Goal: Task Accomplishment & Management: Manage account settings

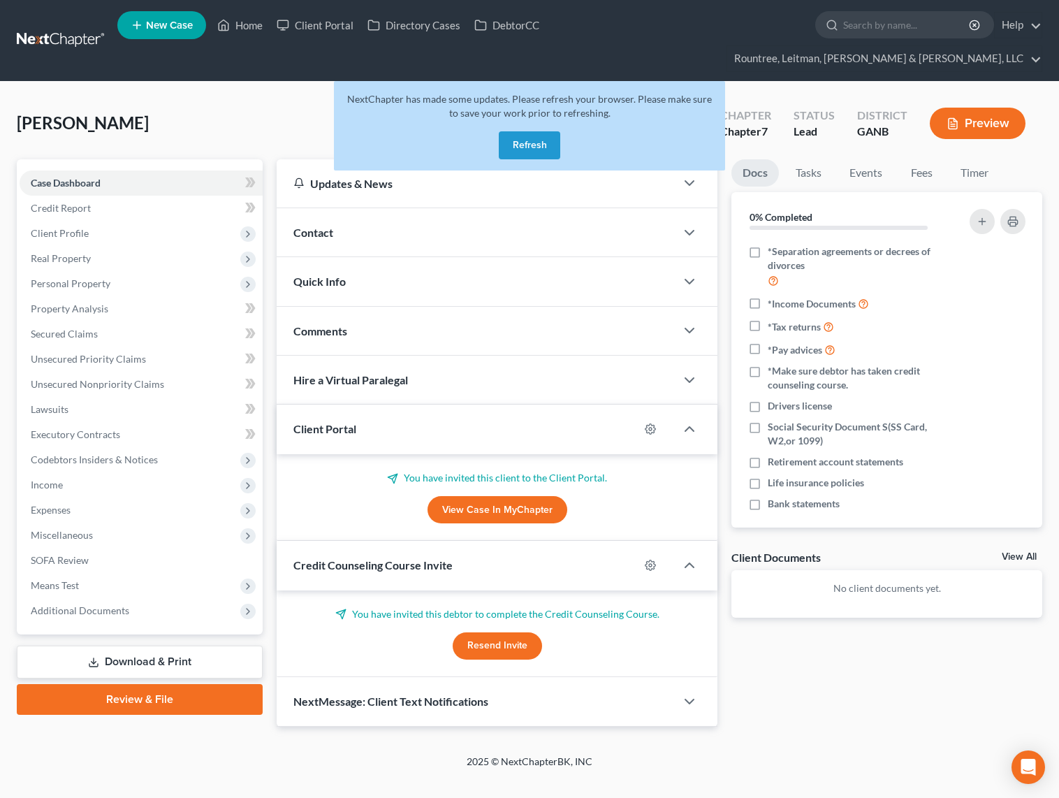
click at [78, 28] on link at bounding box center [61, 40] width 89 height 25
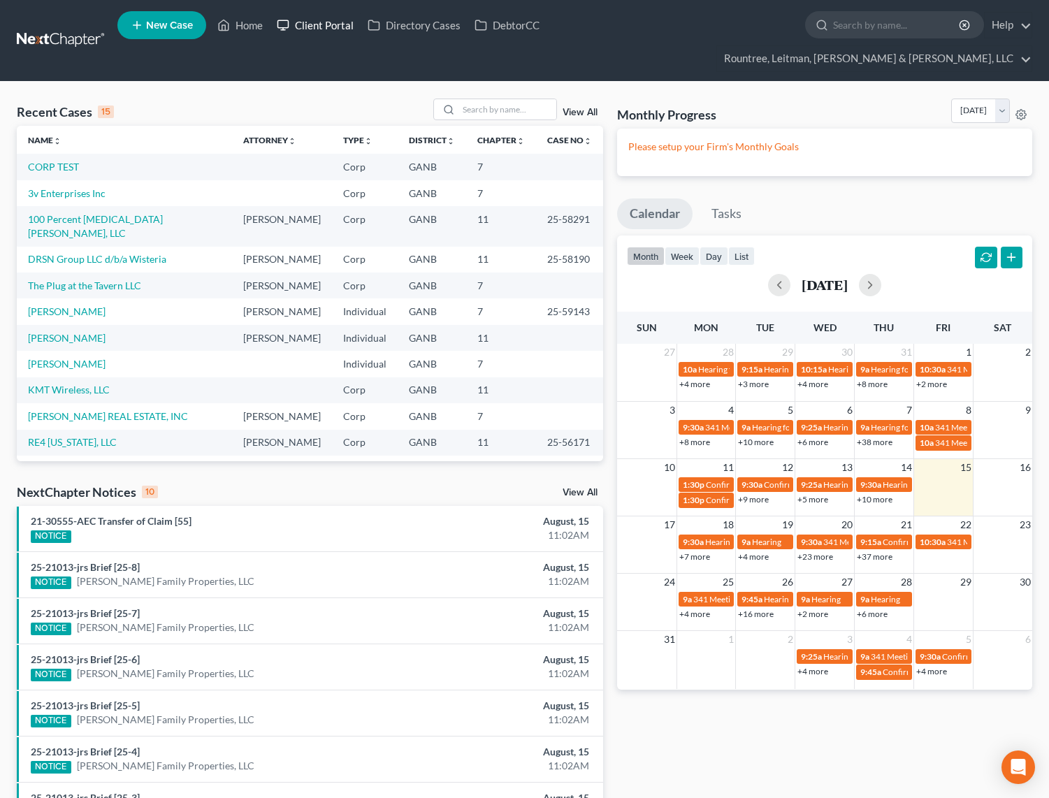
click at [318, 30] on link "Client Portal" at bounding box center [315, 25] width 91 height 25
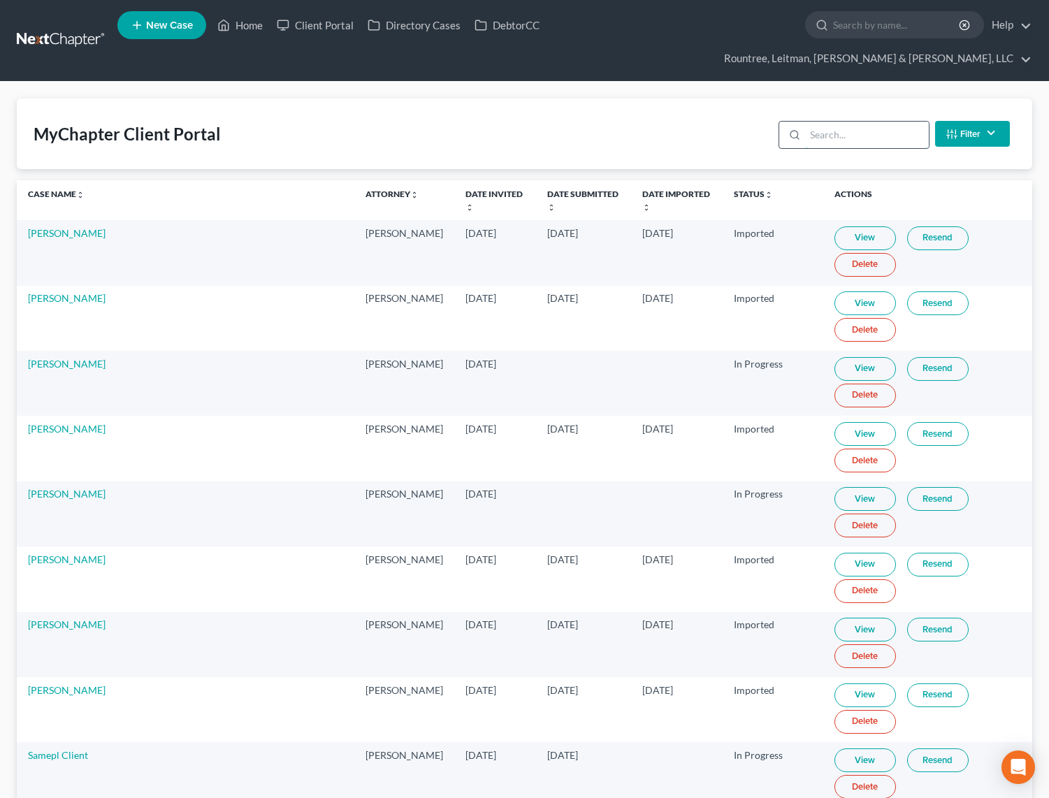
click at [856, 122] on input "search" at bounding box center [867, 135] width 124 height 27
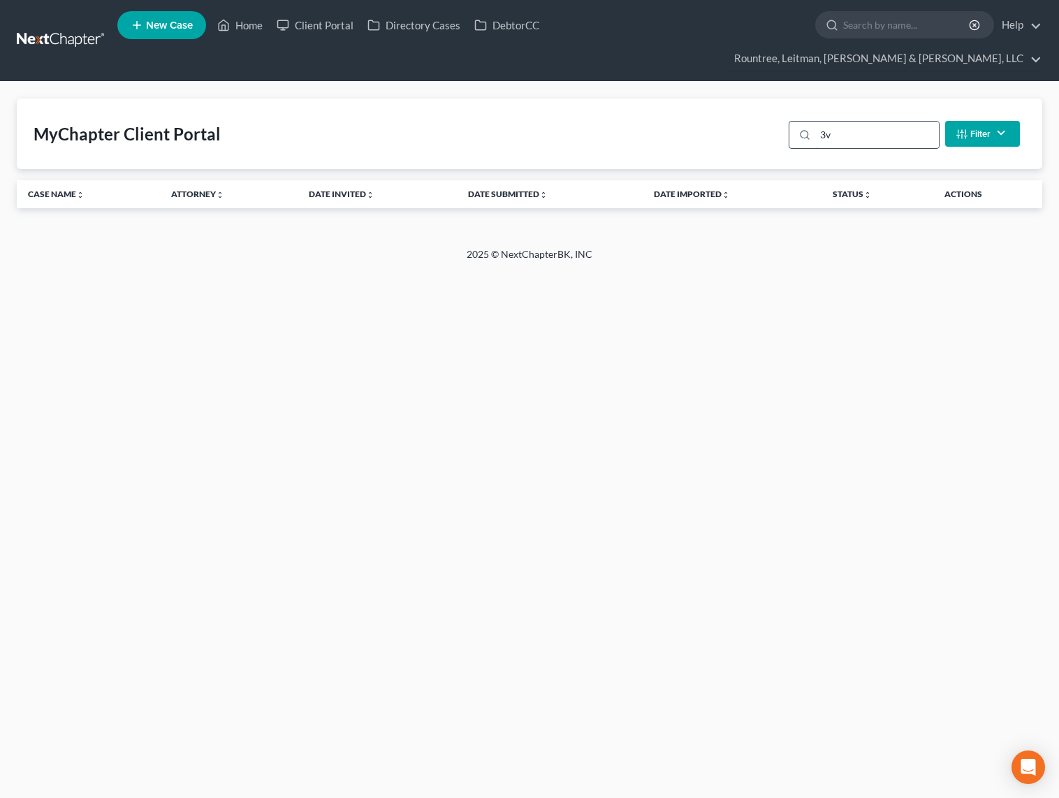
type input "3"
type input "3v"
click at [75, 30] on link at bounding box center [61, 40] width 89 height 25
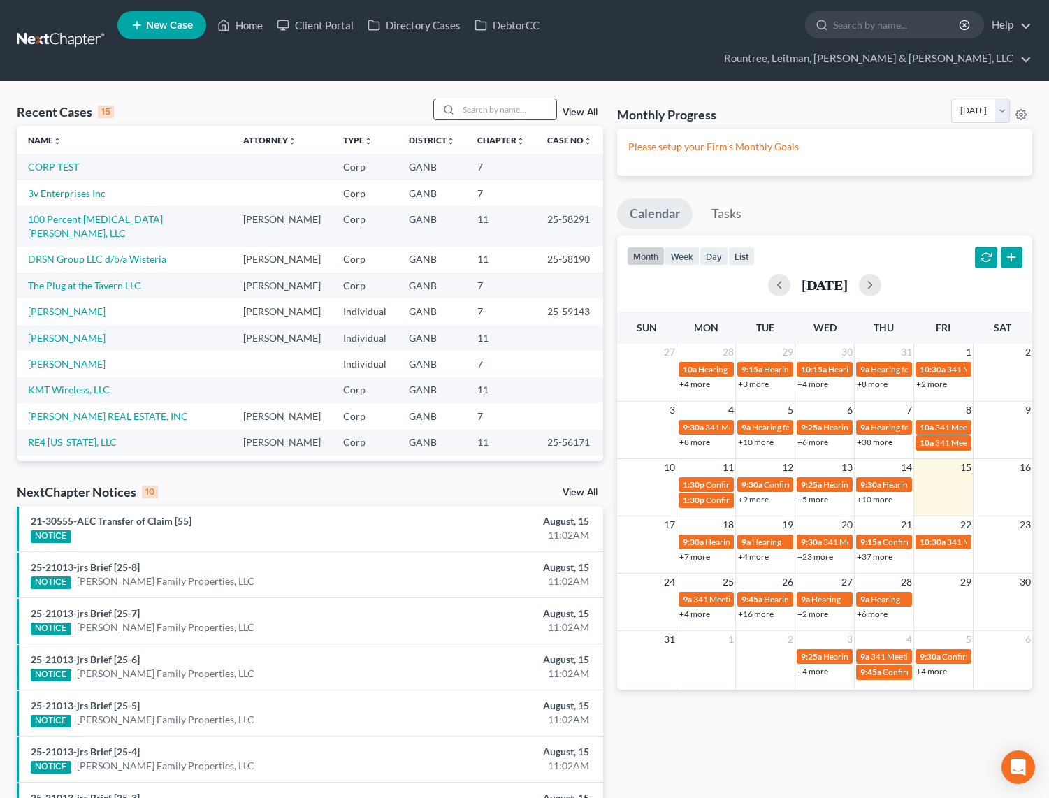
click at [479, 99] on div at bounding box center [495, 110] width 124 height 22
click at [478, 82] on div "Recent Cases 15 View All Name unfold_more expand_more expand_less Attorney unfo…" at bounding box center [524, 544] width 1049 height 924
click at [481, 99] on input "search" at bounding box center [507, 109] width 98 height 20
type input "anders"
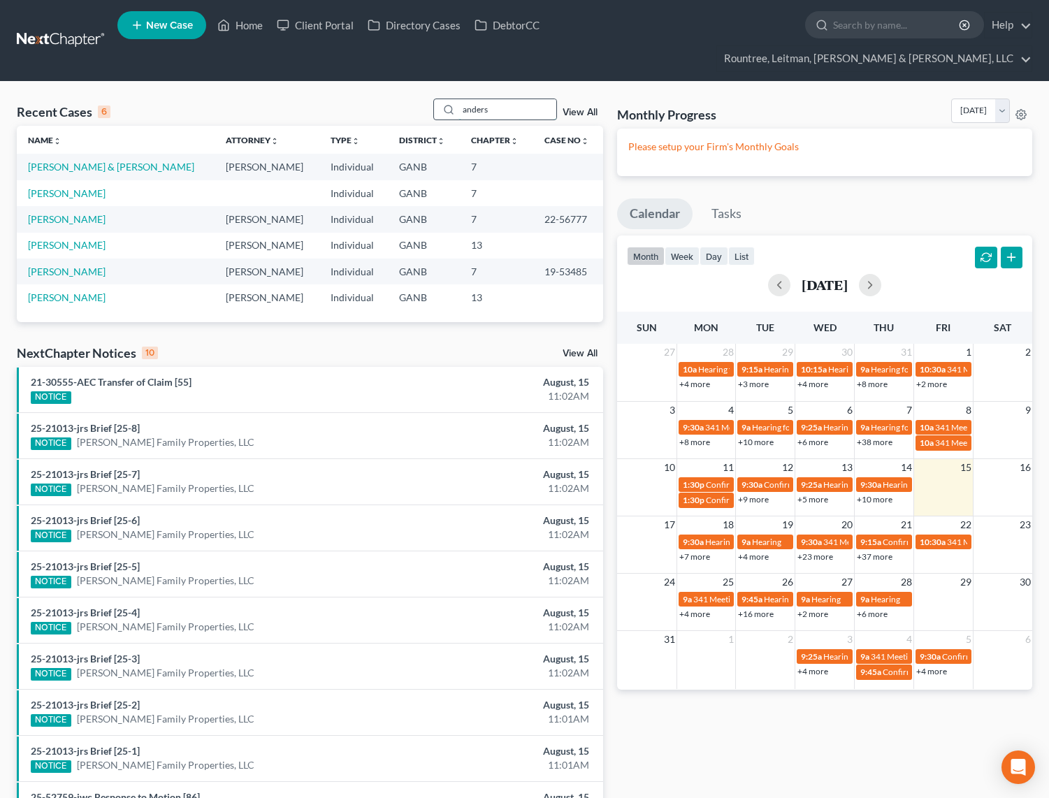
click at [493, 99] on input "anders" at bounding box center [507, 109] width 98 height 20
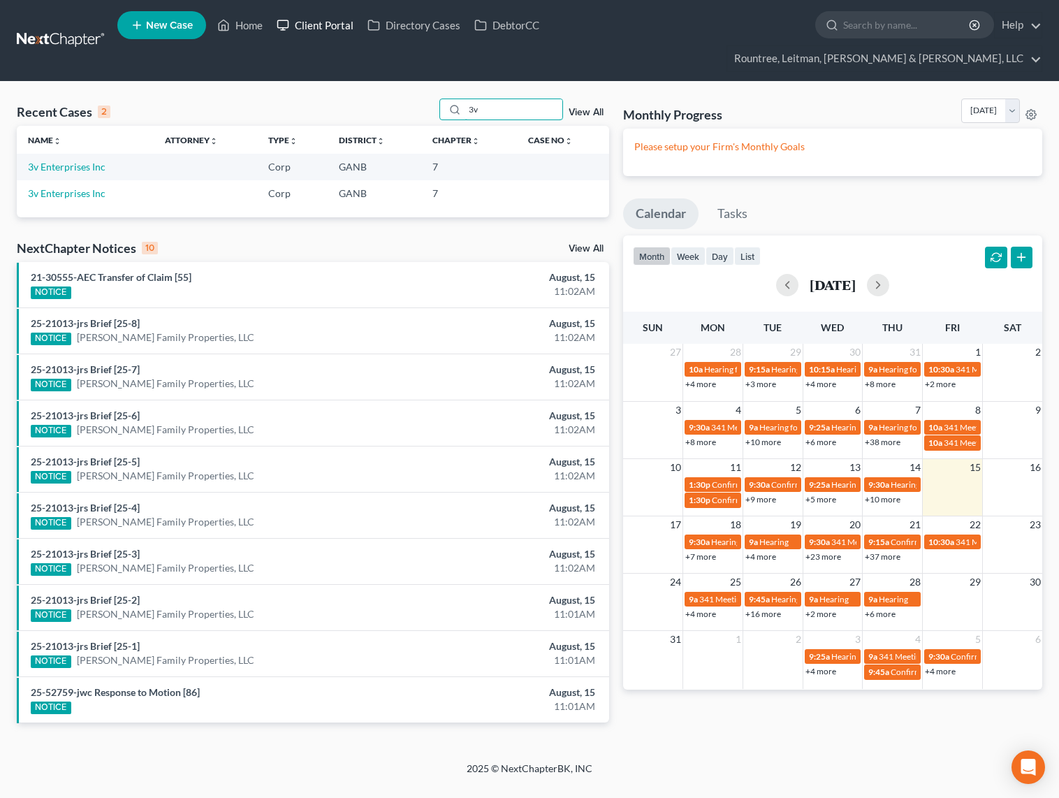
type input "3v"
click at [321, 29] on link "Client Portal" at bounding box center [315, 25] width 91 height 25
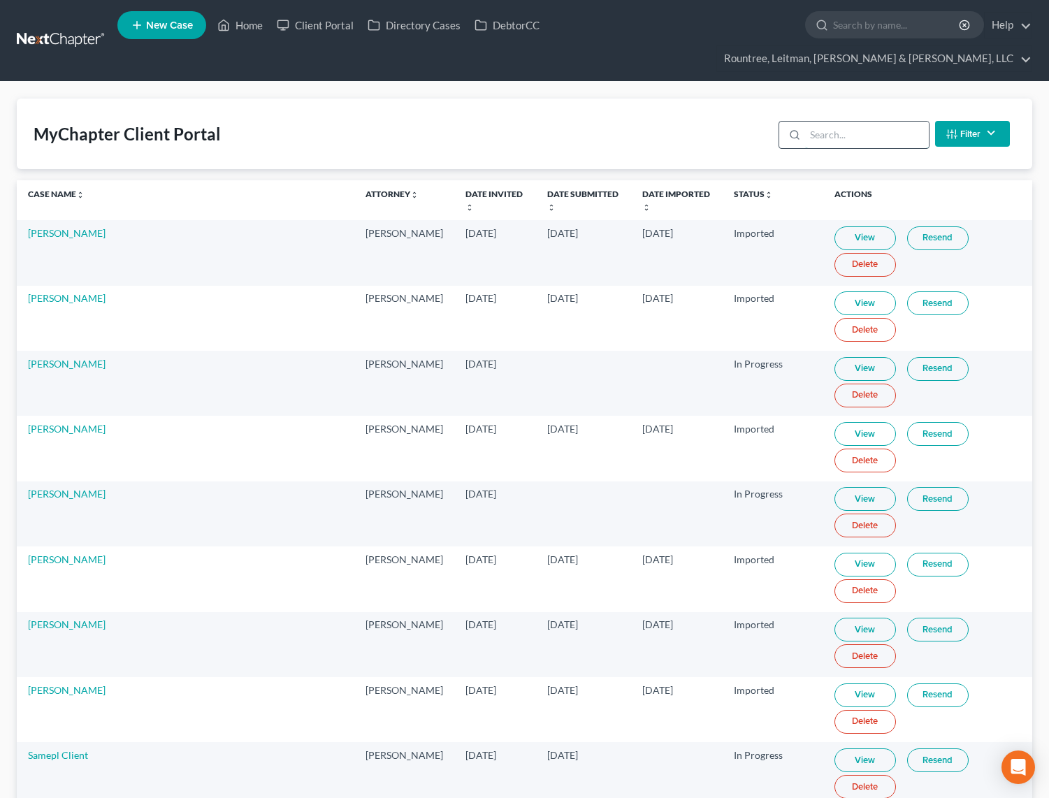
click at [839, 122] on input "search" at bounding box center [867, 135] width 124 height 27
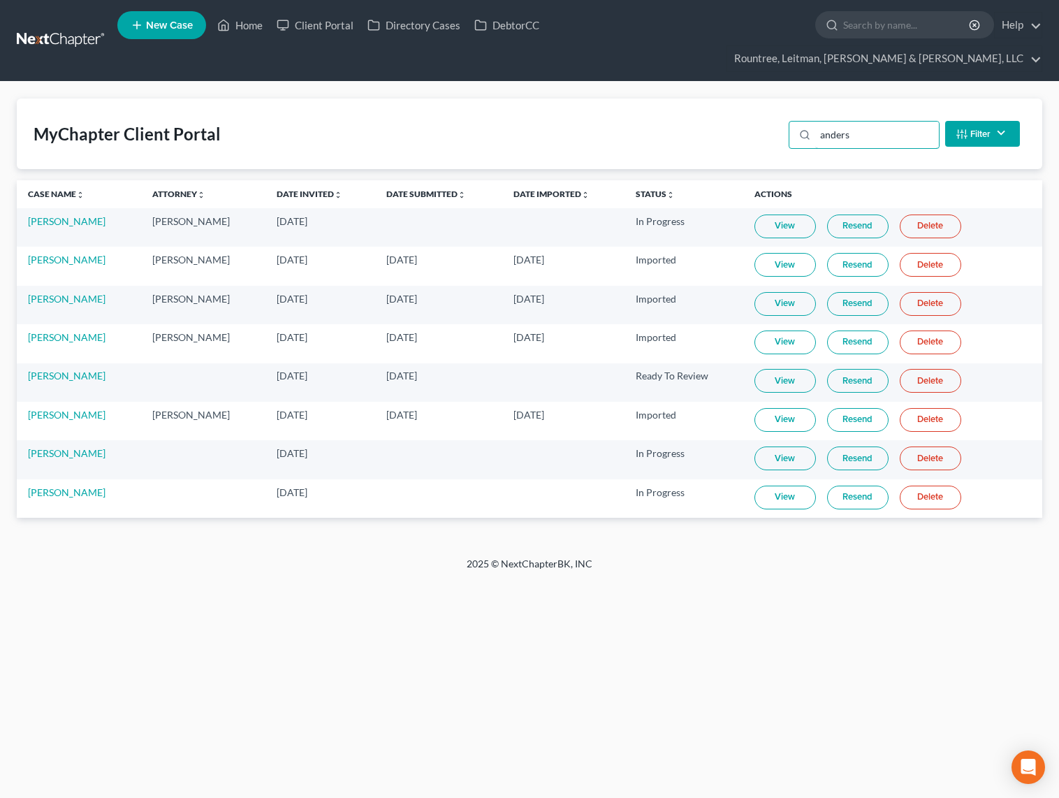
type input "anders"
click at [795, 486] on link "View" at bounding box center [785, 498] width 61 height 24
click at [924, 214] on link "Delete" at bounding box center [930, 226] width 61 height 24
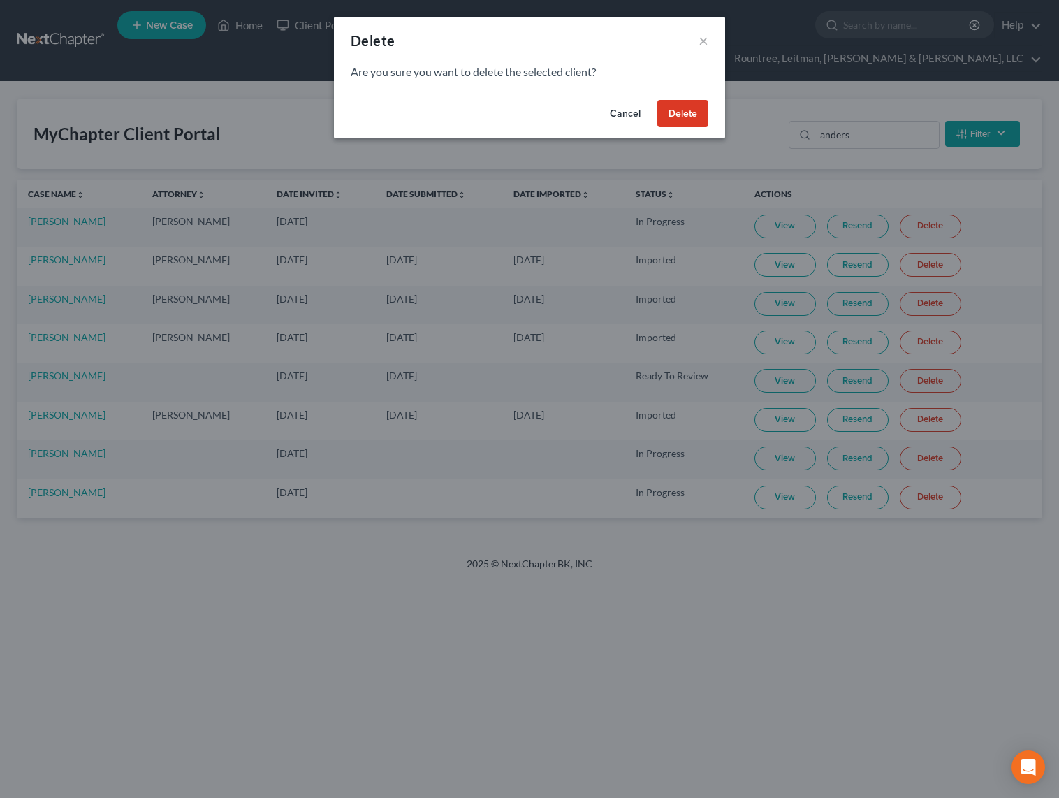
click at [687, 113] on button "Delete" at bounding box center [682, 114] width 51 height 28
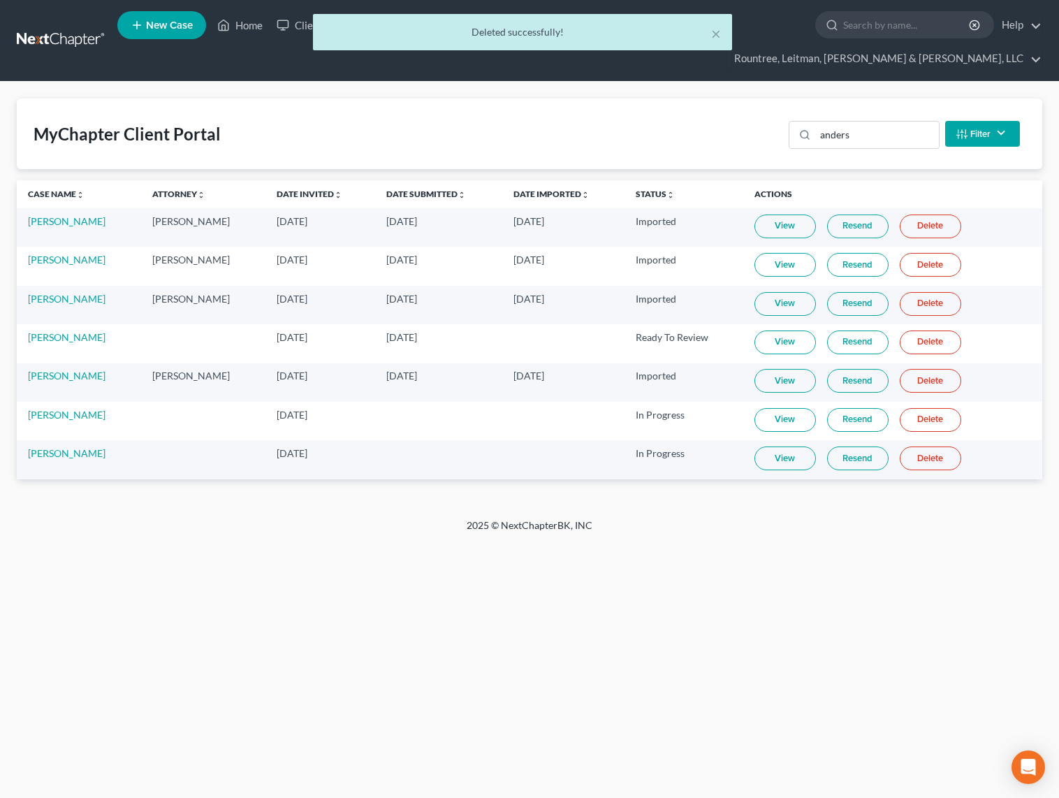
click at [43, 24] on div "× Deleted successfully!" at bounding box center [522, 35] width 1059 height 43
click at [45, 27] on div "× Deleted successfully!" at bounding box center [522, 35] width 1059 height 43
click at [70, 31] on div "× Deleted successfully!" at bounding box center [522, 35] width 1059 height 43
click at [720, 34] on button "×" at bounding box center [716, 33] width 10 height 17
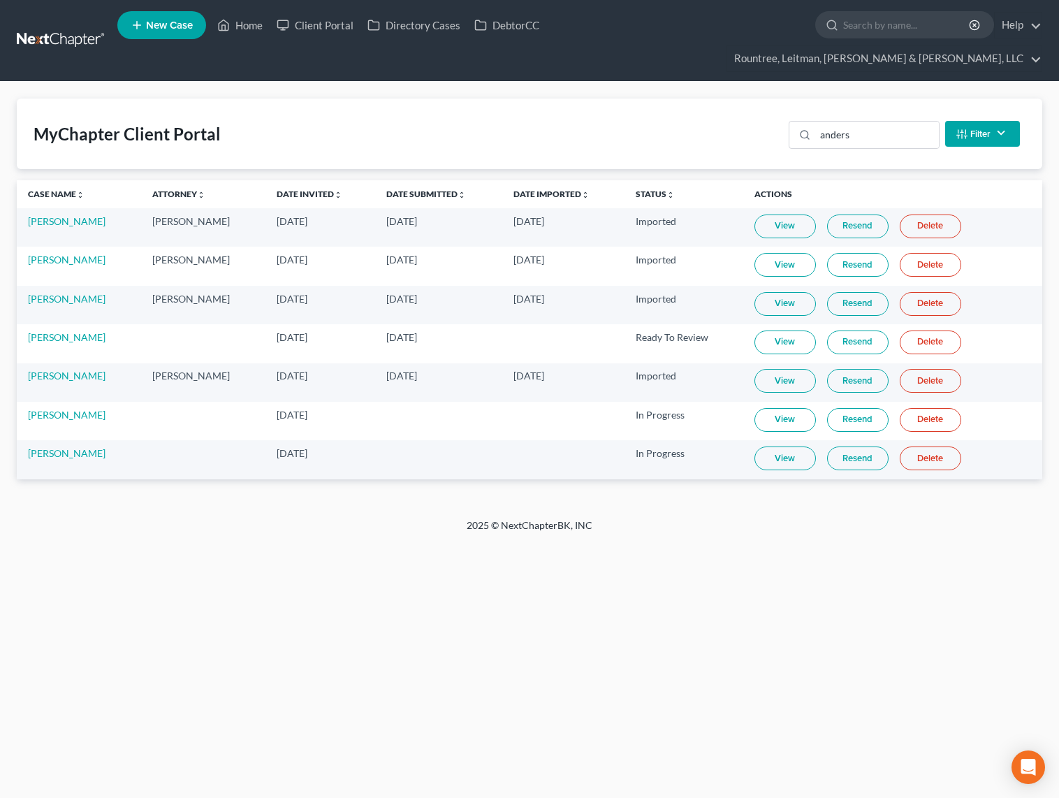
click at [66, 29] on link at bounding box center [61, 40] width 89 height 25
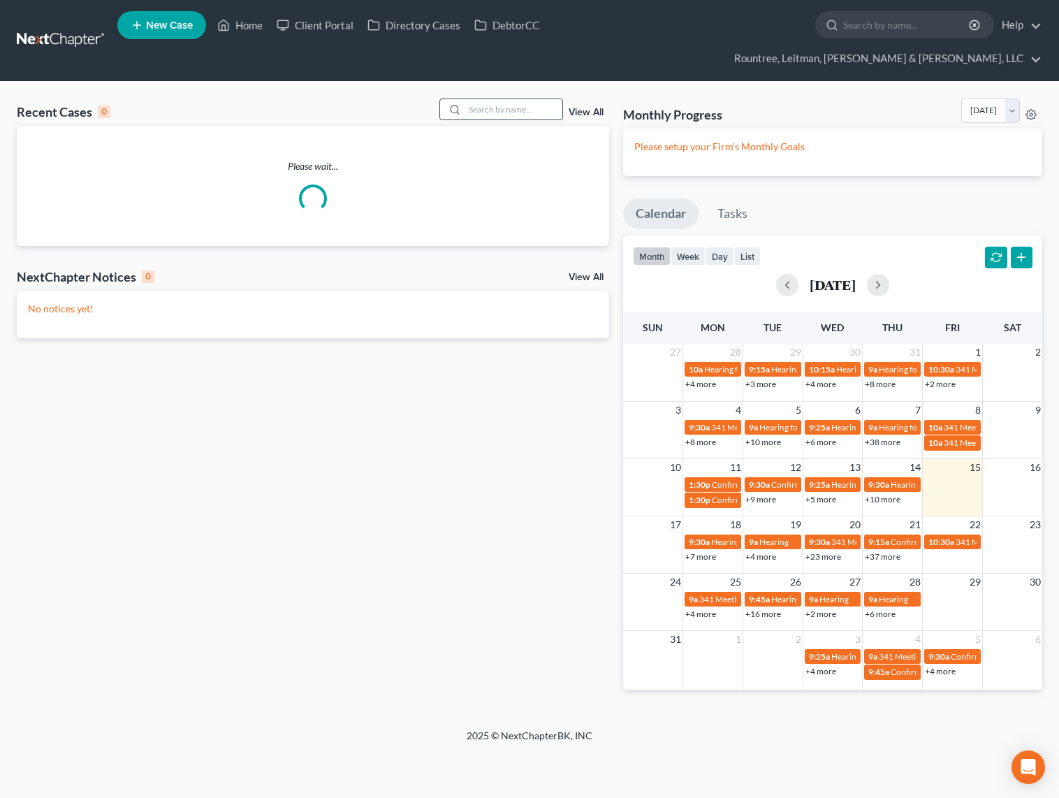
click at [509, 99] on input "search" at bounding box center [514, 109] width 98 height 20
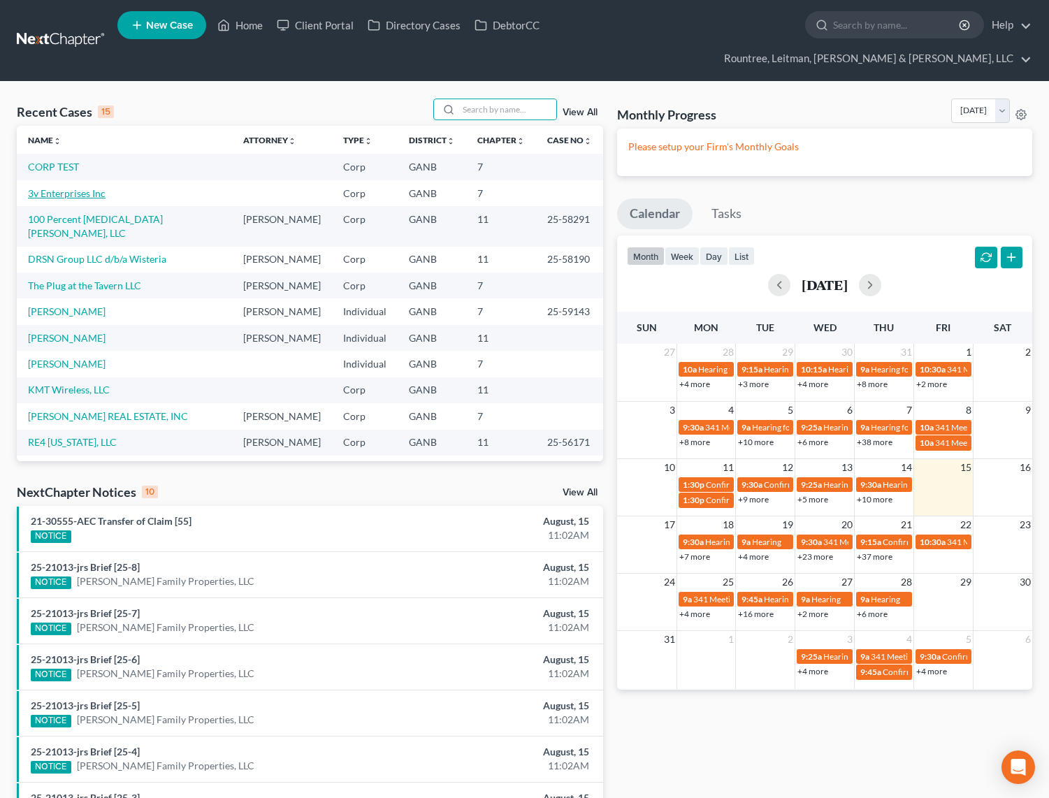
click at [71, 187] on link "3v Enterprises Inc" at bounding box center [67, 193] width 78 height 12
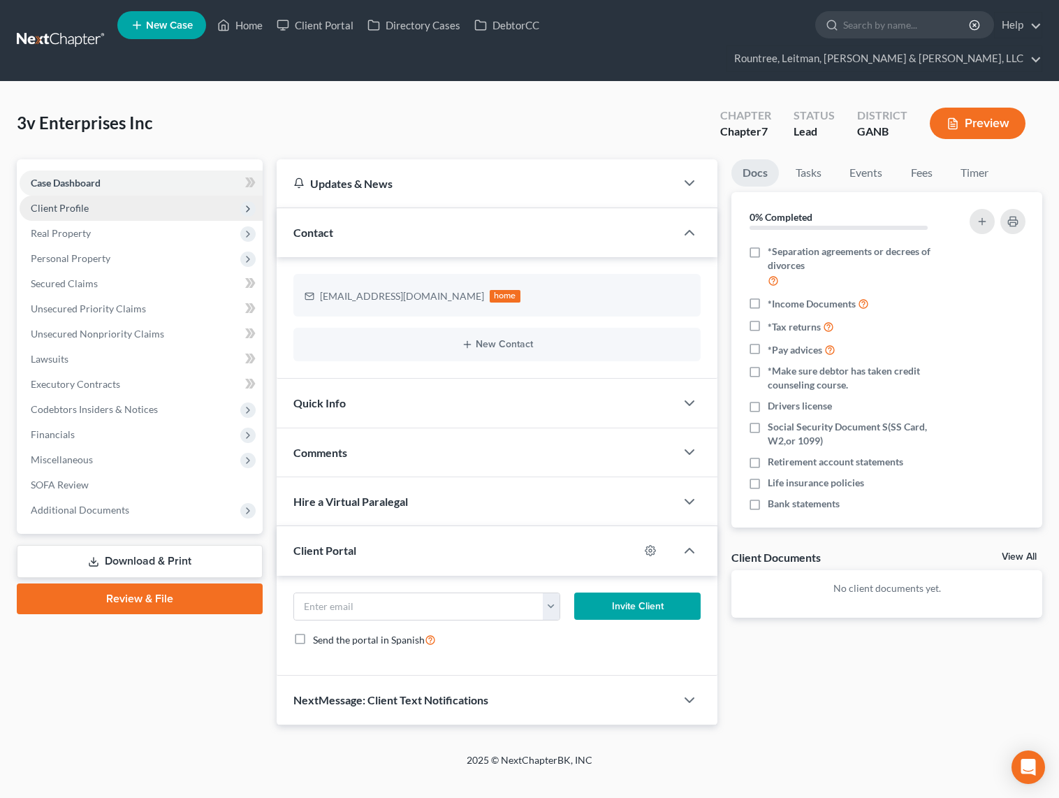
click at [84, 202] on span "Client Profile" at bounding box center [60, 208] width 58 height 12
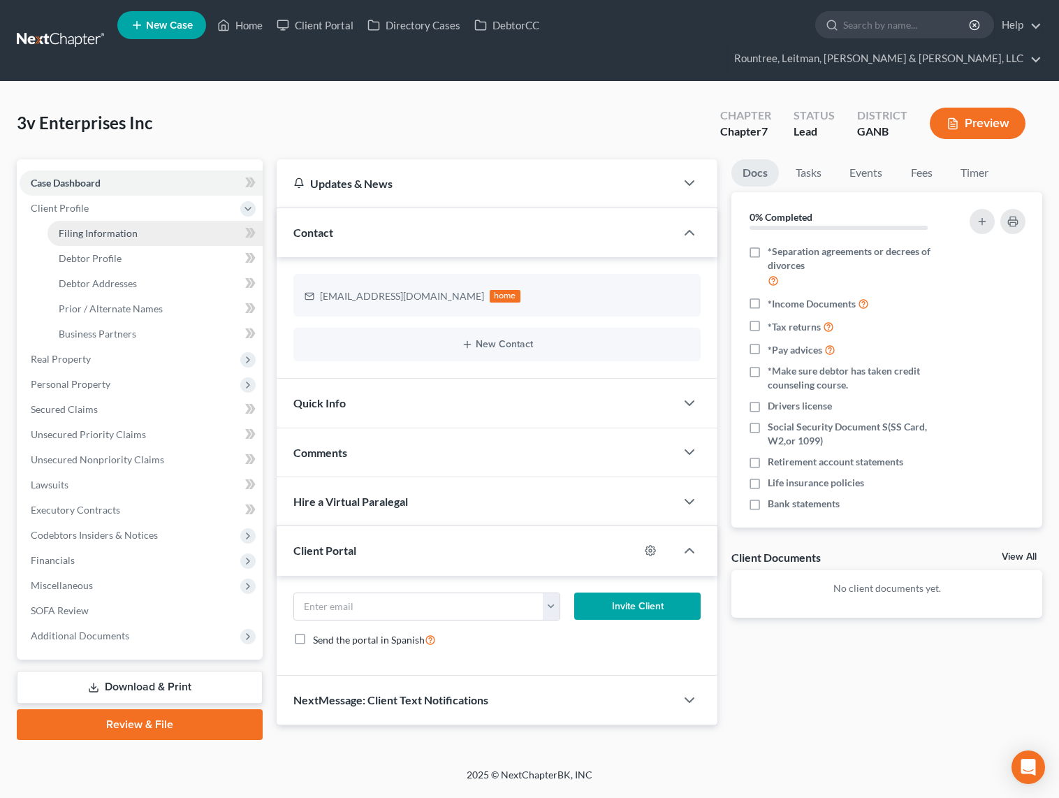
click at [91, 221] on link "Filing Information" at bounding box center [155, 233] width 215 height 25
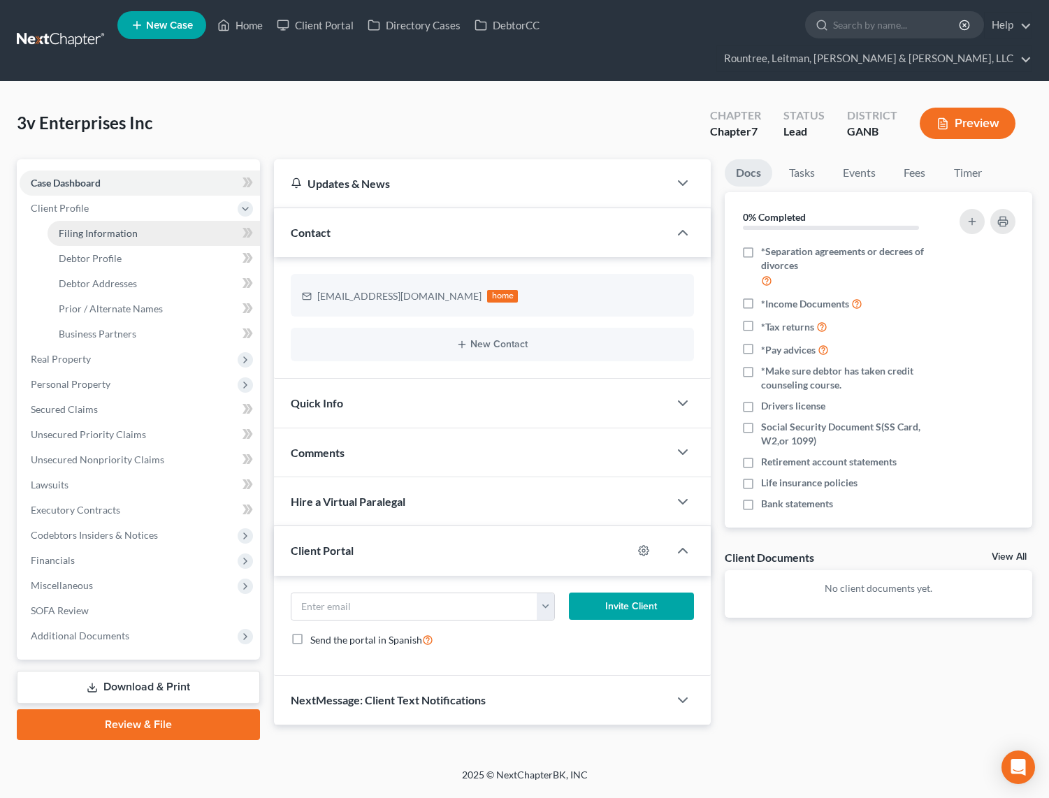
select select "1"
select select "0"
select select "19"
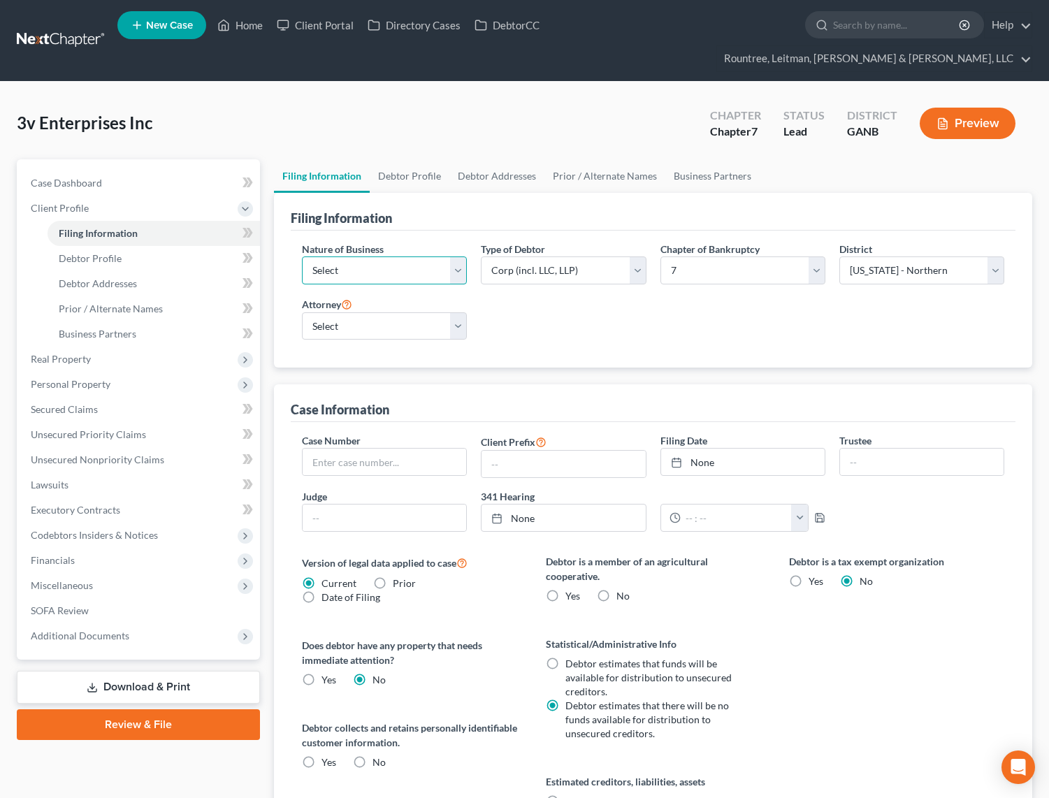
click at [339, 256] on select "Select Clearing Bank Commodity Broker Health Care Business Other Railroad Singl…" at bounding box center [384, 270] width 165 height 28
select select "3"
click at [401, 198] on div "Filing Information" at bounding box center [653, 212] width 725 height 38
click at [409, 159] on link "Debtor Profile" at bounding box center [410, 176] width 80 height 34
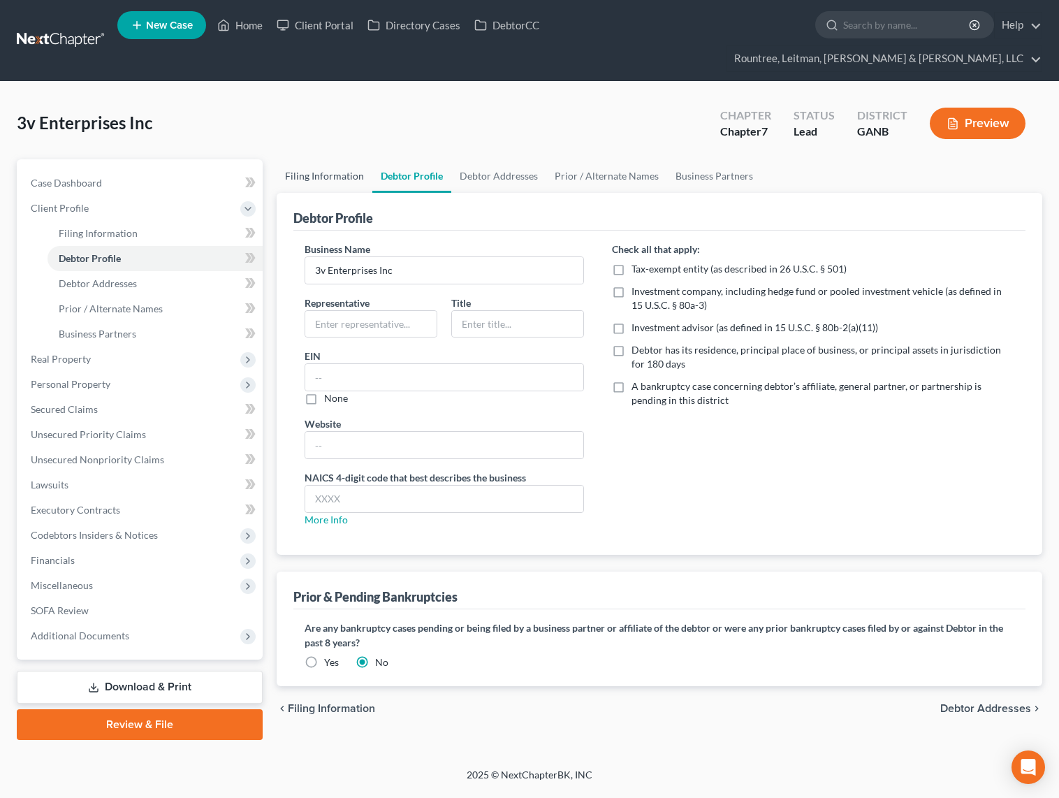
click at [323, 159] on link "Filing Information" at bounding box center [325, 176] width 96 height 34
select select "3"
select select "1"
select select "0"
select select "19"
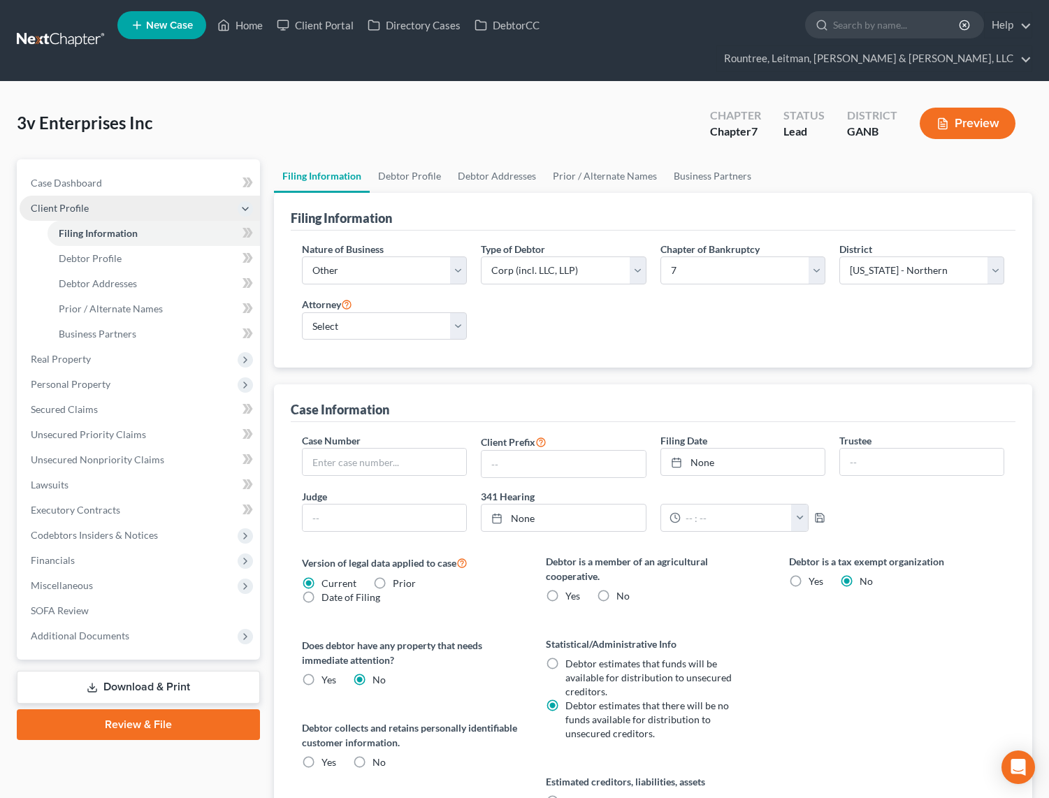
click at [59, 196] on span "Client Profile" at bounding box center [140, 208] width 240 height 25
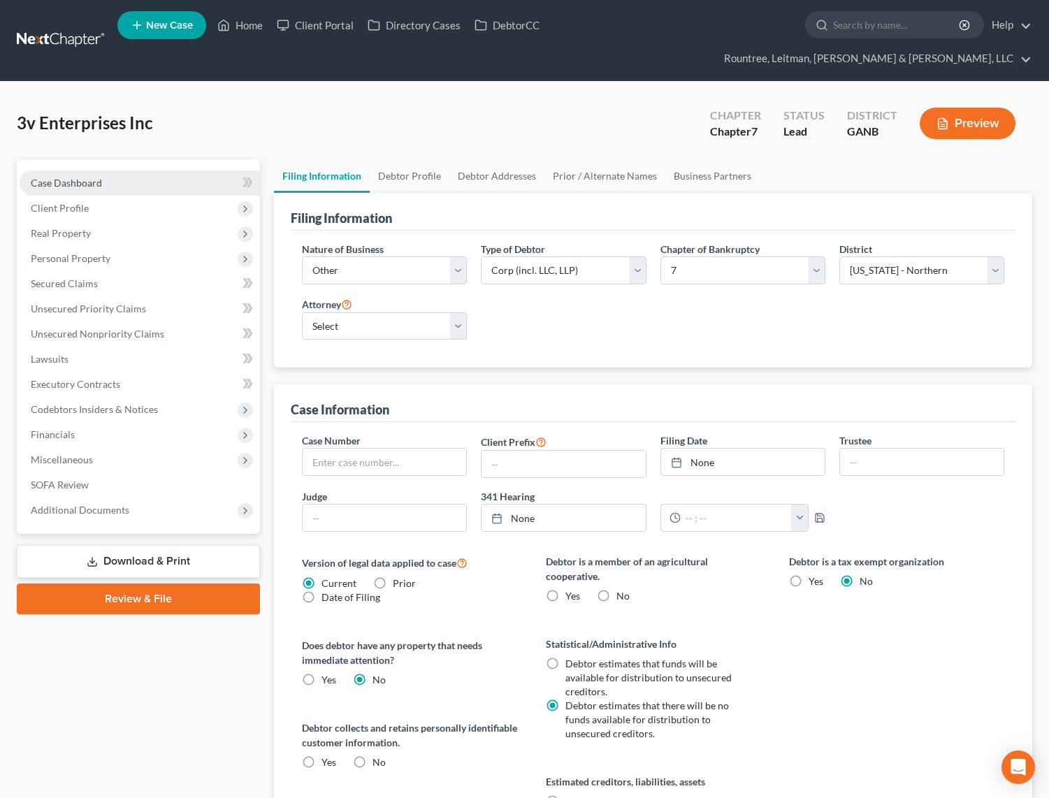
click at [61, 170] on link "Case Dashboard" at bounding box center [140, 182] width 240 height 25
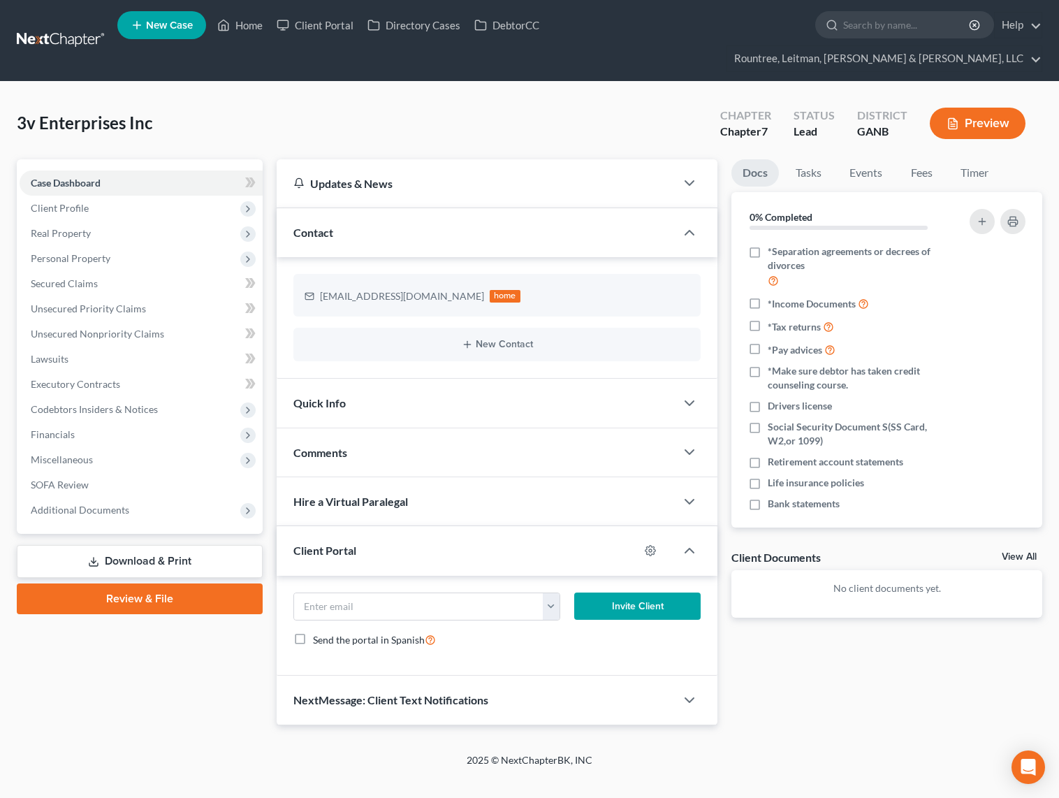
click at [414, 526] on div "Client Portal" at bounding box center [458, 550] width 363 height 48
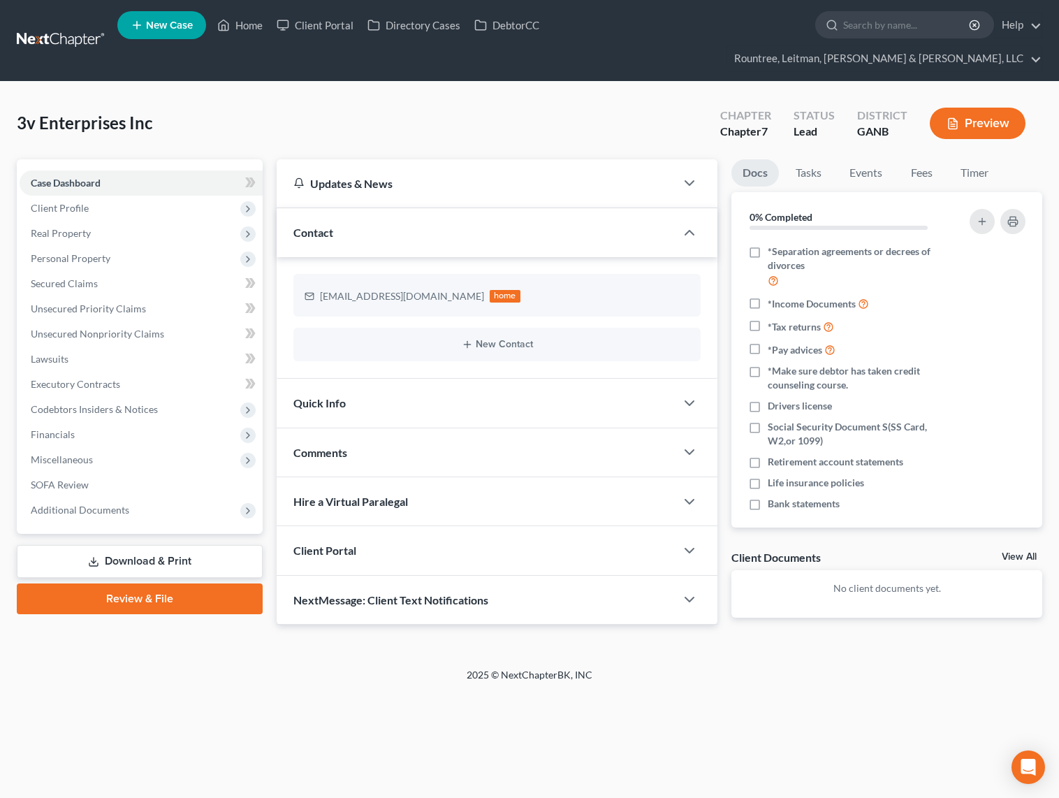
click at [414, 526] on div "Client Portal" at bounding box center [476, 550] width 399 height 48
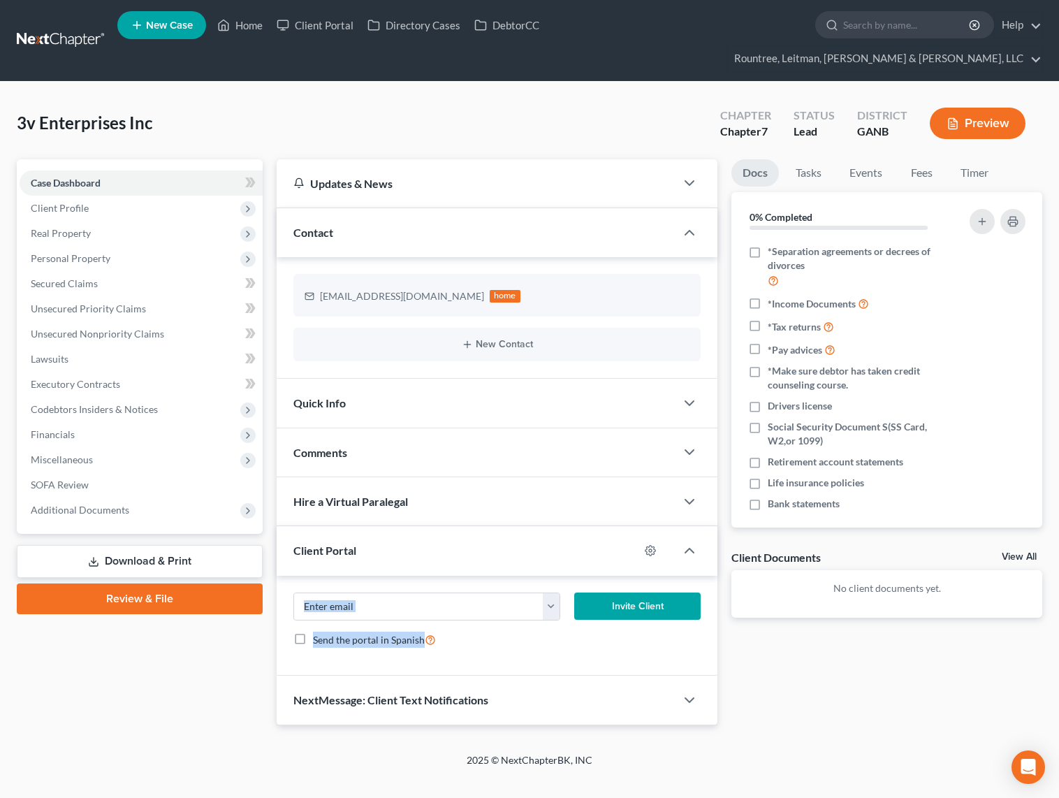
click at [514, 638] on div "moraskin@gmail.com Invite Client Send the portal in Spanish" at bounding box center [497, 626] width 441 height 101
click at [335, 36] on link "Client Portal" at bounding box center [315, 25] width 91 height 25
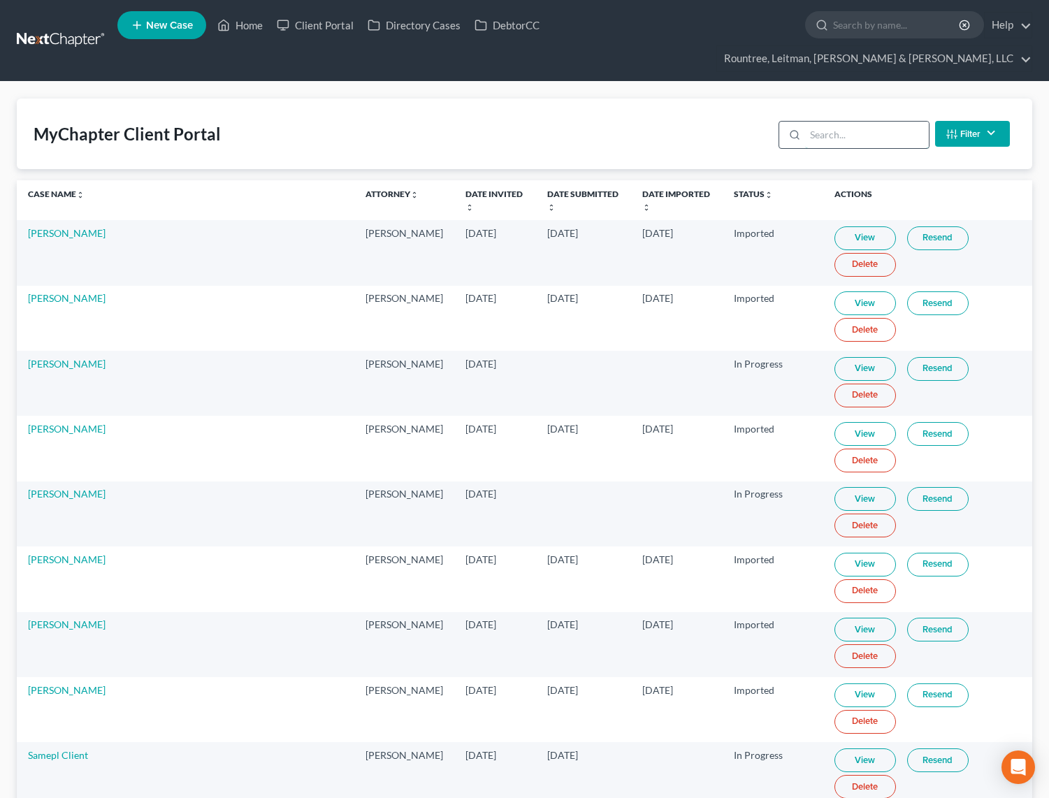
click at [846, 122] on input "search" at bounding box center [867, 135] width 124 height 27
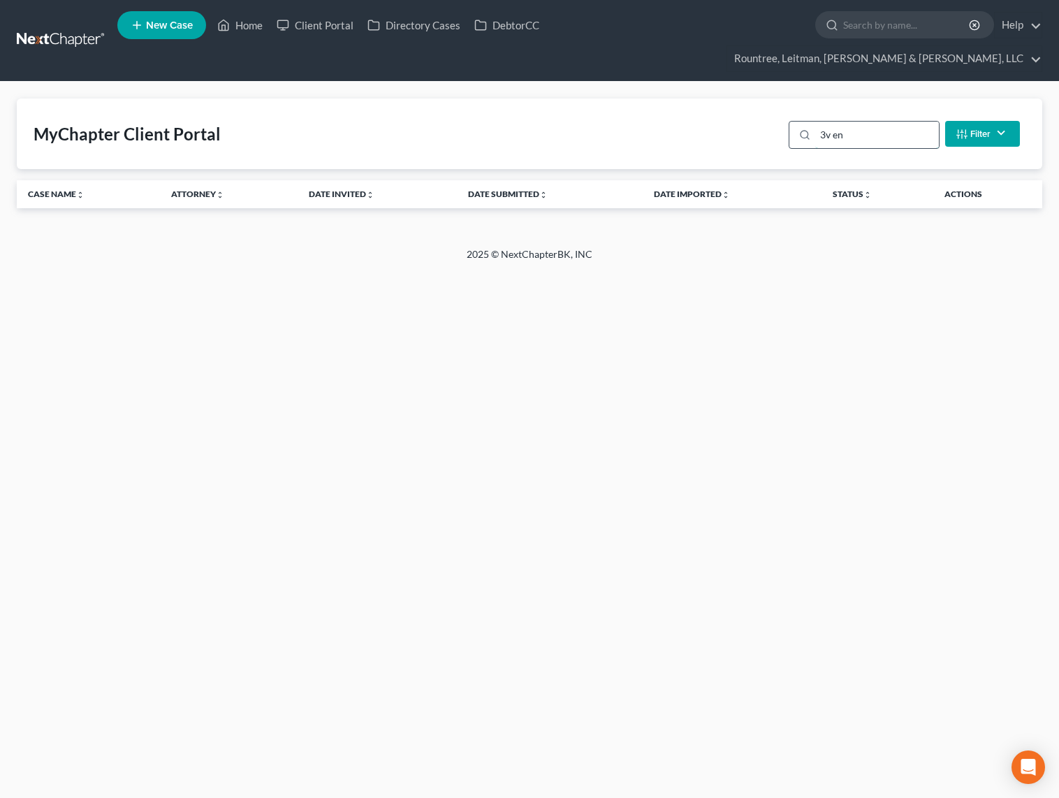
type input "3v ent"
drag, startPoint x: 859, startPoint y: 110, endPoint x: 813, endPoint y: 106, distance: 46.2
click at [813, 121] on div "3v ent" at bounding box center [864, 135] width 151 height 28
click at [720, 103] on div "MyChapter Client Portal Filter Status Filter... Invited In Progress Ready To Re…" at bounding box center [530, 134] width 1026 height 71
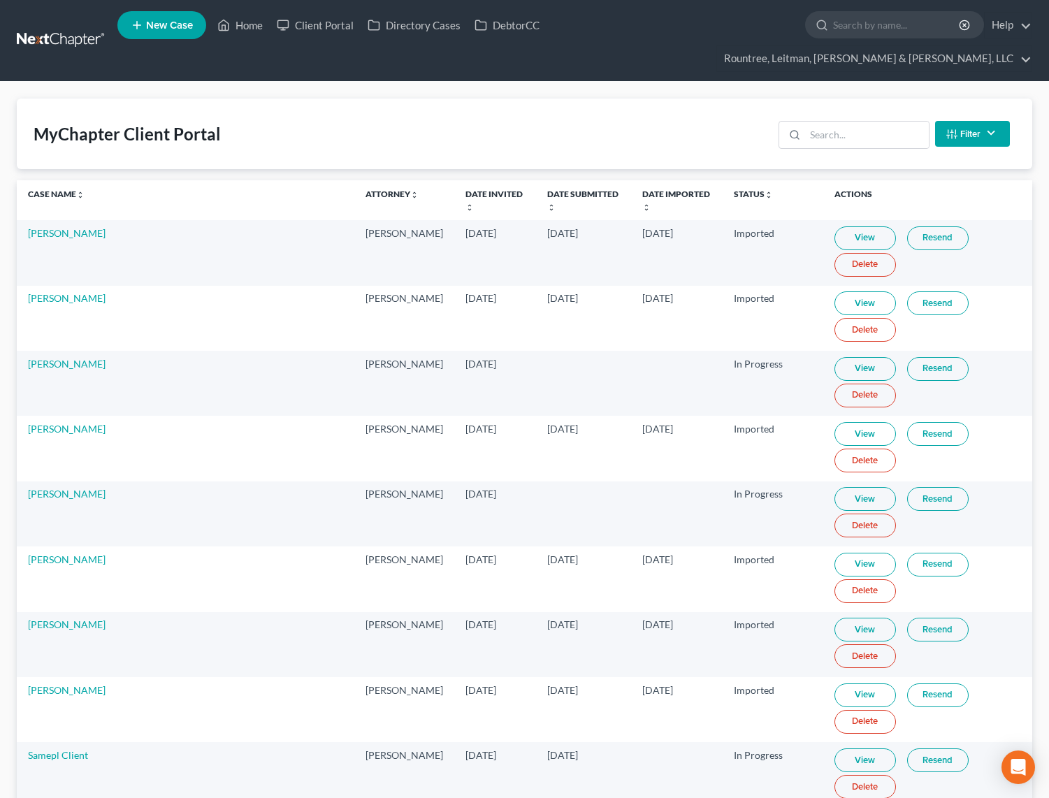
click at [85, 38] on link at bounding box center [61, 40] width 89 height 25
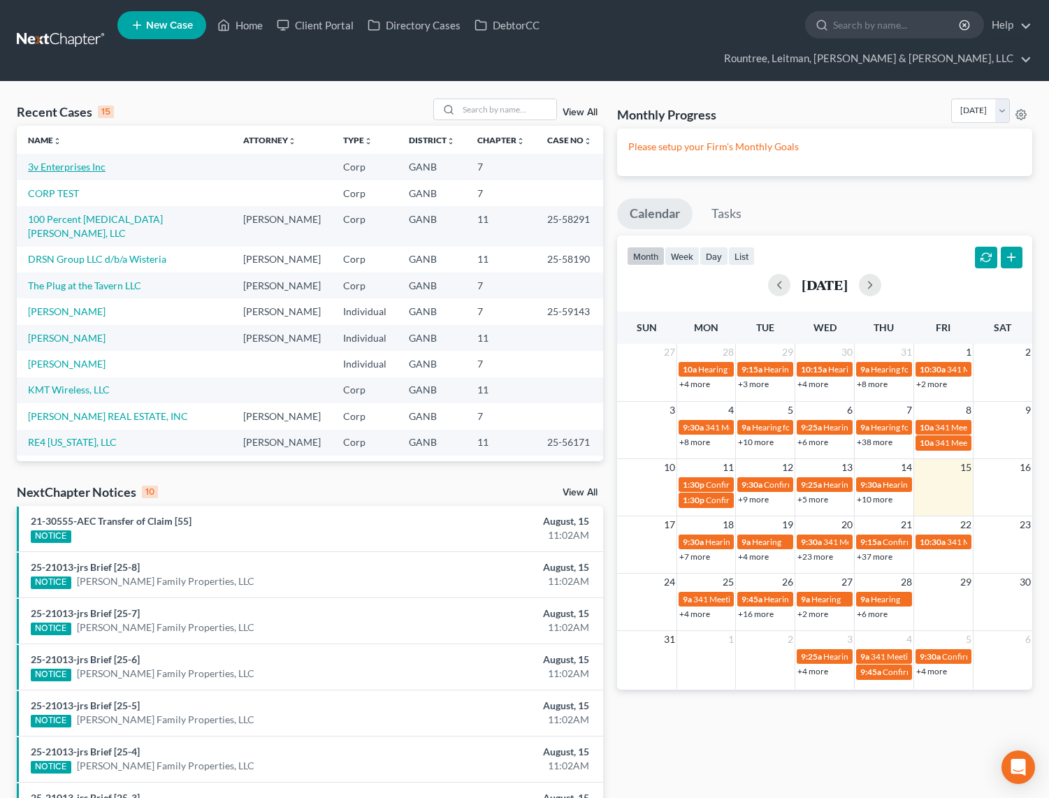
click at [68, 161] on link "3v Enterprises Inc" at bounding box center [67, 167] width 78 height 12
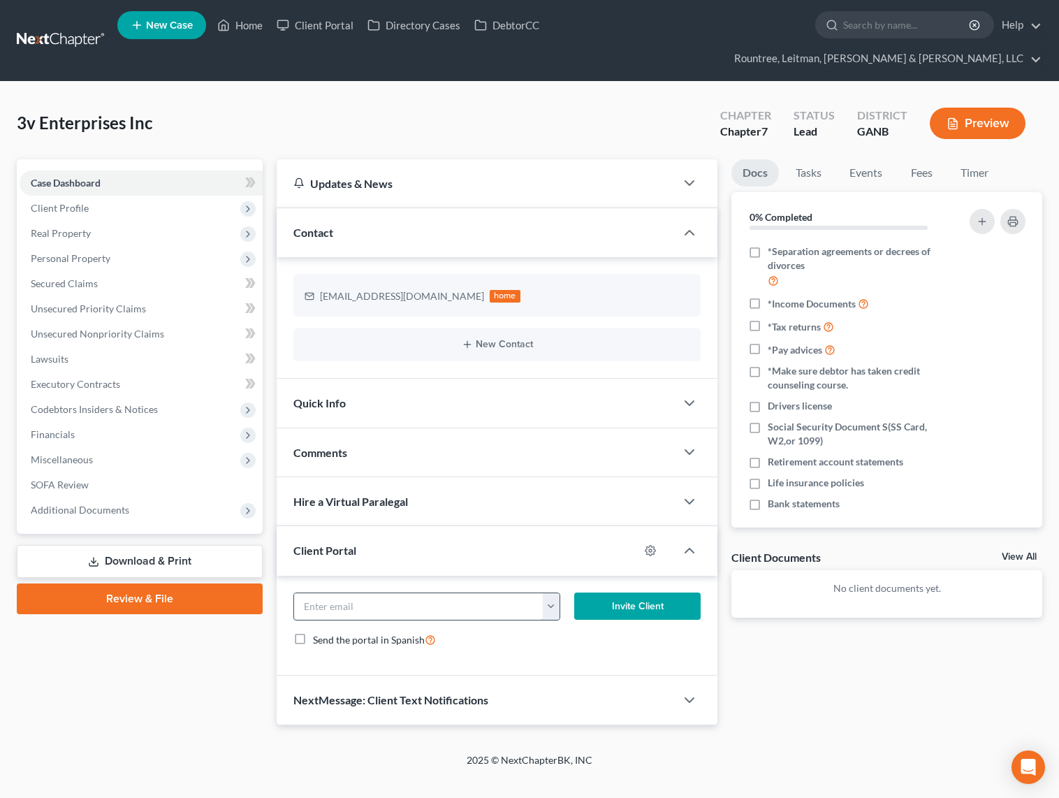
click at [358, 593] on input "email" at bounding box center [418, 606] width 249 height 27
type input "[EMAIL_ADDRESS][DOMAIN_NAME]"
click at [87, 28] on link at bounding box center [61, 40] width 89 height 25
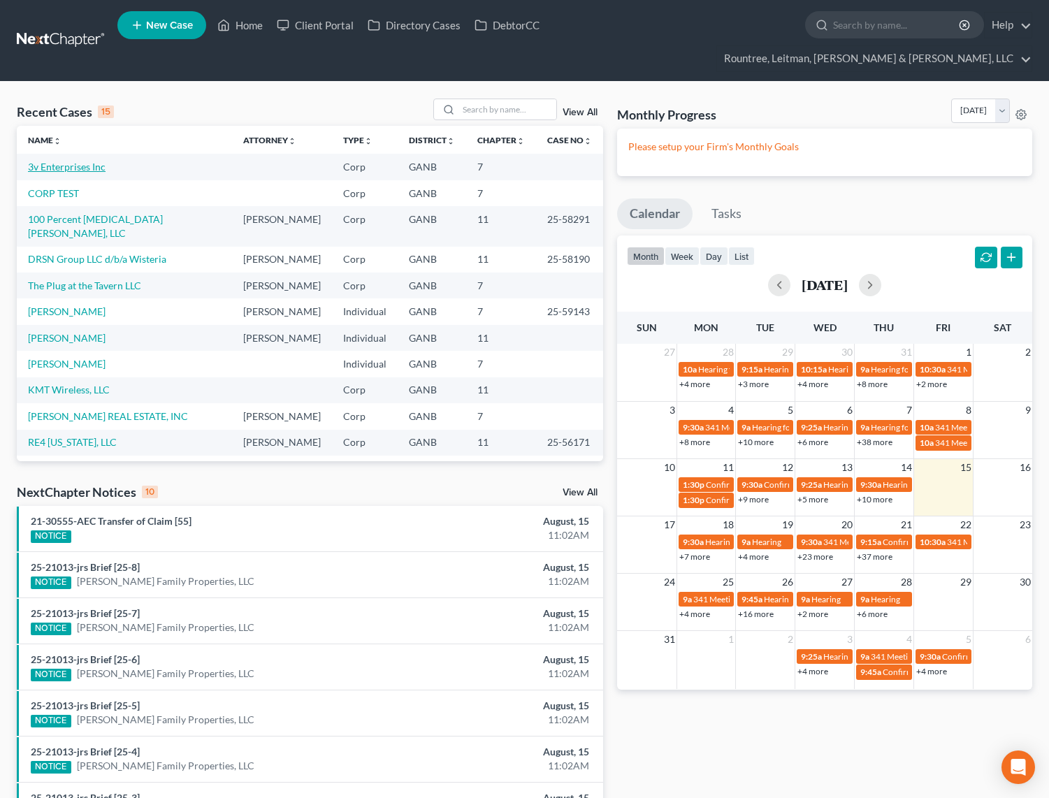
click at [60, 161] on link "3v Enterprises Inc" at bounding box center [67, 167] width 78 height 12
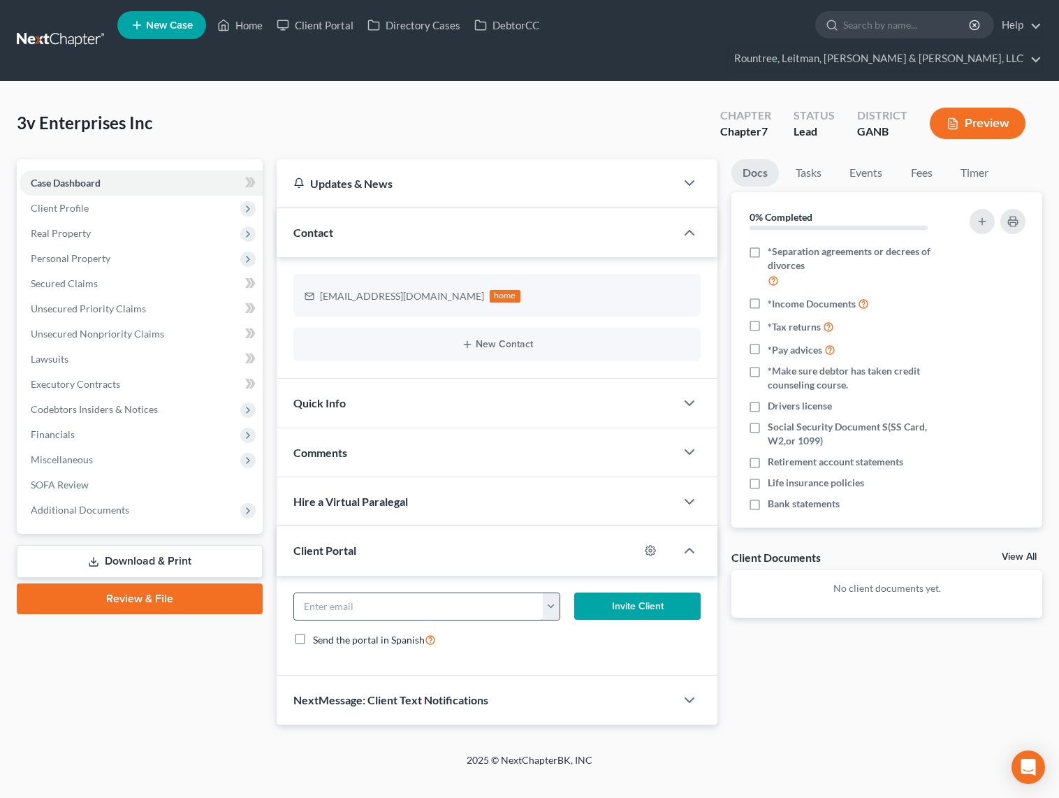
click at [354, 593] on input "email" at bounding box center [418, 606] width 249 height 27
type input "[EMAIL_ADDRESS][DOMAIN_NAME]"
click at [616, 592] on button "Invite Client" at bounding box center [637, 606] width 126 height 28
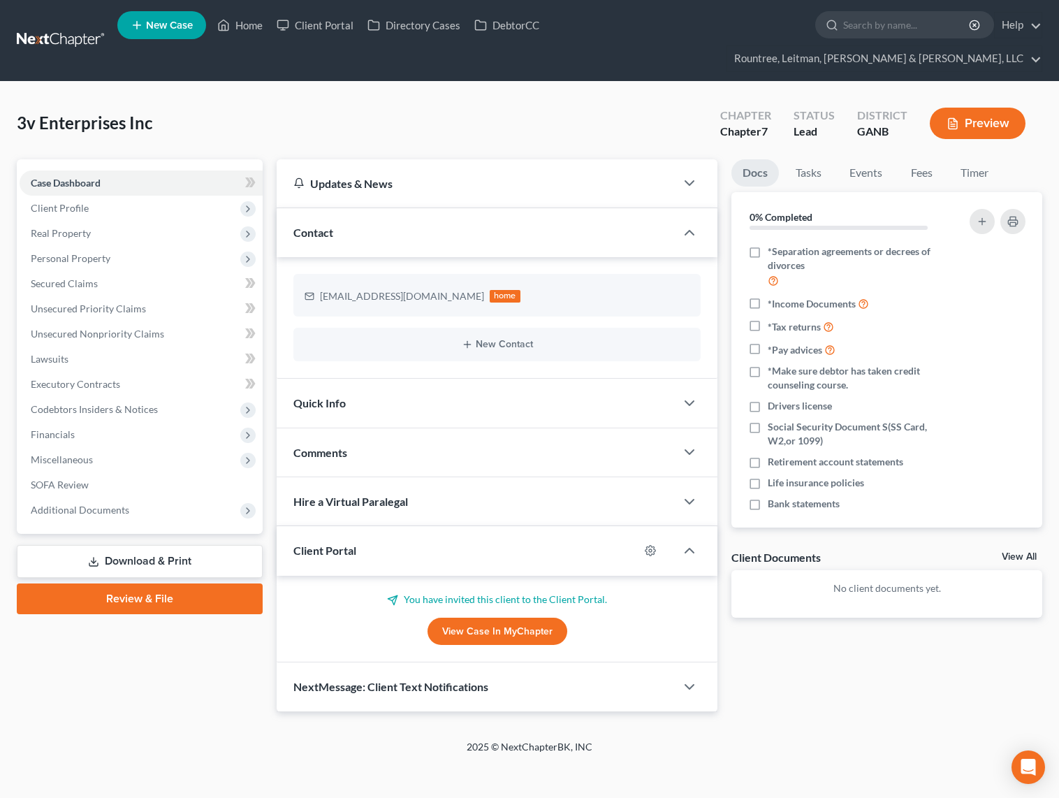
click at [486, 618] on link "View Case in MyChapter" at bounding box center [498, 632] width 140 height 28
click at [75, 202] on span "Client Profile" at bounding box center [60, 208] width 58 height 12
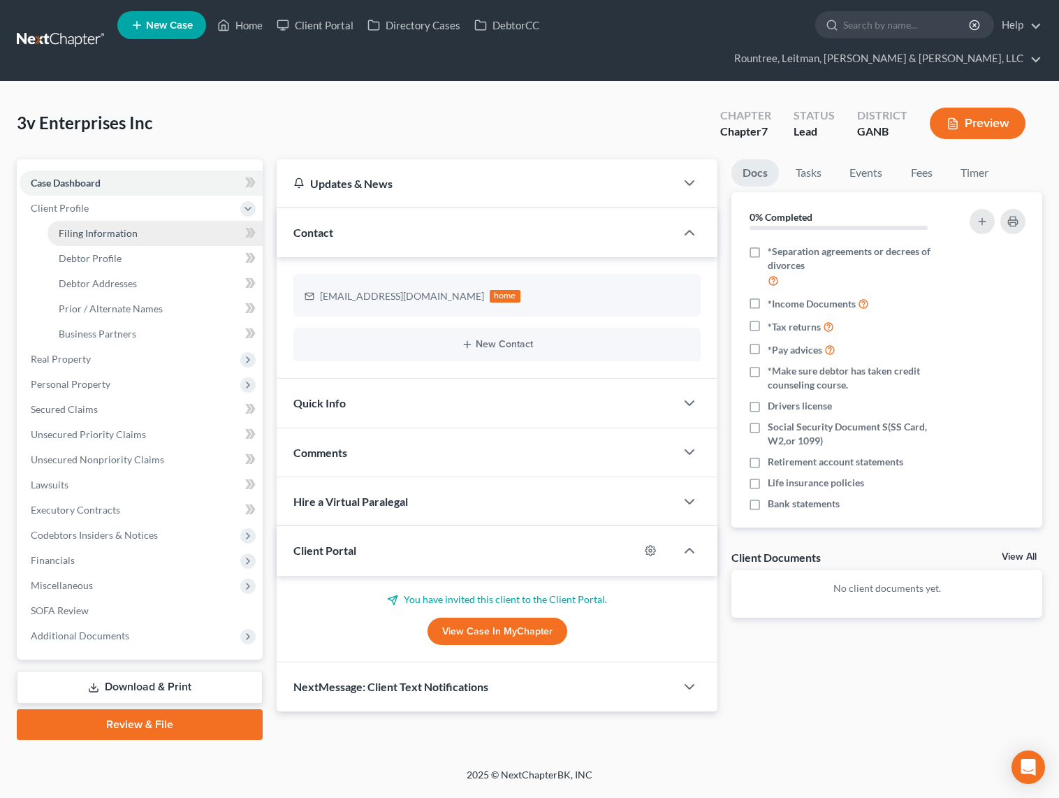
click at [82, 227] on span "Filing Information" at bounding box center [98, 233] width 79 height 12
select select "3"
select select "1"
select select "0"
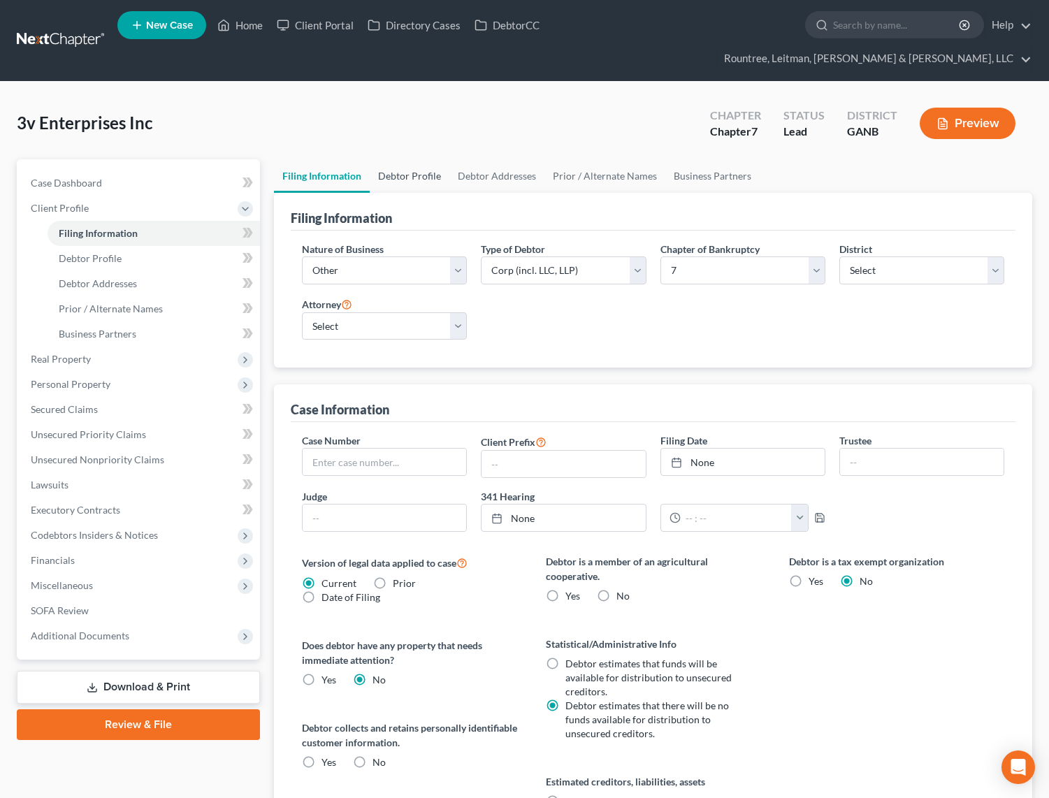
click at [407, 159] on link "Debtor Profile" at bounding box center [410, 176] width 80 height 34
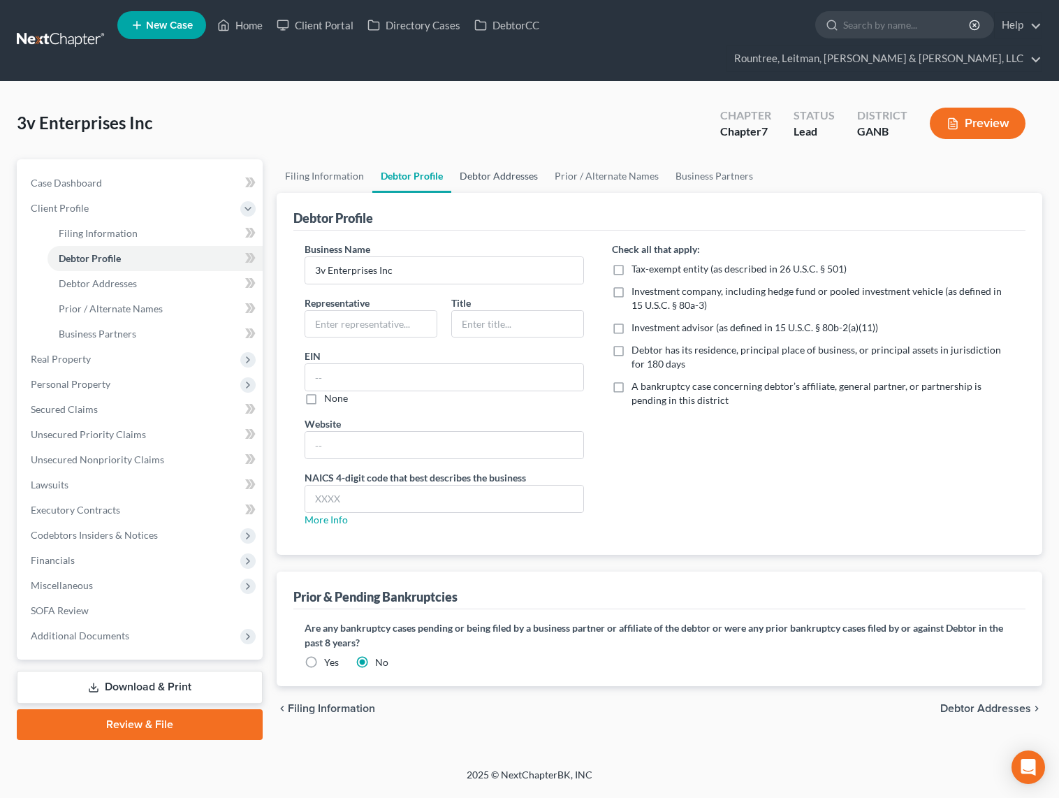
click at [492, 159] on link "Debtor Addresses" at bounding box center [498, 176] width 95 height 34
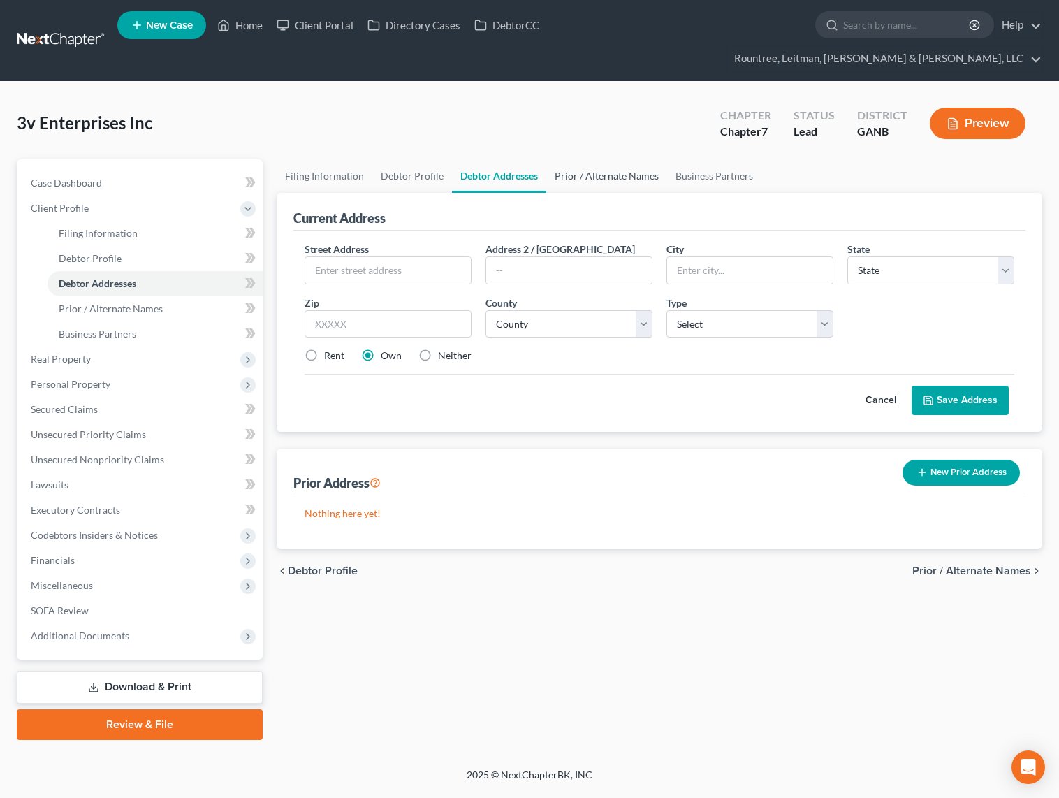
click at [586, 159] on link "Prior / Alternate Names" at bounding box center [606, 176] width 121 height 34
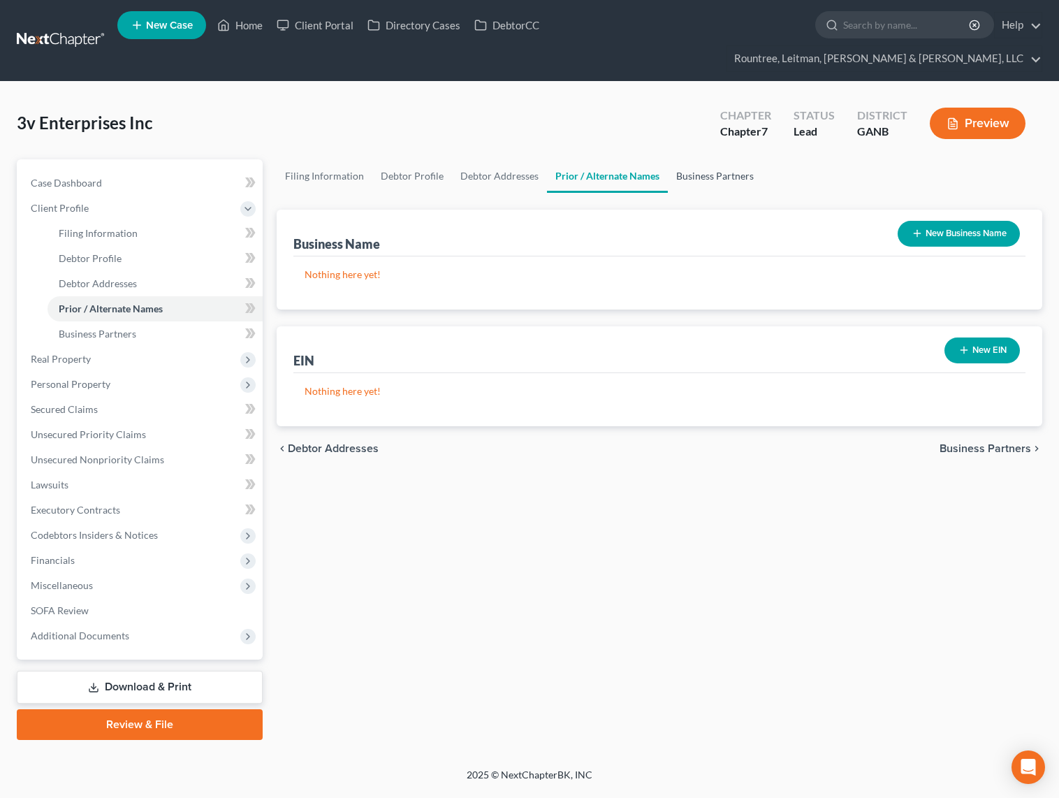
click at [682, 159] on link "Business Partners" at bounding box center [715, 176] width 94 height 34
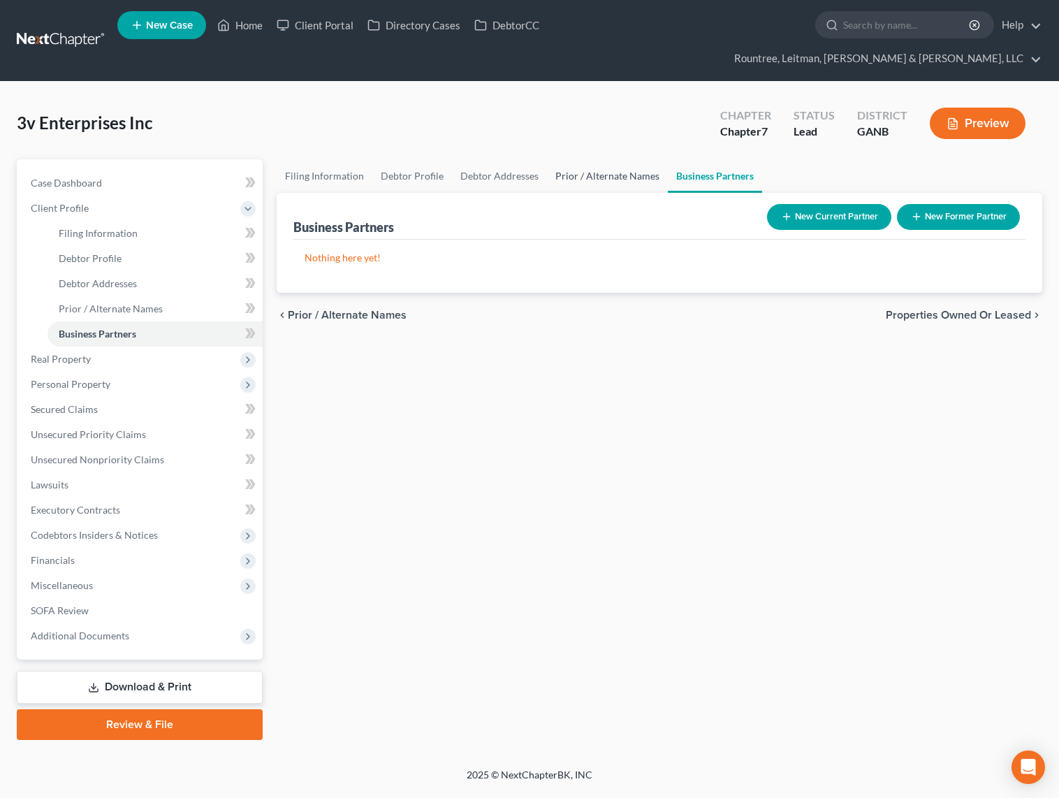
click at [588, 159] on link "Prior / Alternate Names" at bounding box center [607, 176] width 121 height 34
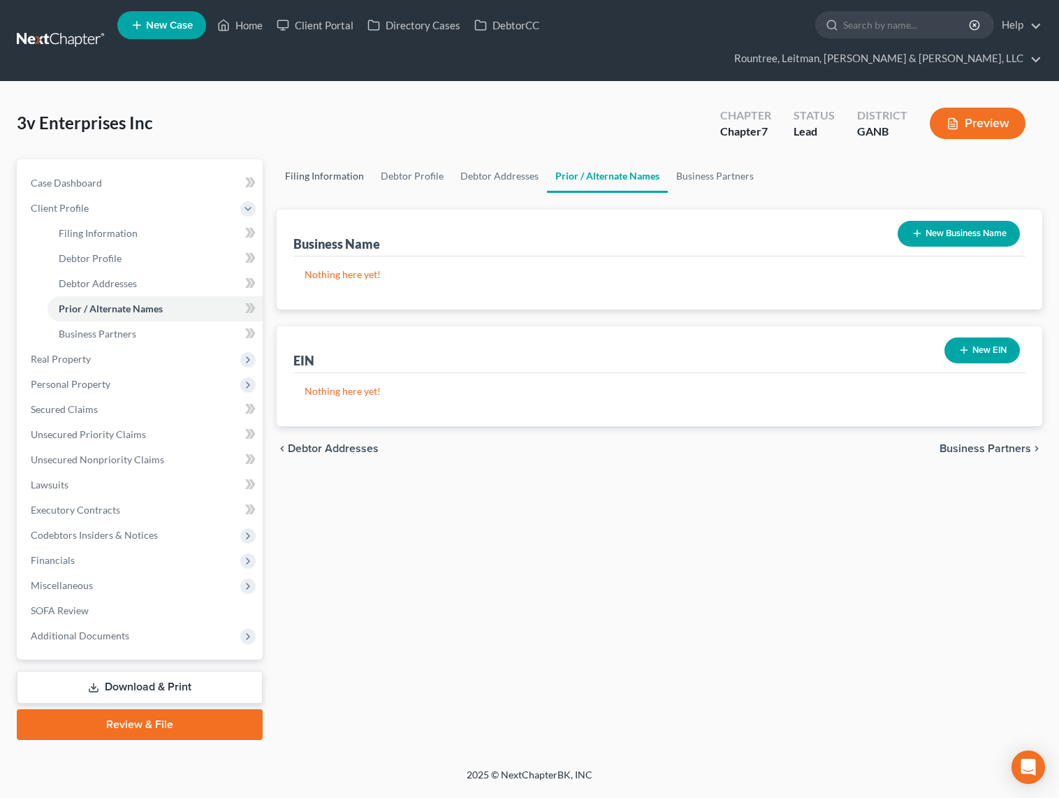
click at [337, 159] on link "Filing Information" at bounding box center [325, 176] width 96 height 34
select select "3"
select select "1"
select select "0"
select select "19"
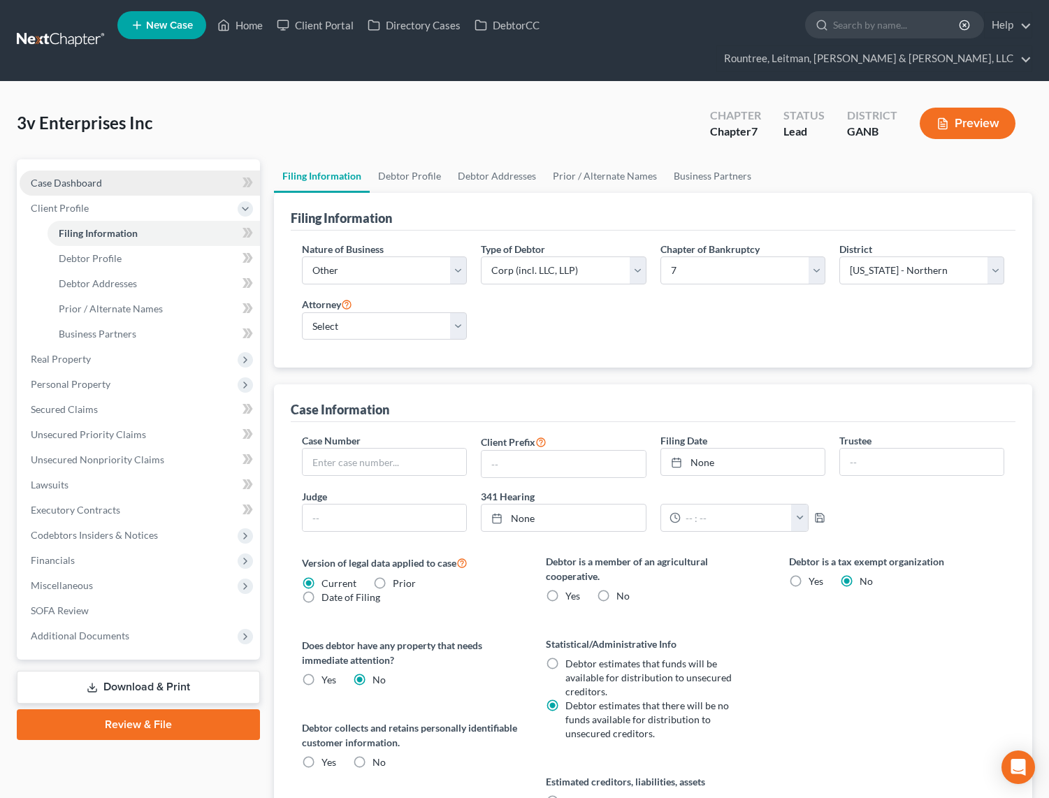
click at [92, 170] on link "Case Dashboard" at bounding box center [140, 182] width 240 height 25
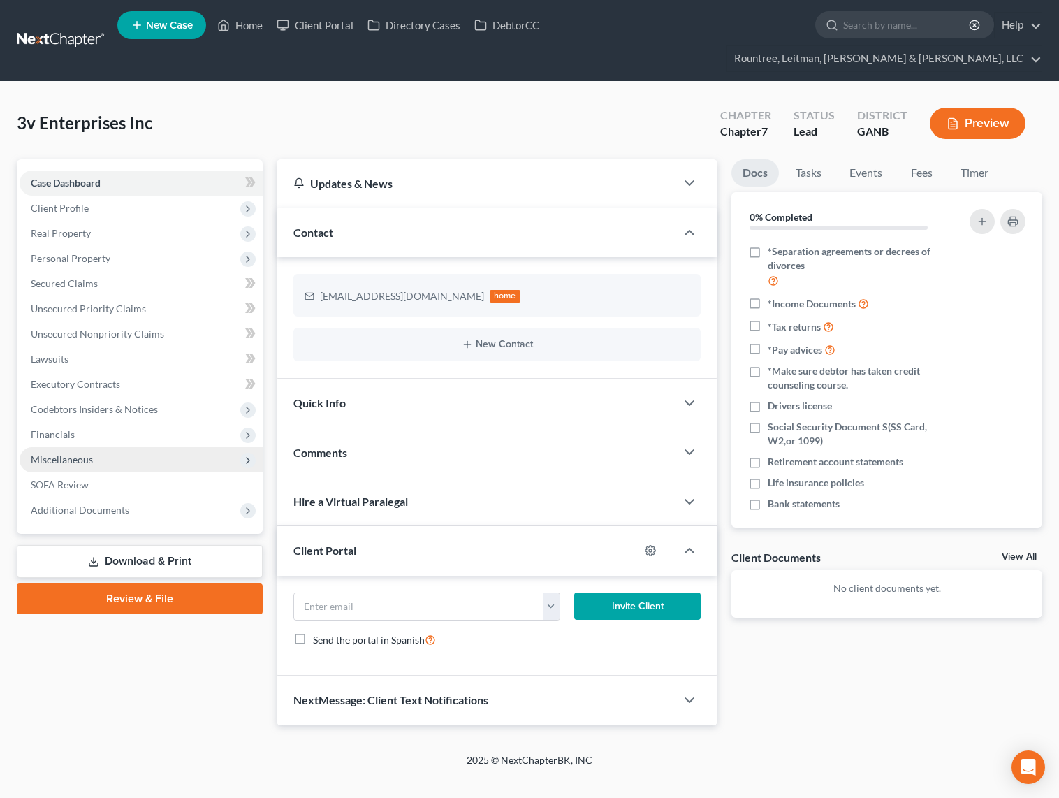
click at [71, 447] on span "Miscellaneous" at bounding box center [141, 459] width 243 height 25
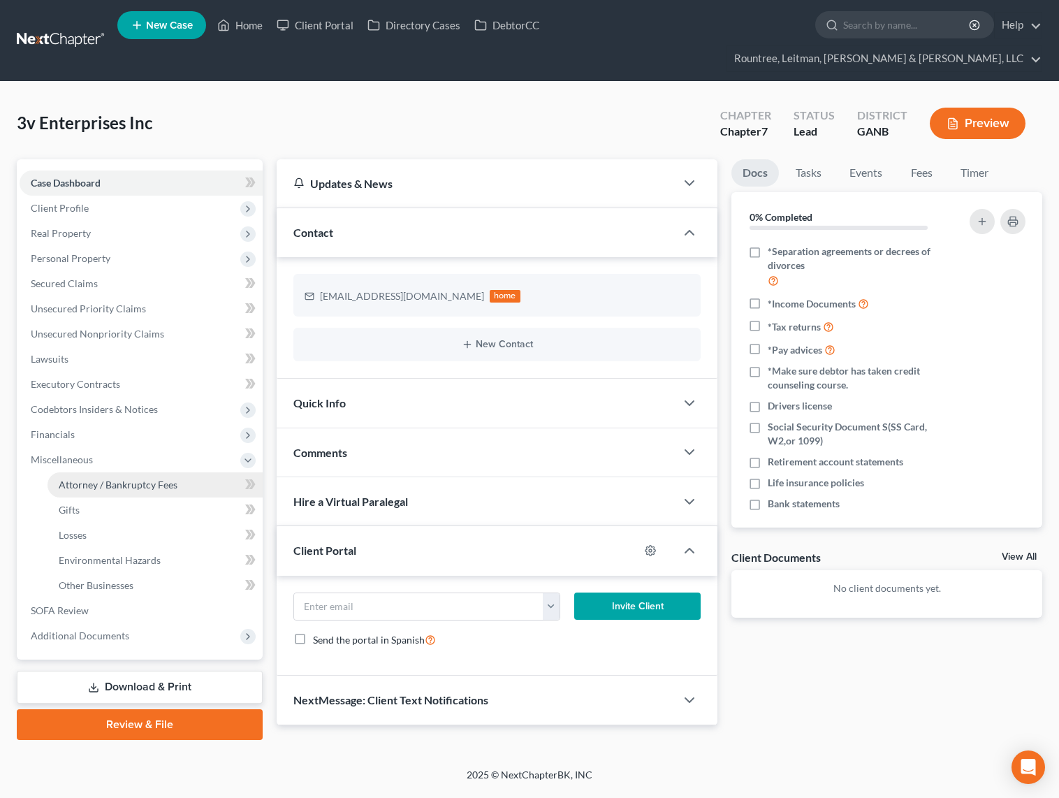
click at [80, 472] on link "Attorney / Bankruptcy Fees" at bounding box center [155, 484] width 215 height 25
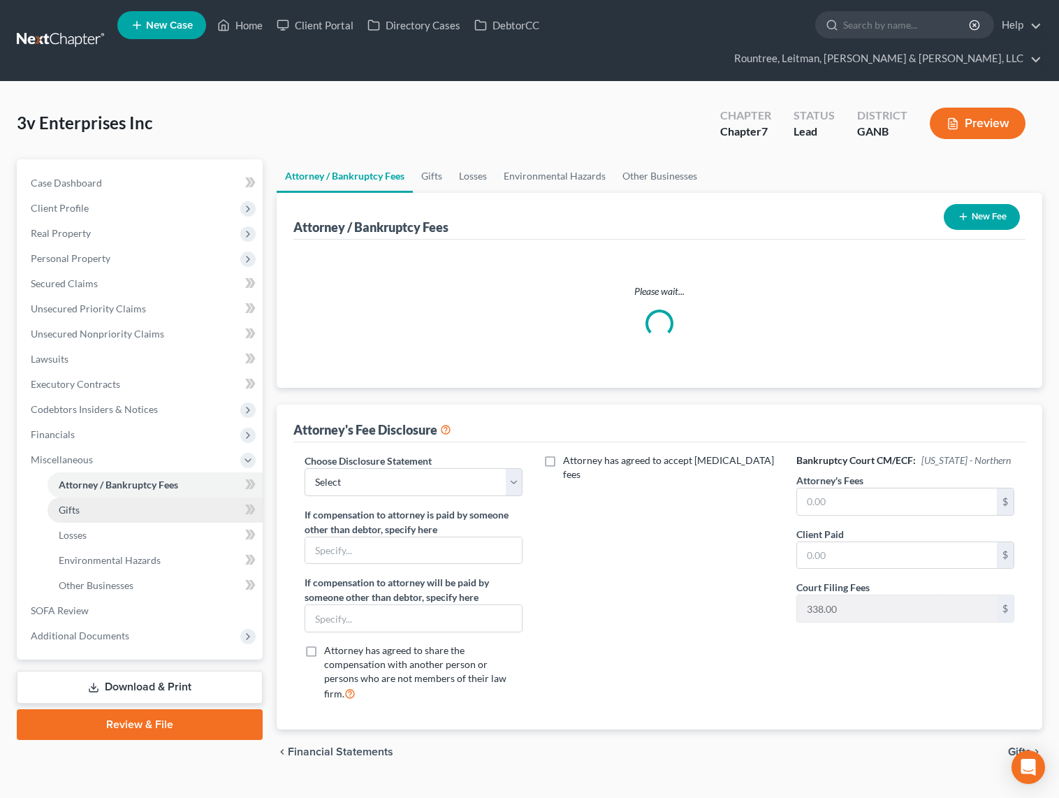
click at [81, 497] on link "Gifts" at bounding box center [155, 509] width 215 height 25
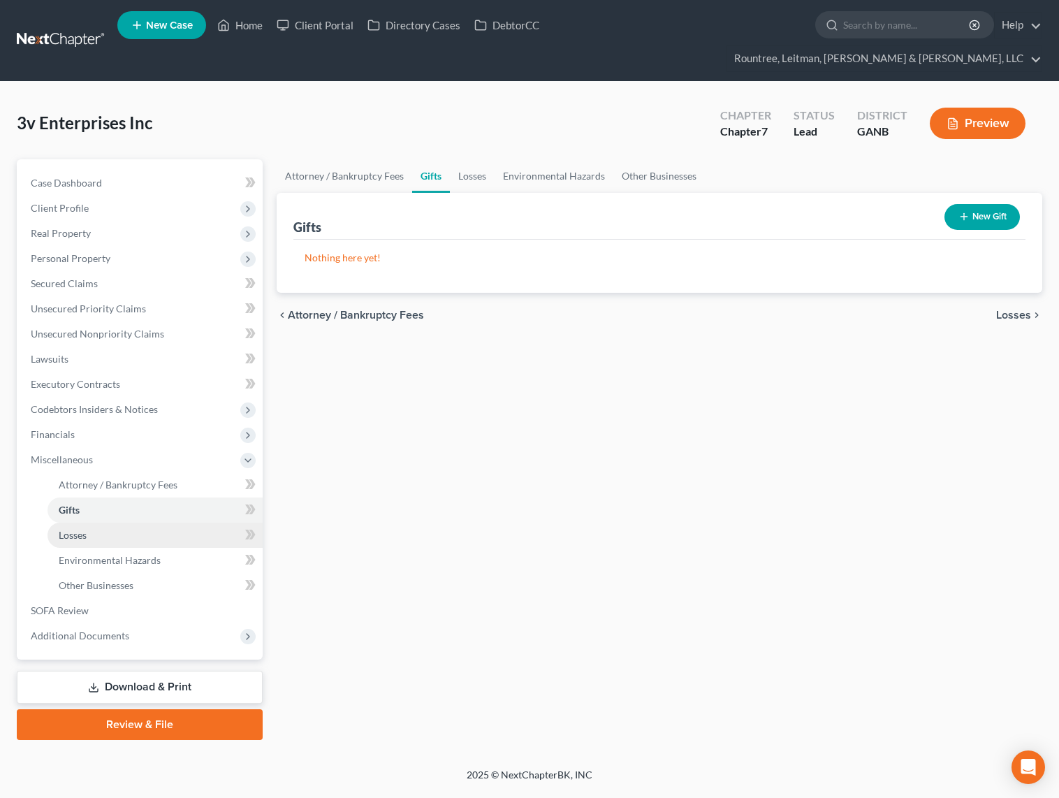
click at [82, 529] on span "Losses" at bounding box center [73, 535] width 28 height 12
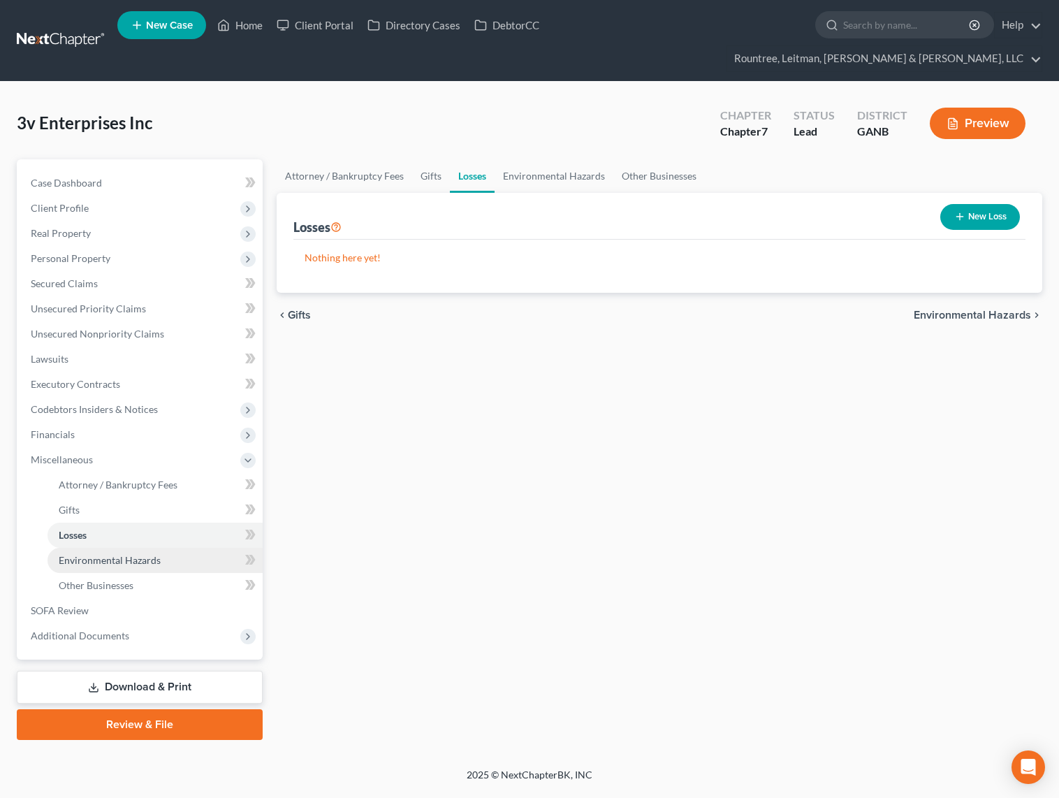
click at [91, 554] on span "Environmental Hazards" at bounding box center [110, 560] width 102 height 12
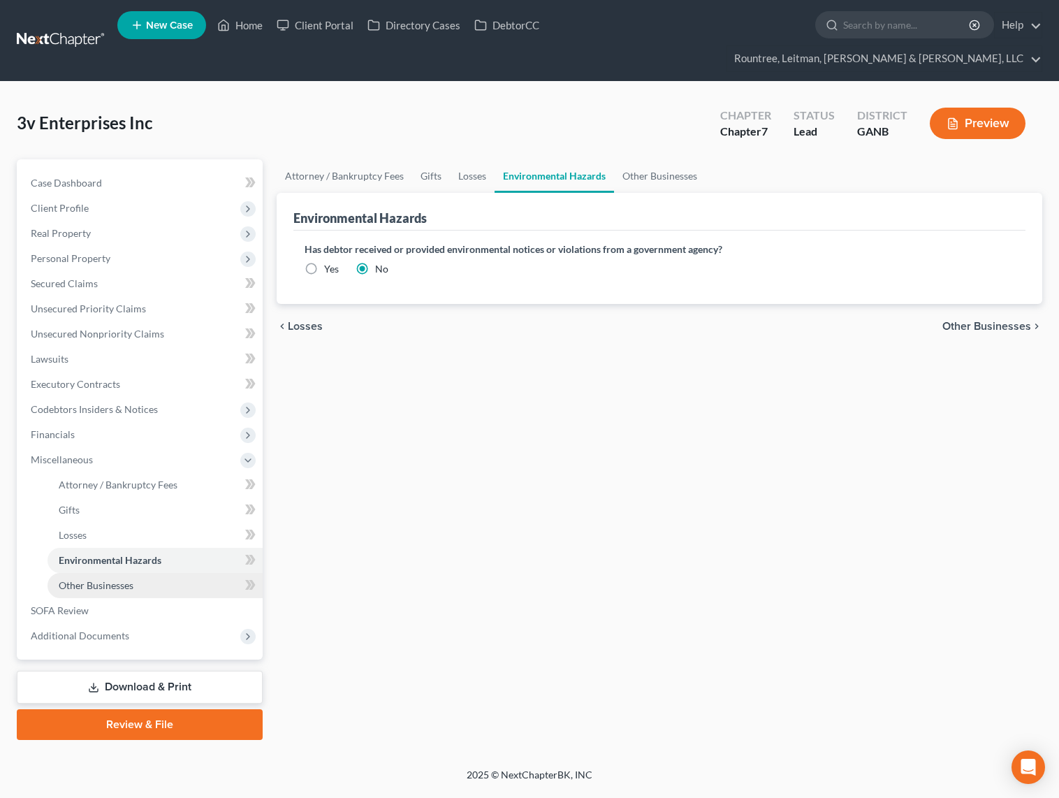
click at [89, 579] on span "Other Businesses" at bounding box center [96, 585] width 75 height 12
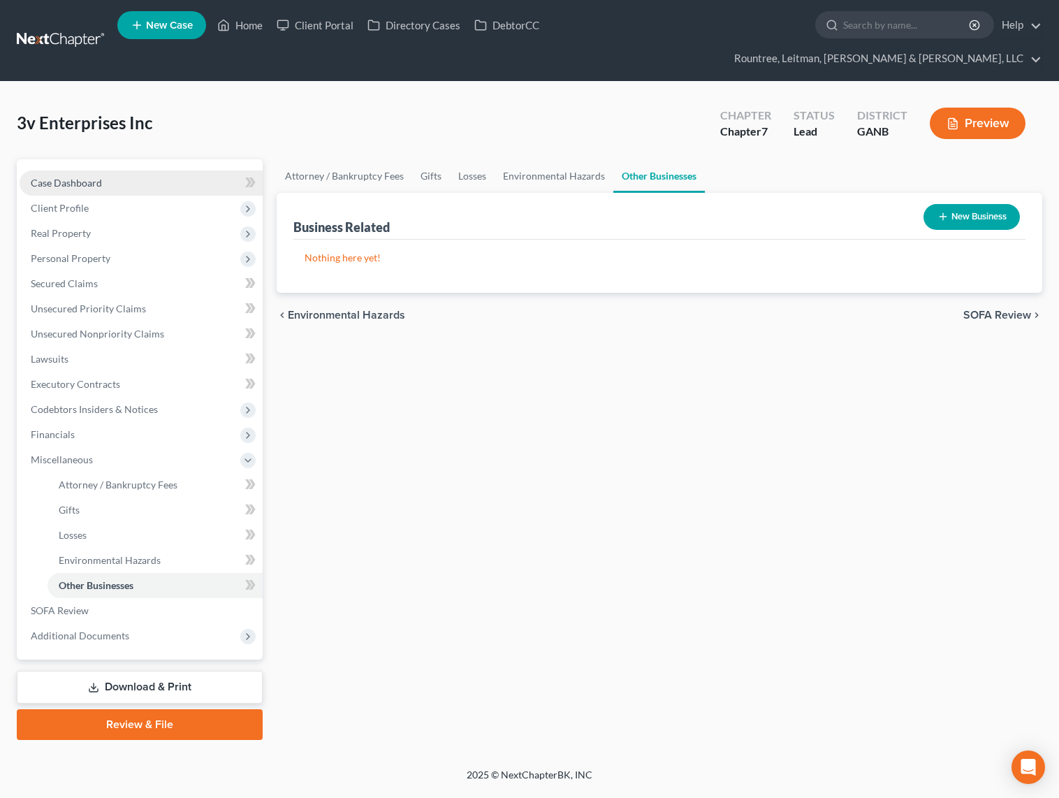
click at [64, 170] on link "Case Dashboard" at bounding box center [141, 182] width 243 height 25
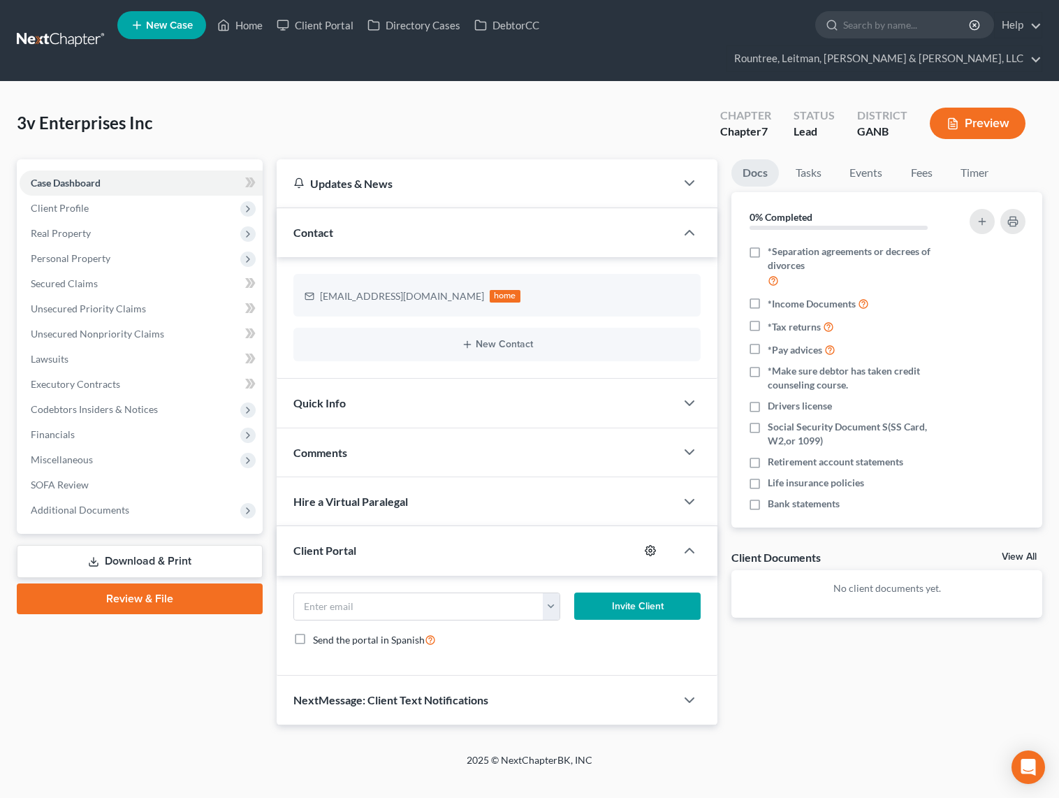
click at [648, 545] on icon "button" at bounding box center [650, 550] width 11 height 11
select select "0"
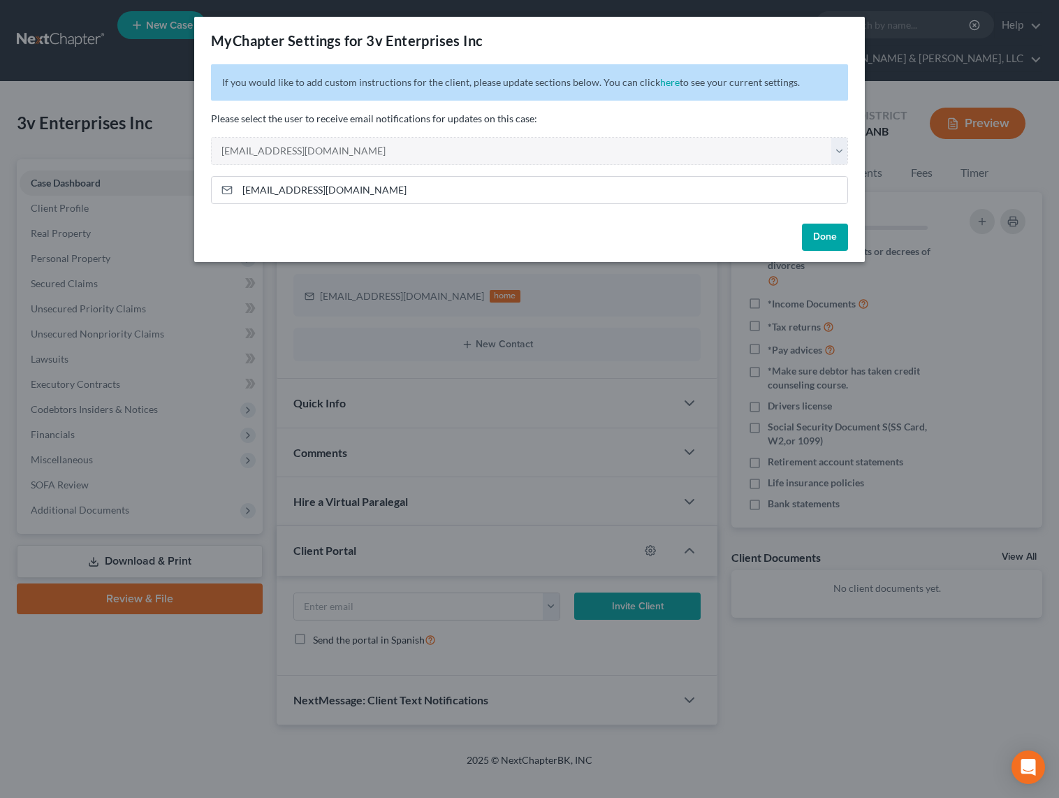
click at [812, 242] on button "Done" at bounding box center [825, 238] width 46 height 28
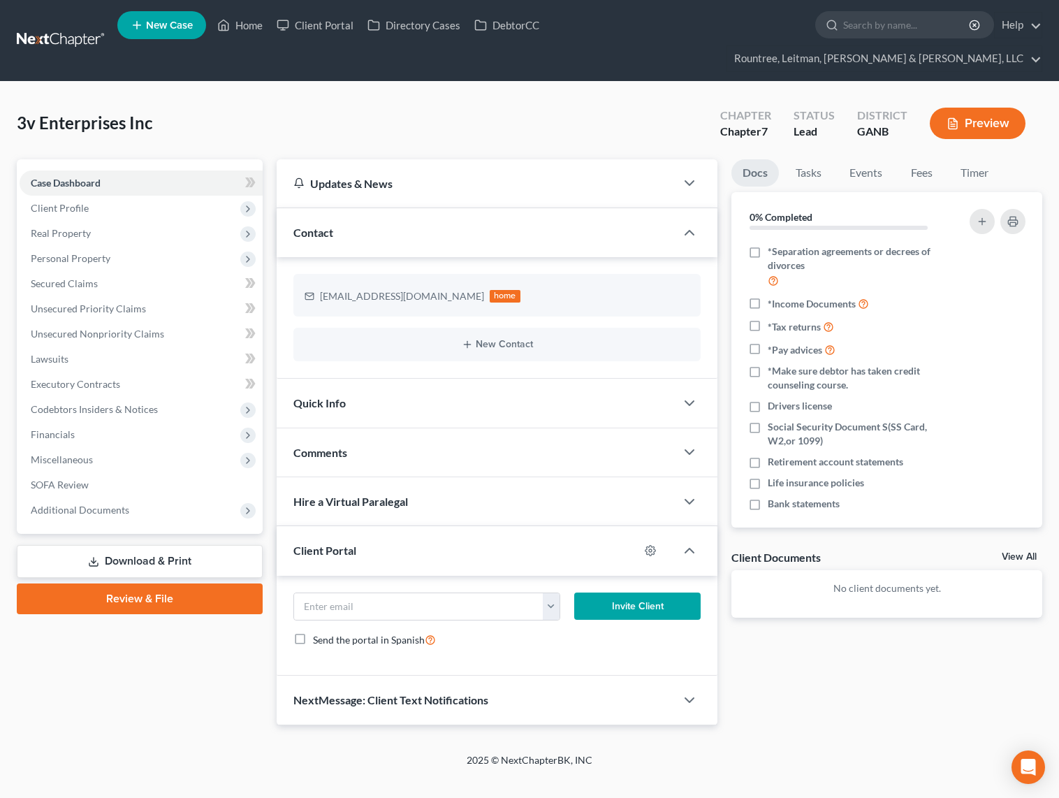
click at [78, 28] on link at bounding box center [61, 40] width 89 height 25
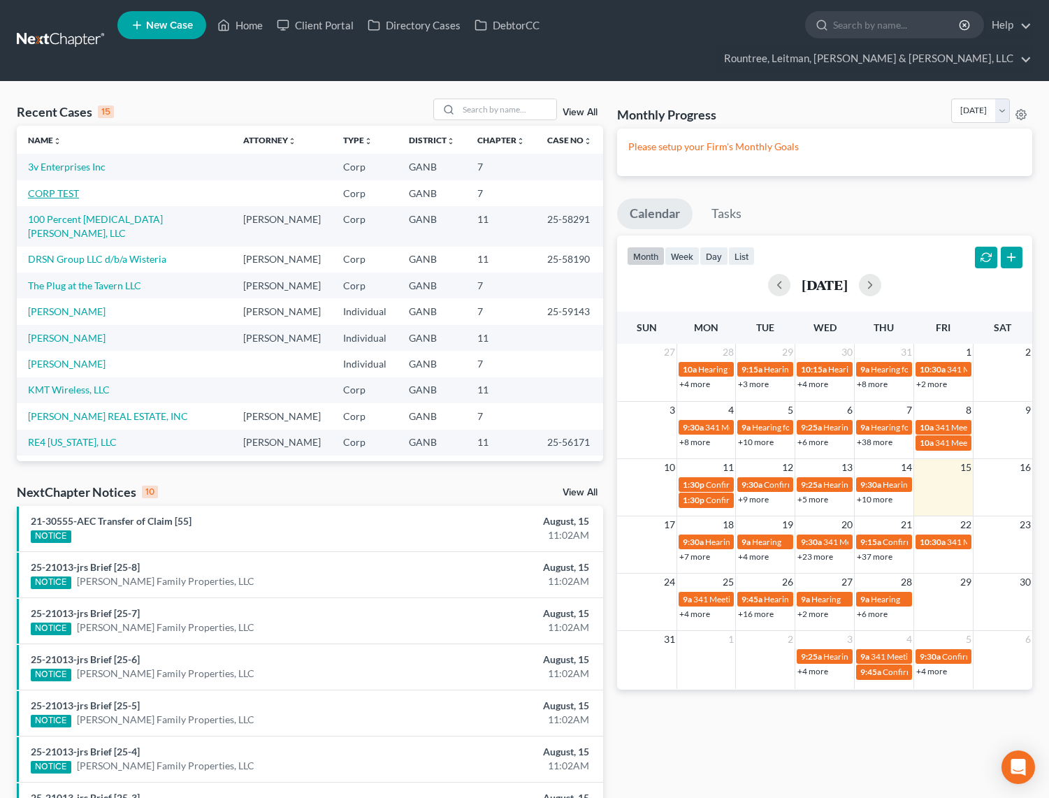
click at [61, 187] on link "CORP TEST" at bounding box center [53, 193] width 51 height 12
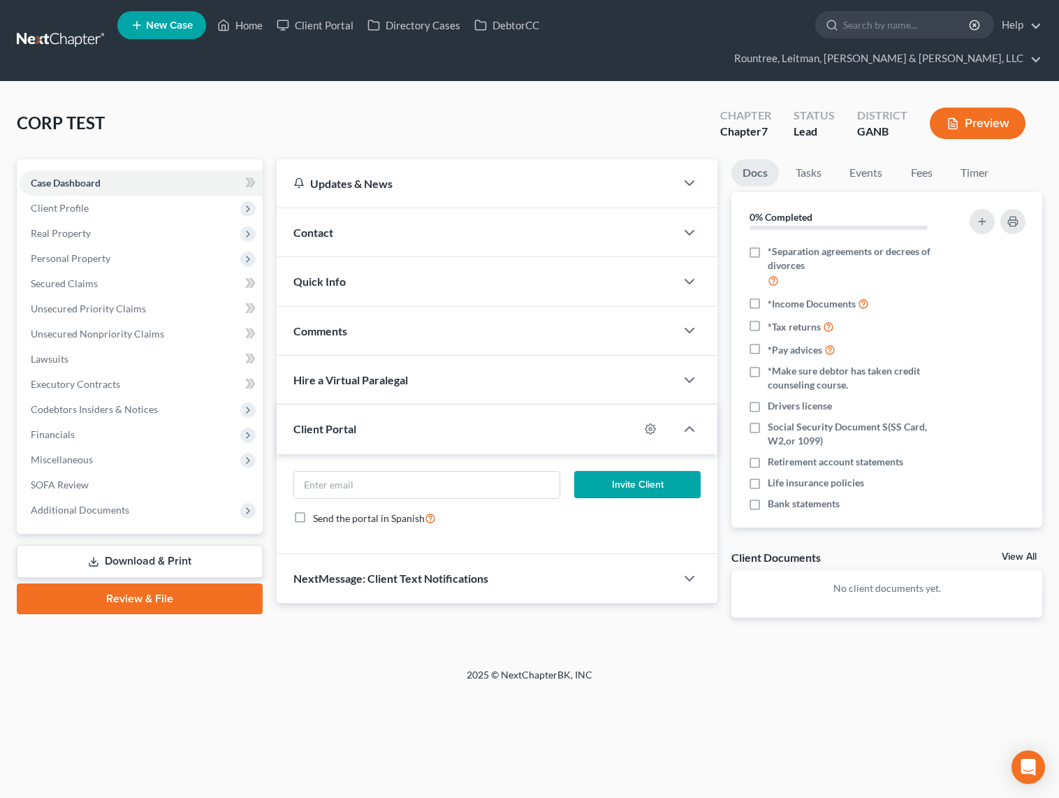
click at [54, 36] on link at bounding box center [61, 40] width 89 height 25
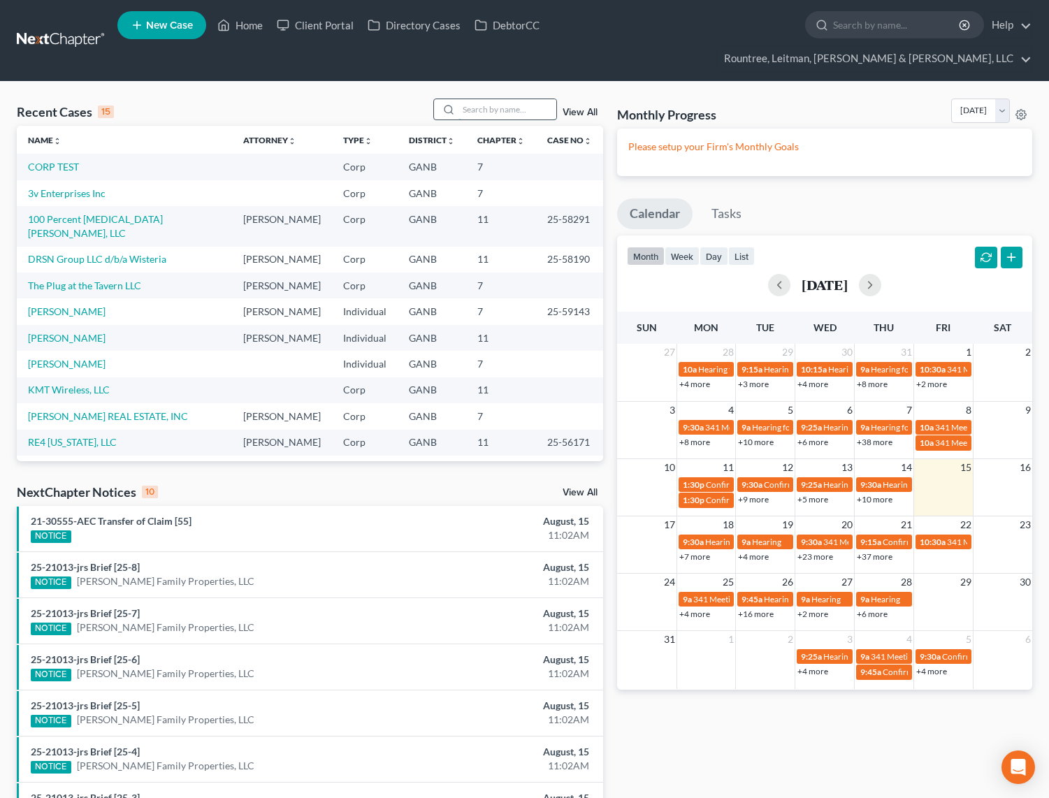
click at [492, 99] on input "search" at bounding box center [507, 109] width 98 height 20
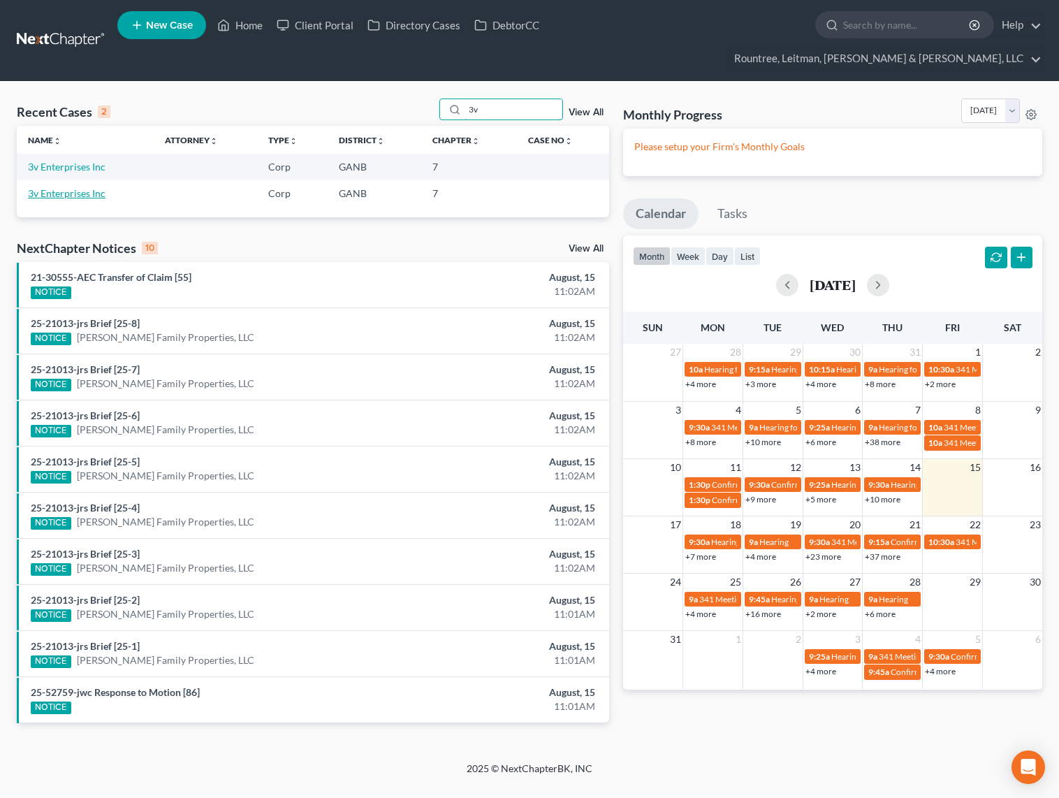
type input "3v"
click at [73, 187] on link "3v Enterprises Inc" at bounding box center [67, 193] width 78 height 12
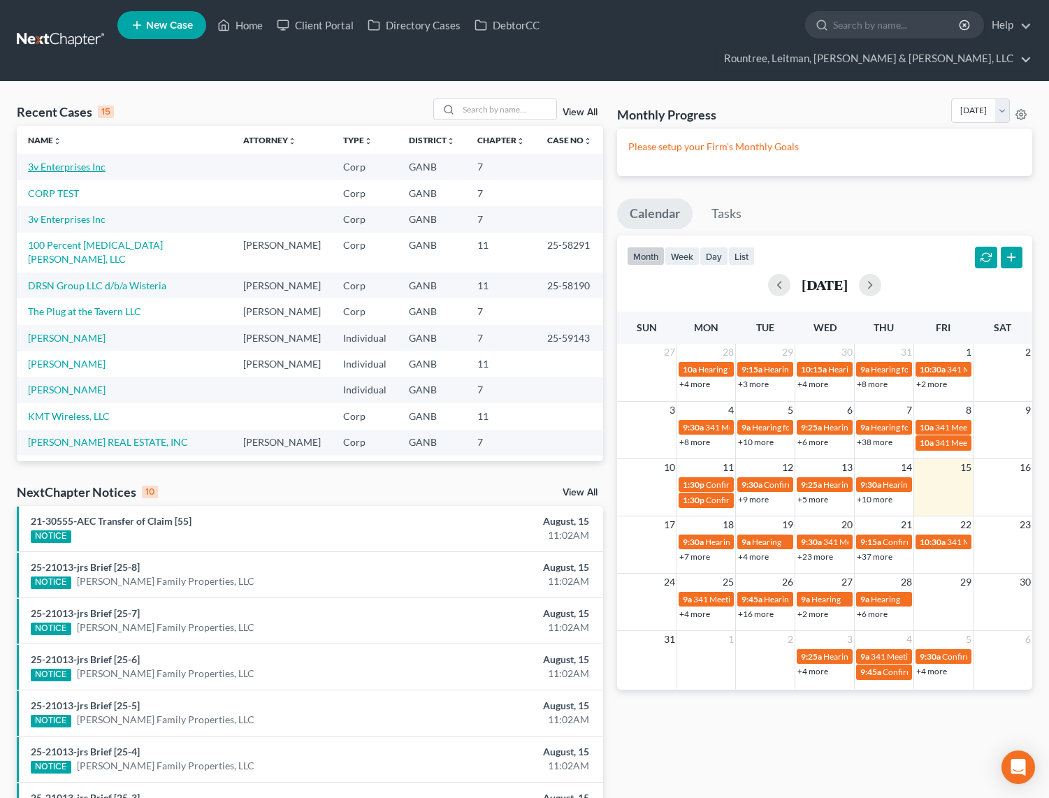
click at [71, 161] on link "3v Enterprises Inc" at bounding box center [67, 167] width 78 height 12
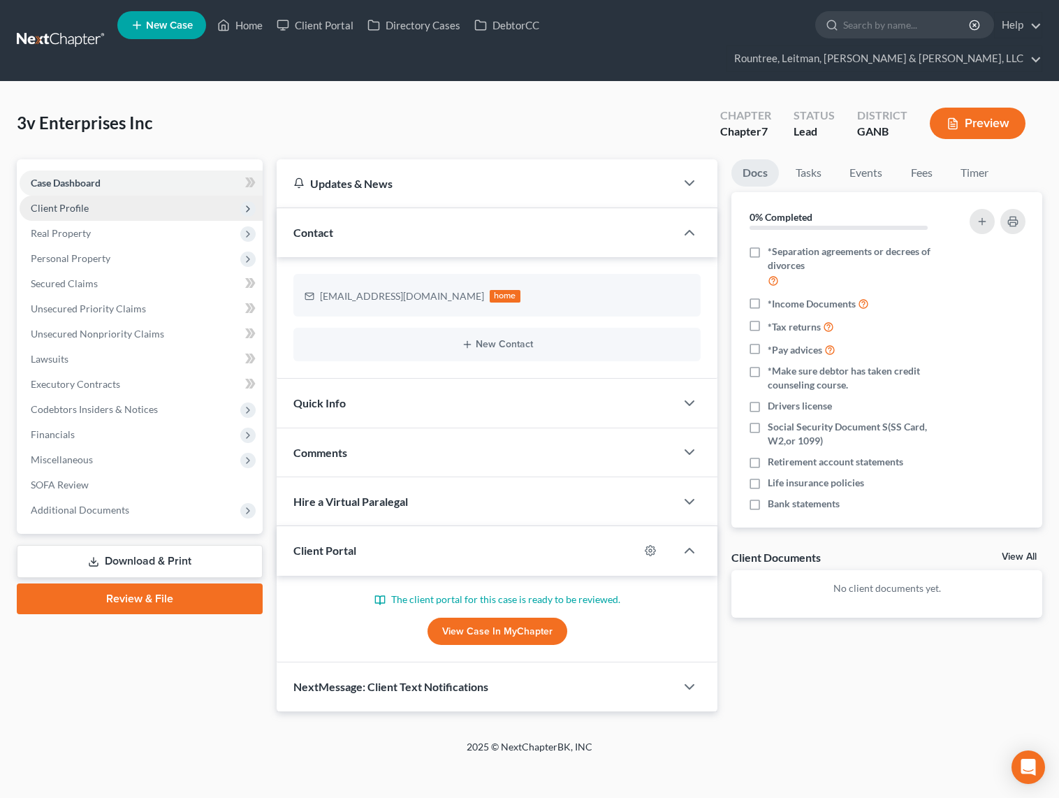
click at [87, 196] on span "Client Profile" at bounding box center [141, 208] width 243 height 25
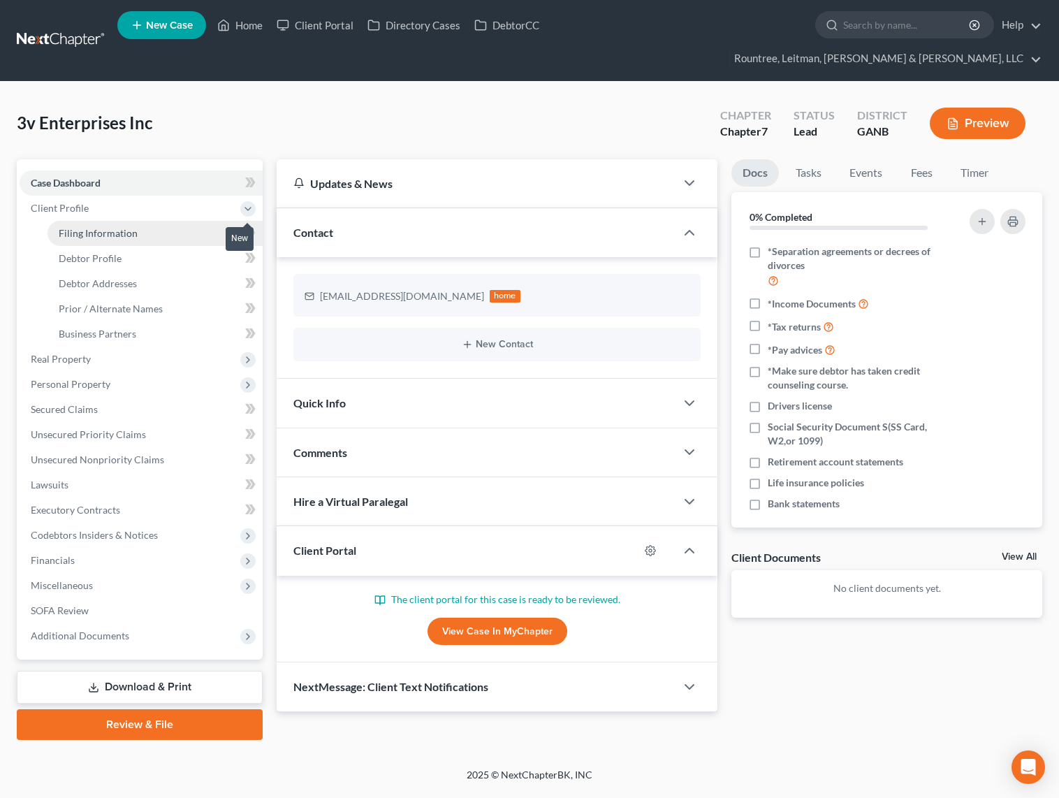
click at [105, 221] on link "Filing Information" at bounding box center [155, 233] width 215 height 25
select select "1"
select select "0"
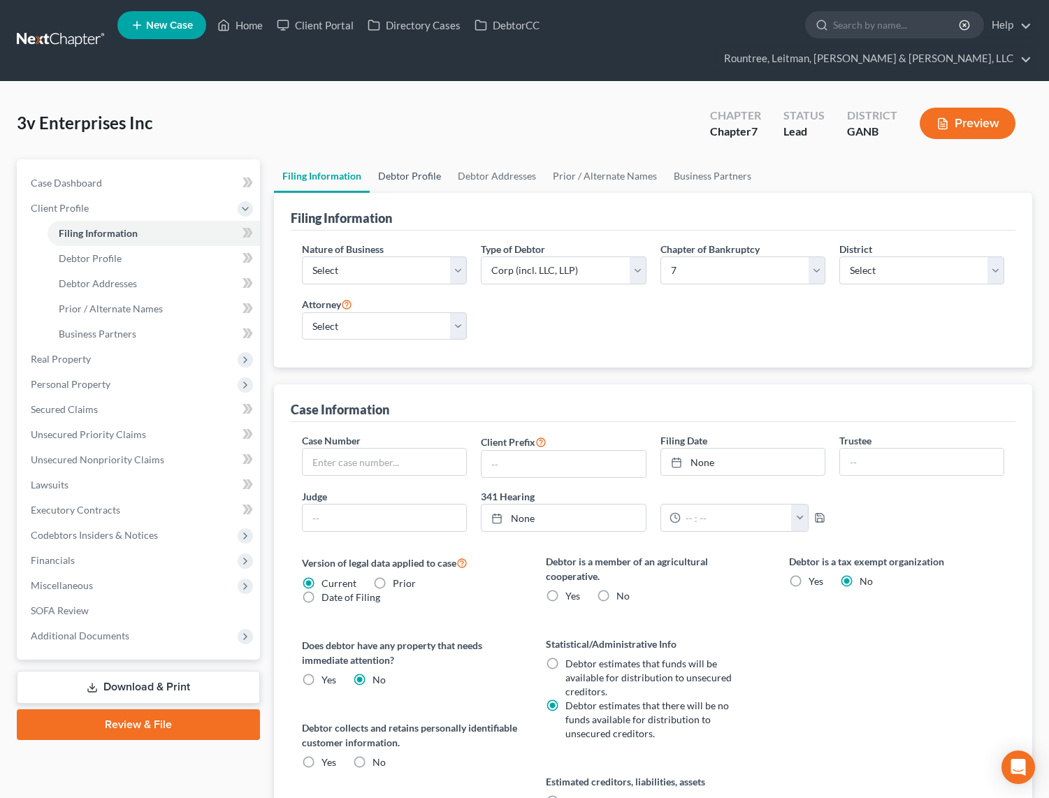
click at [407, 159] on link "Debtor Profile" at bounding box center [410, 176] width 80 height 34
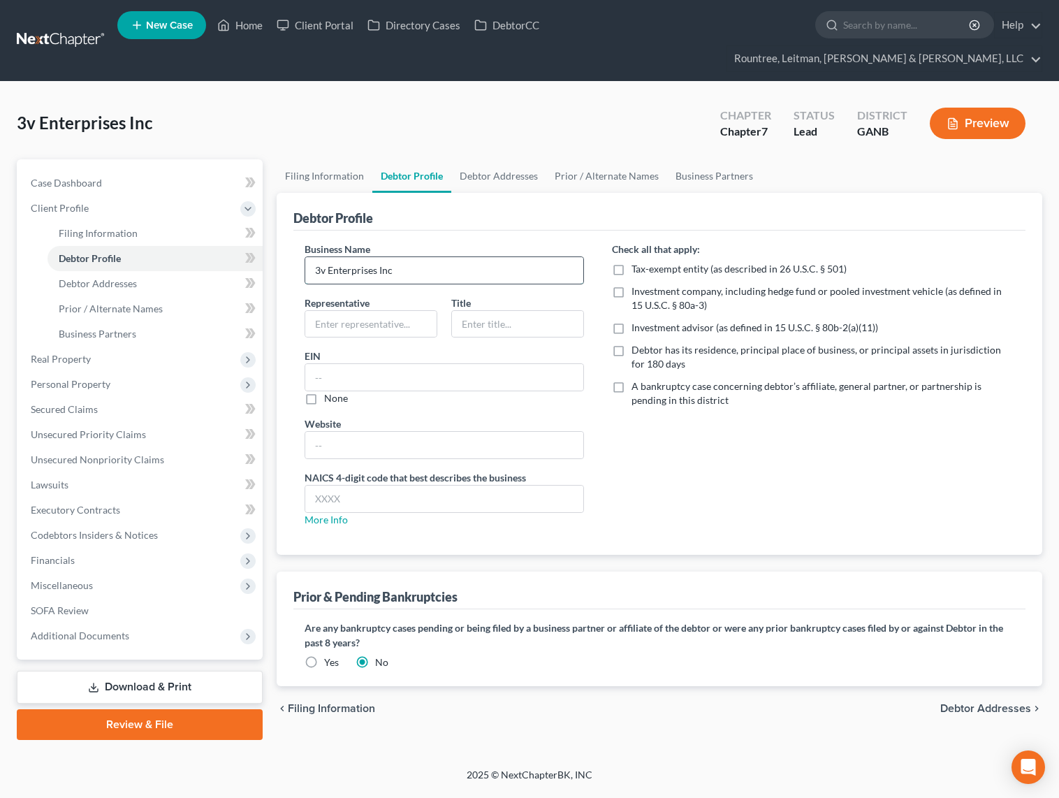
click at [442, 257] on input "3v Enterprises Inc" at bounding box center [444, 270] width 278 height 27
type input "3v Enterprises Inc (Duplicate)"
click at [486, 159] on link "Debtor Addresses" at bounding box center [498, 176] width 95 height 34
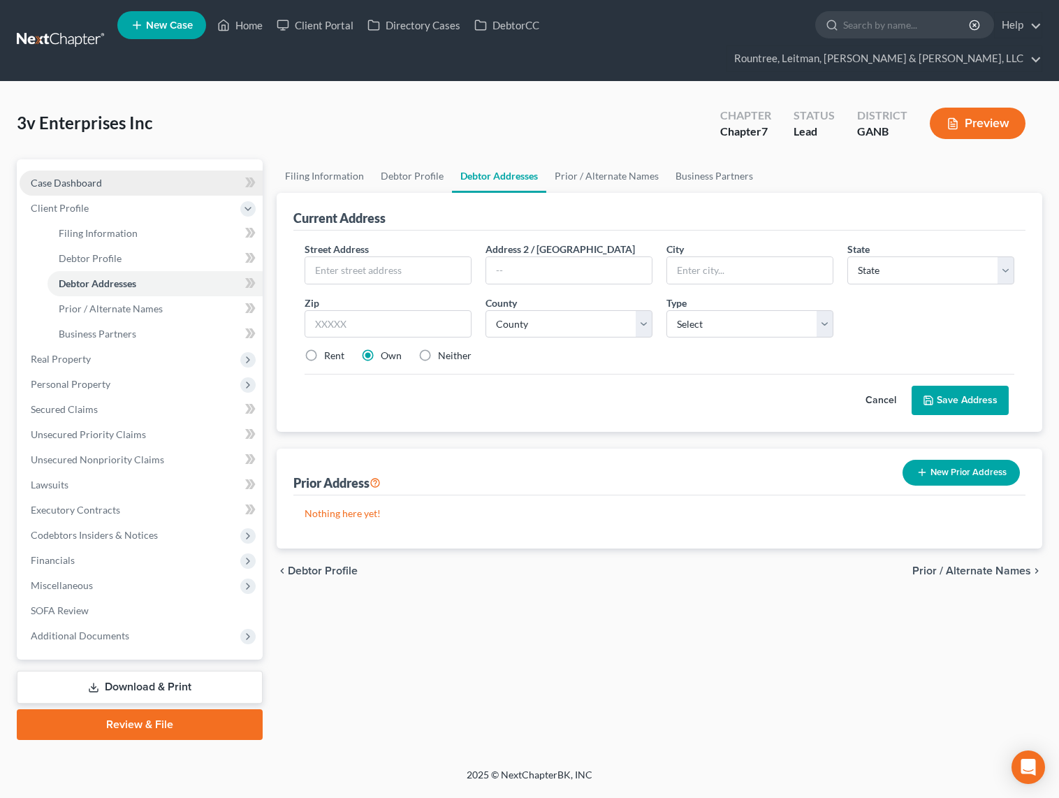
click at [115, 170] on link "Case Dashboard" at bounding box center [141, 182] width 243 height 25
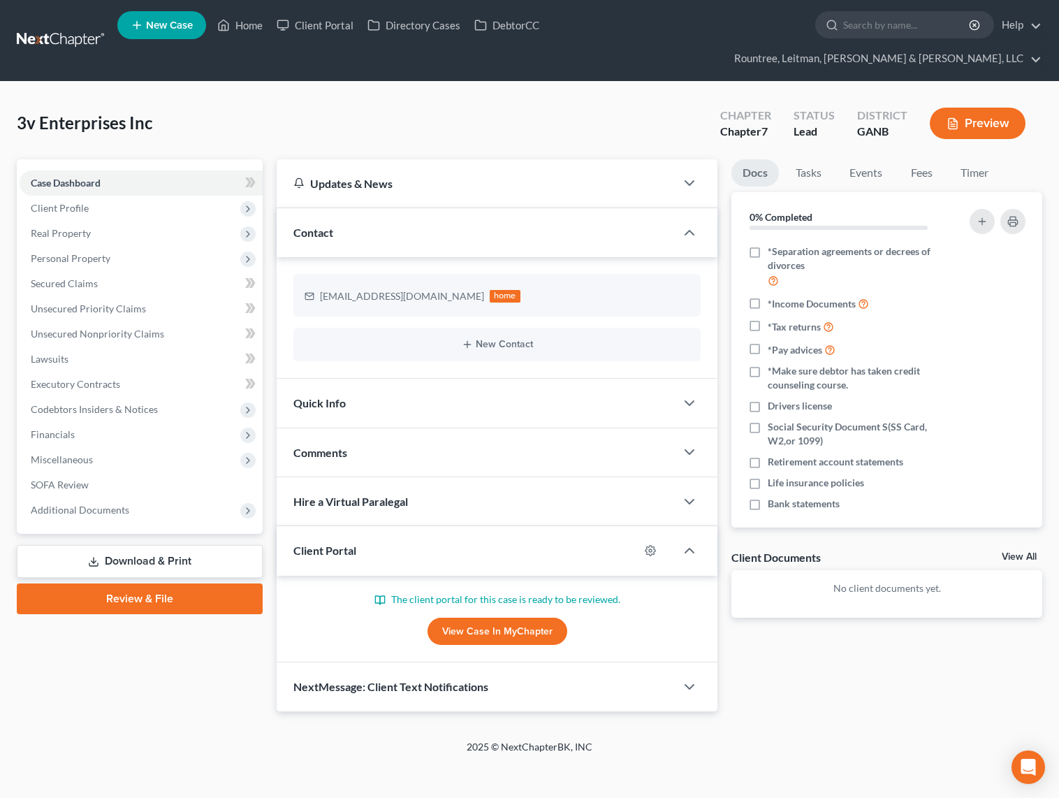
click at [64, 28] on link at bounding box center [61, 40] width 89 height 25
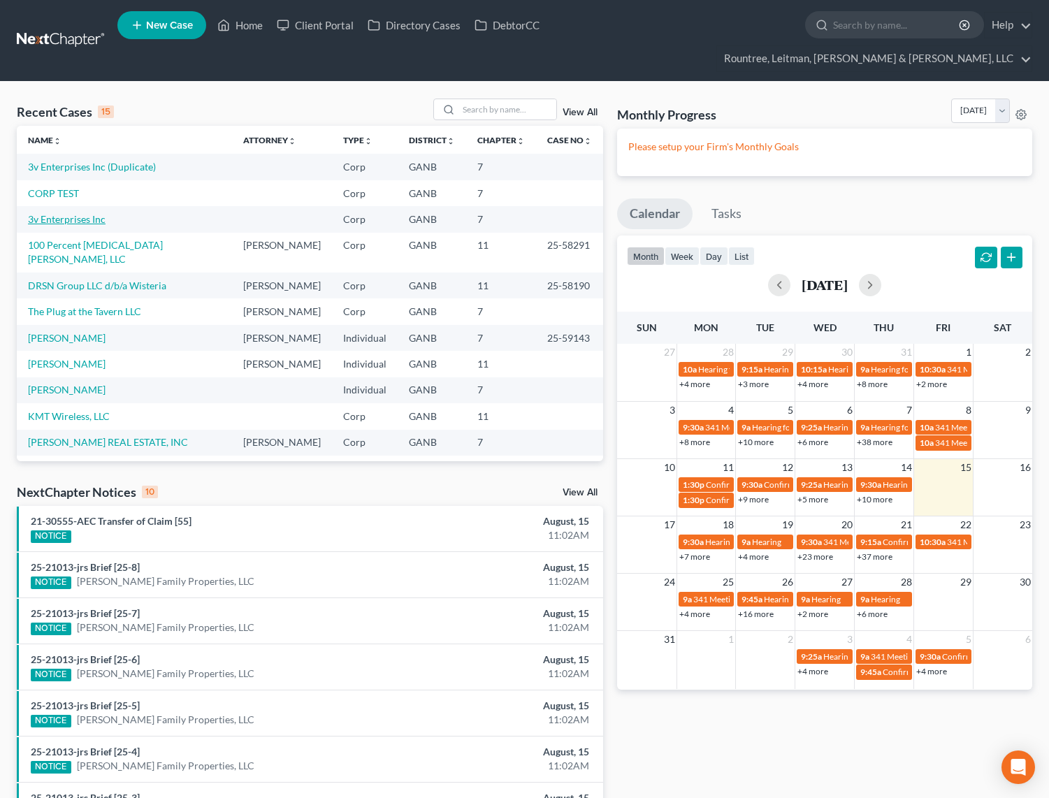
click at [76, 213] on link "3v Enterprises Inc" at bounding box center [67, 219] width 78 height 12
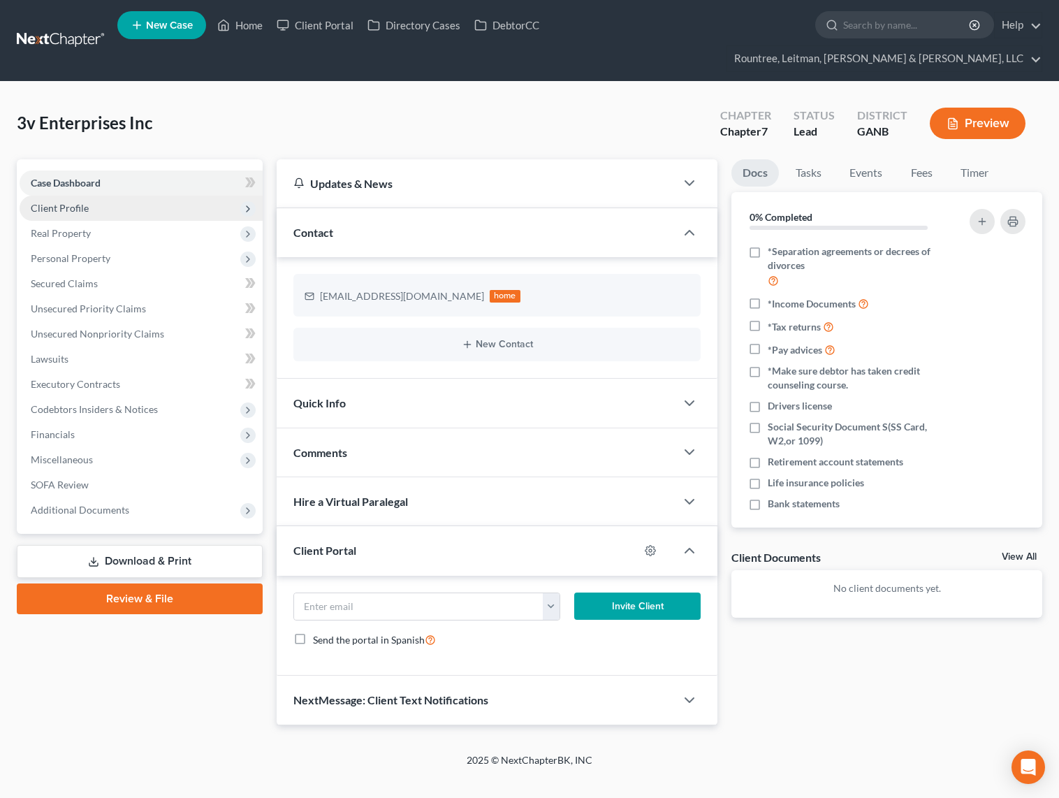
click at [77, 202] on span "Client Profile" at bounding box center [60, 208] width 58 height 12
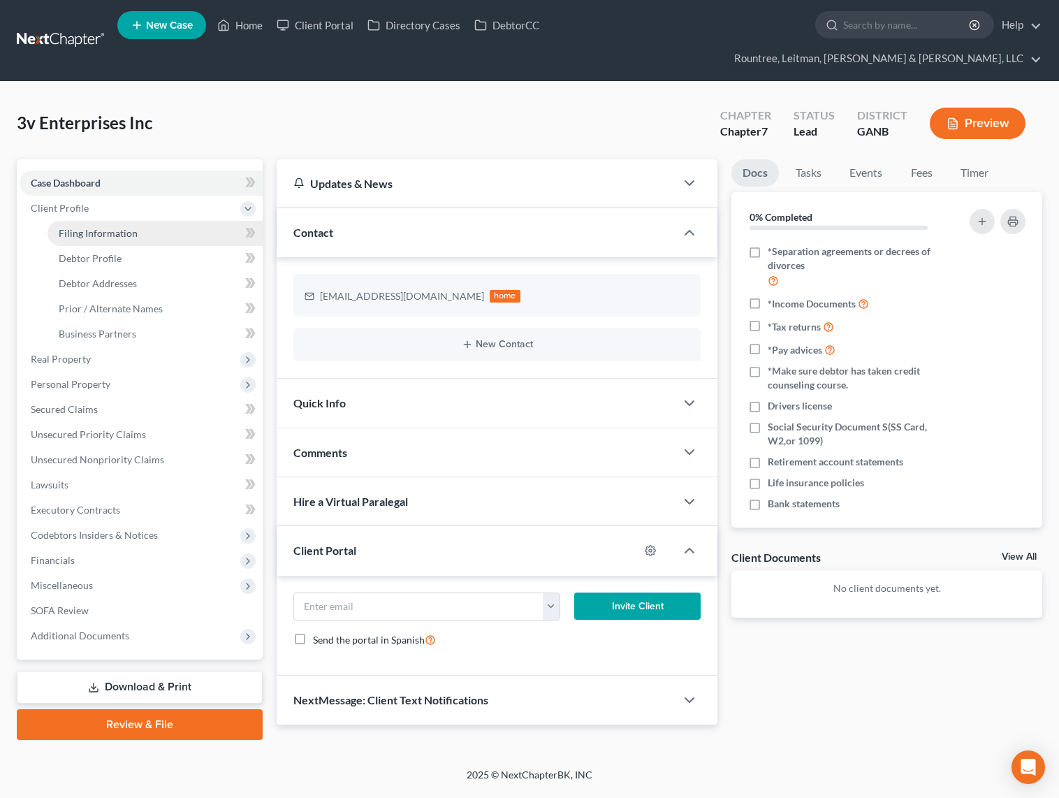
click at [85, 227] on span "Filing Information" at bounding box center [98, 233] width 79 height 12
select select "3"
select select "1"
select select "0"
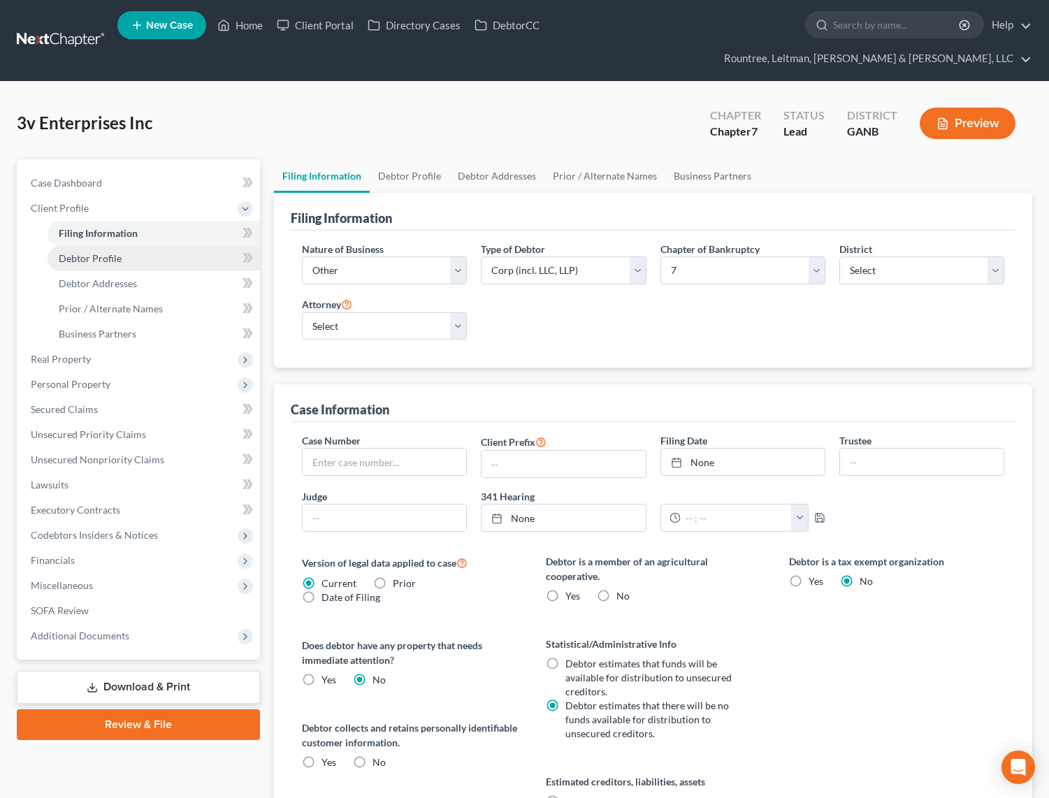
click at [97, 252] on span "Debtor Profile" at bounding box center [90, 258] width 63 height 12
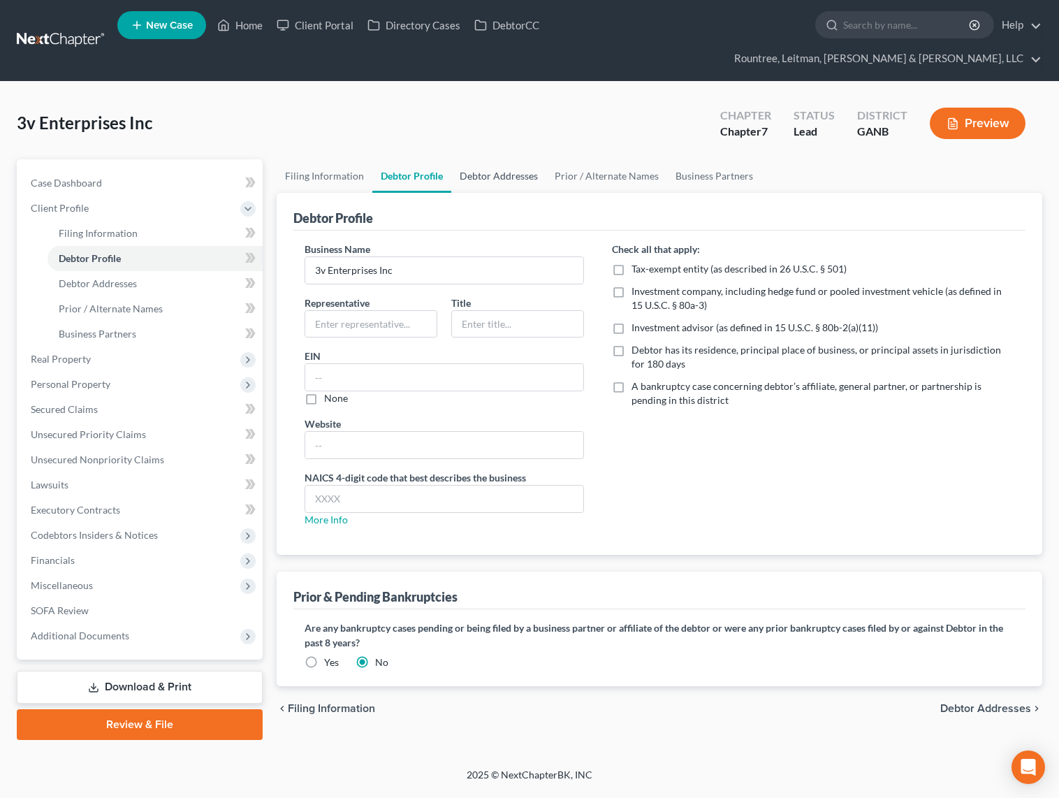
click at [479, 159] on link "Debtor Addresses" at bounding box center [498, 176] width 95 height 34
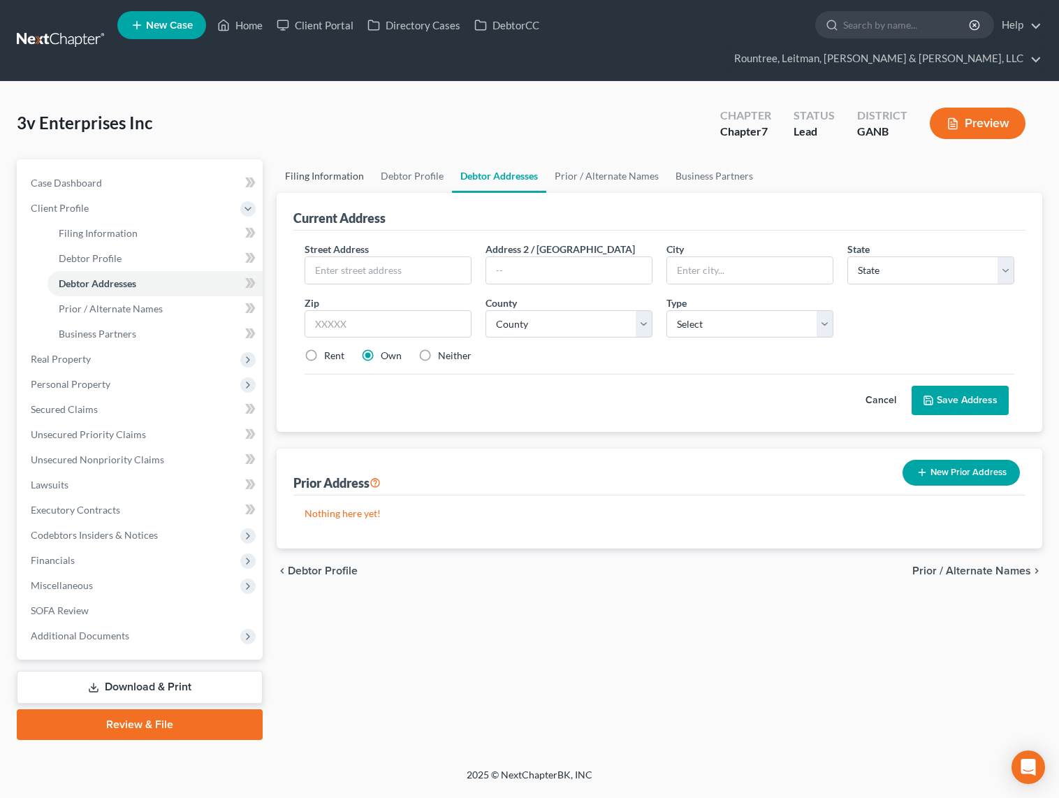
click at [356, 159] on link "Filing Information" at bounding box center [325, 176] width 96 height 34
select select "3"
select select "1"
select select "0"
select select "19"
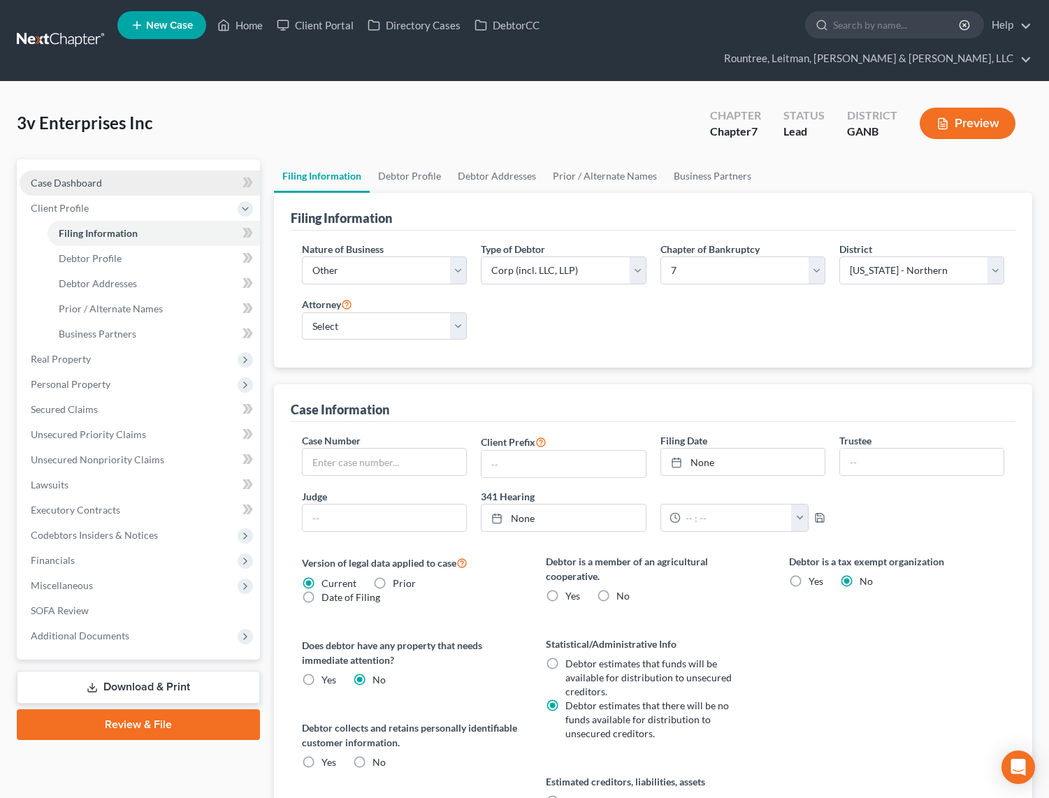
click at [73, 177] on span "Case Dashboard" at bounding box center [66, 183] width 71 height 12
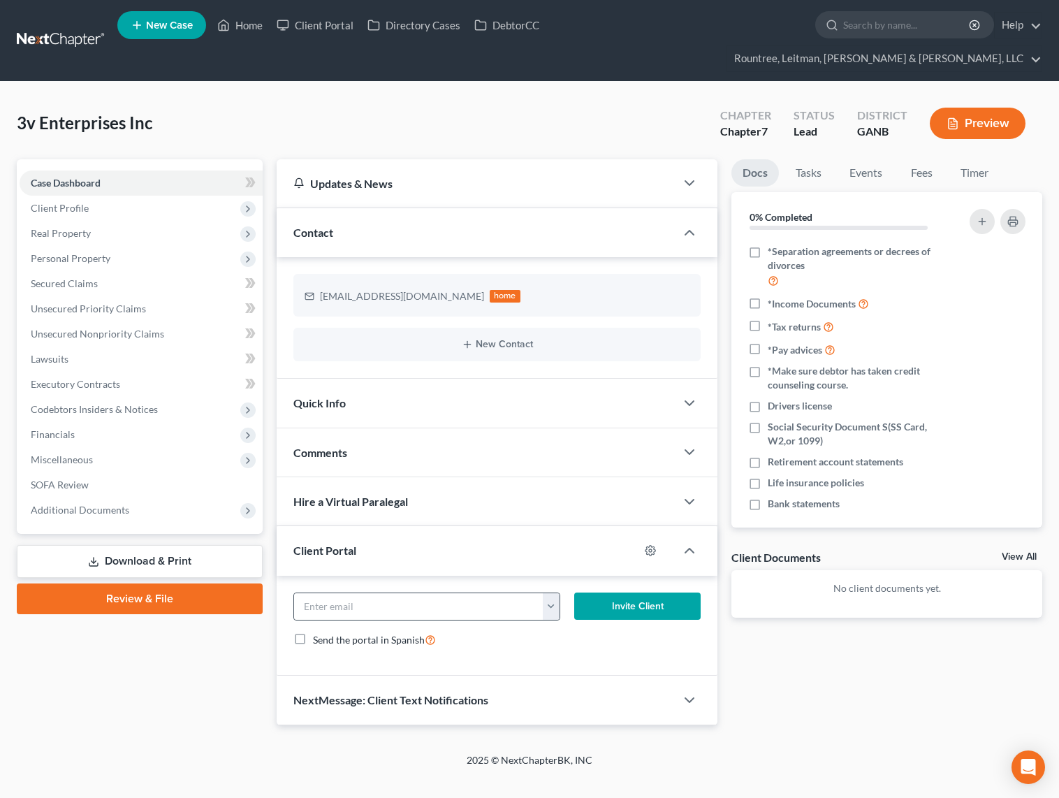
click at [552, 593] on button "button" at bounding box center [551, 606] width 17 height 27
click at [479, 642] on div "moraskin@gmail.com Invite Client Send the portal in Spanish" at bounding box center [497, 626] width 441 height 101
click at [439, 593] on input "email" at bounding box center [418, 606] width 249 height 27
type input "[EMAIL_ADDRESS][DOMAIN_NAME]"
click at [356, 379] on div "Quick Info" at bounding box center [476, 403] width 399 height 48
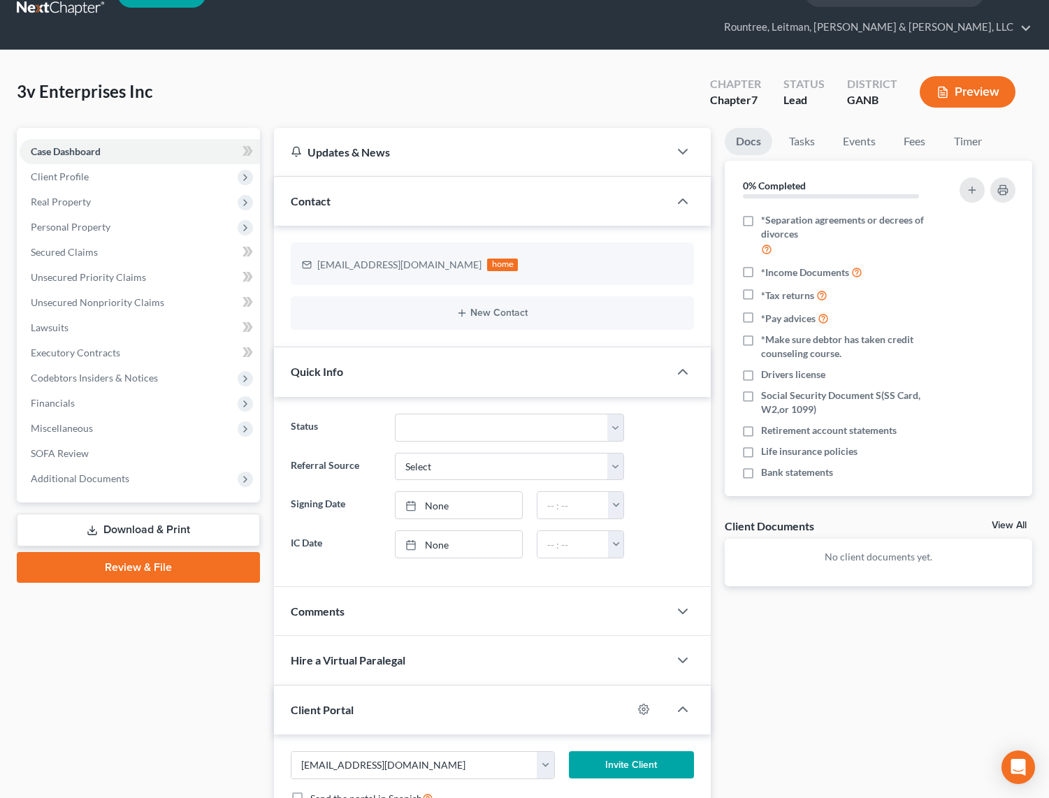
click at [354, 587] on div "Comments" at bounding box center [471, 611] width 394 height 48
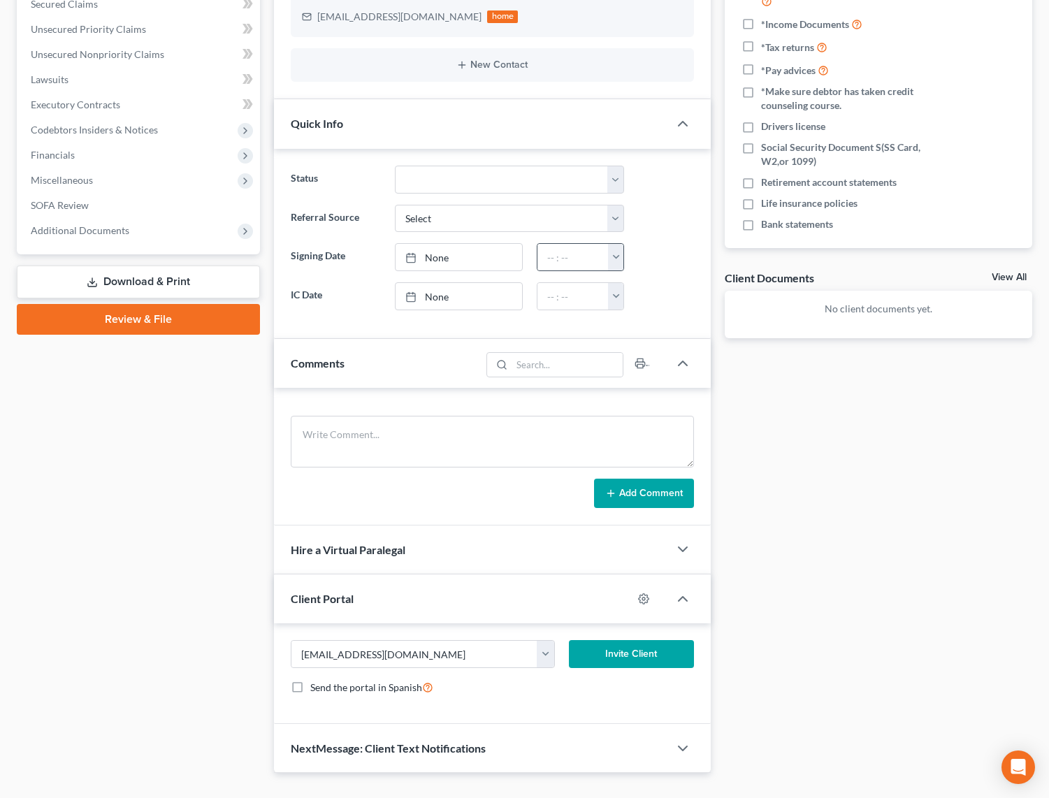
scroll to position [282, 0]
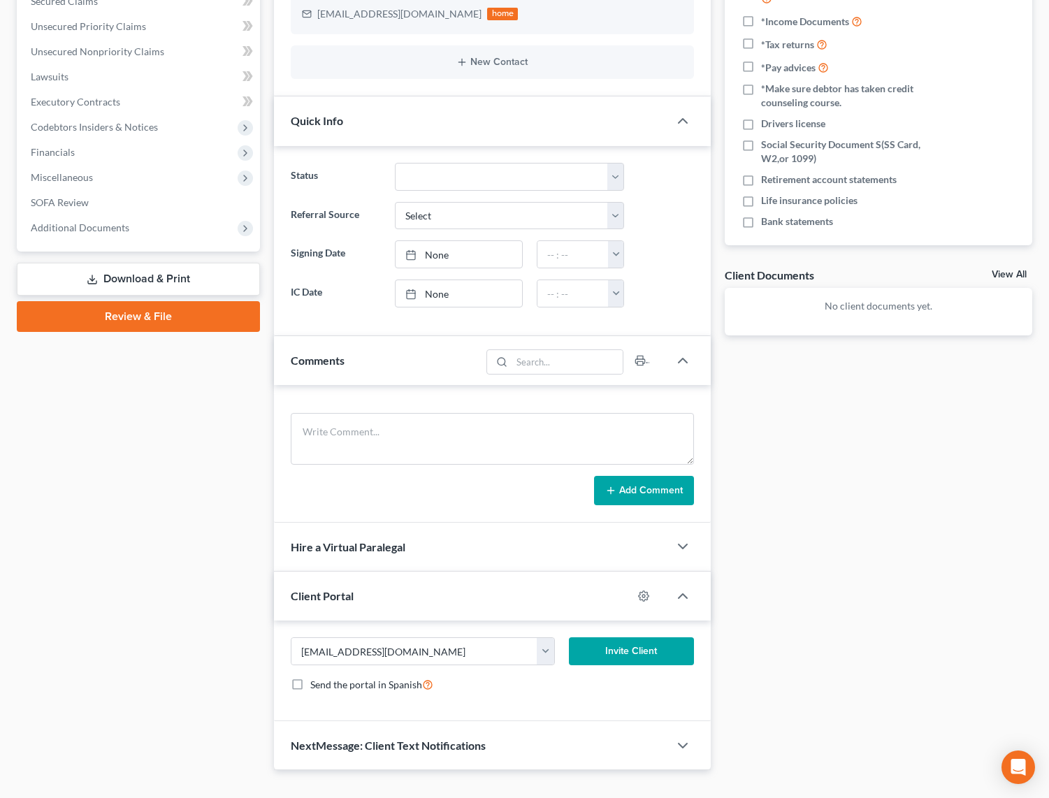
click at [647, 637] on button "Invite Client" at bounding box center [631, 651] width 125 height 28
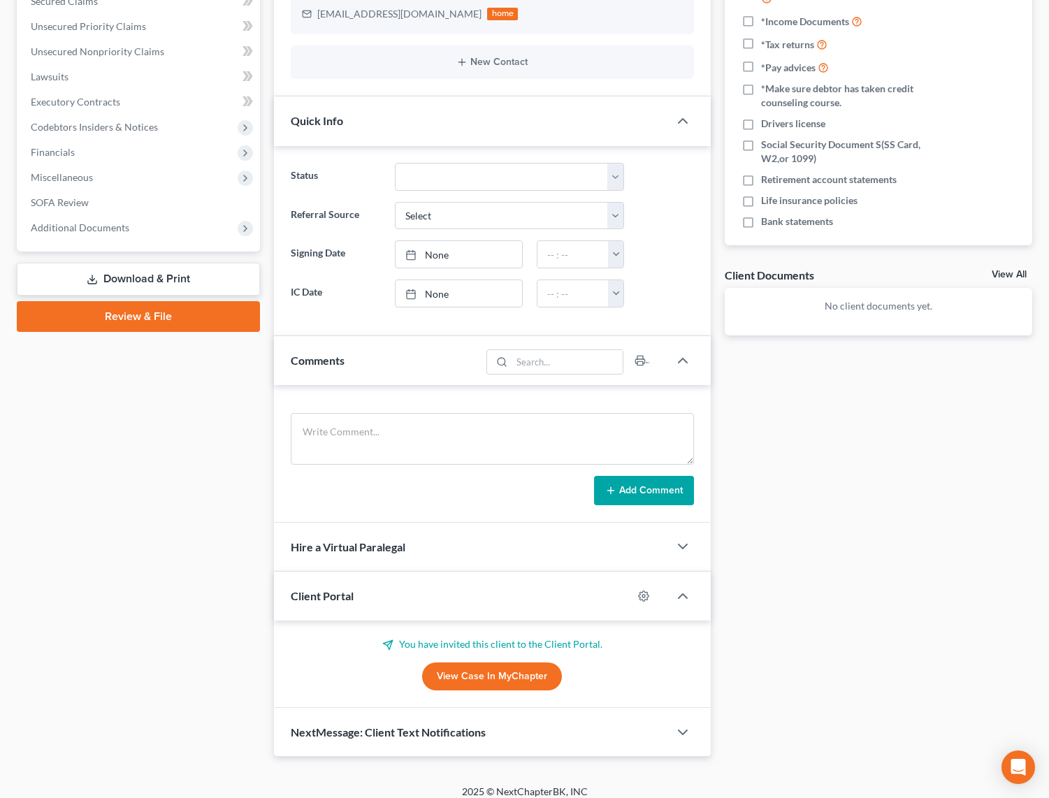
scroll to position [269, 0]
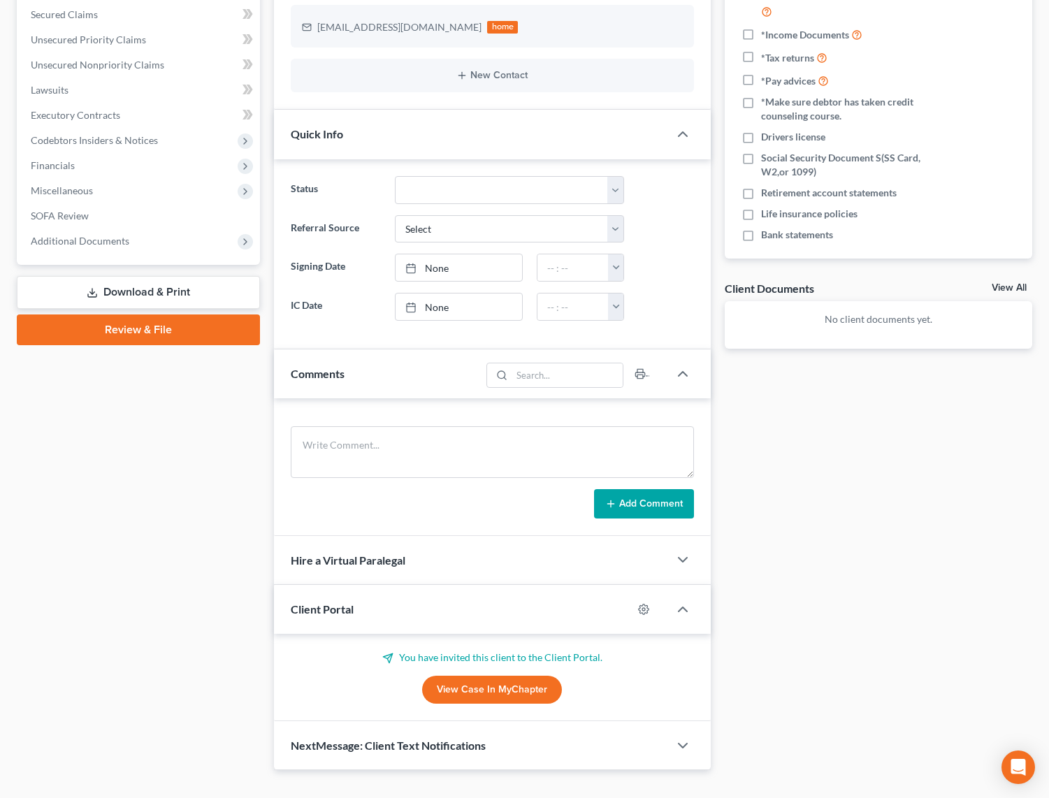
click at [473, 676] on link "View Case in MyChapter" at bounding box center [492, 690] width 140 height 28
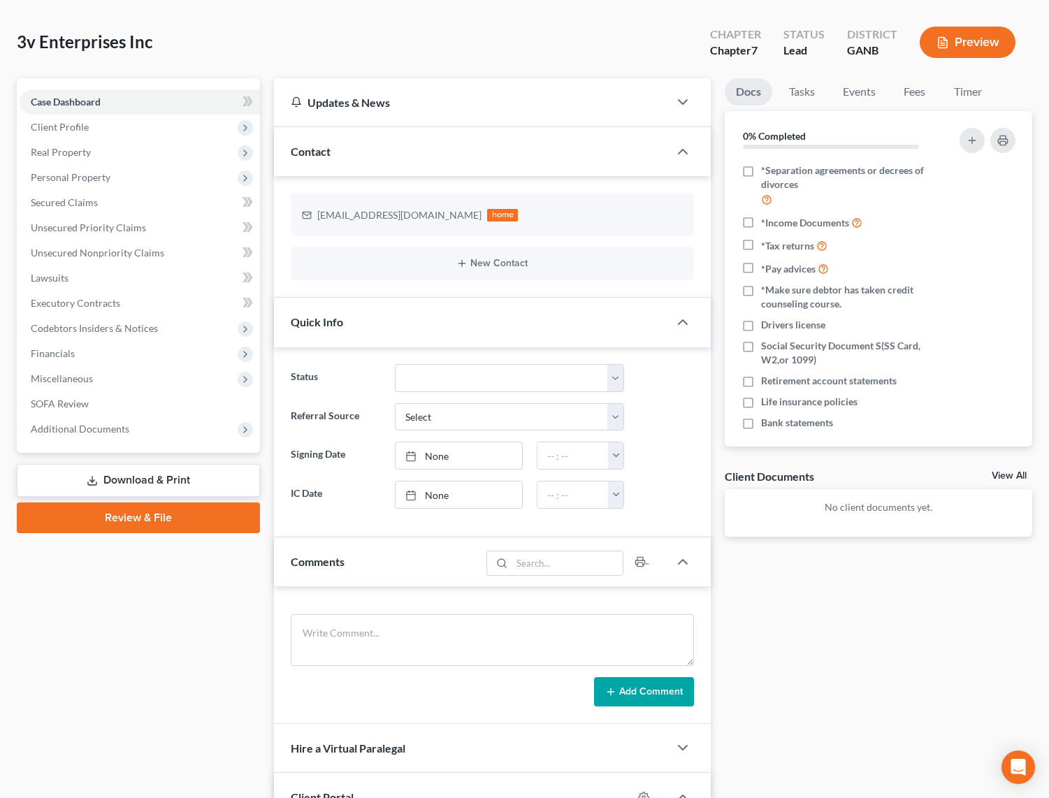
scroll to position [0, 0]
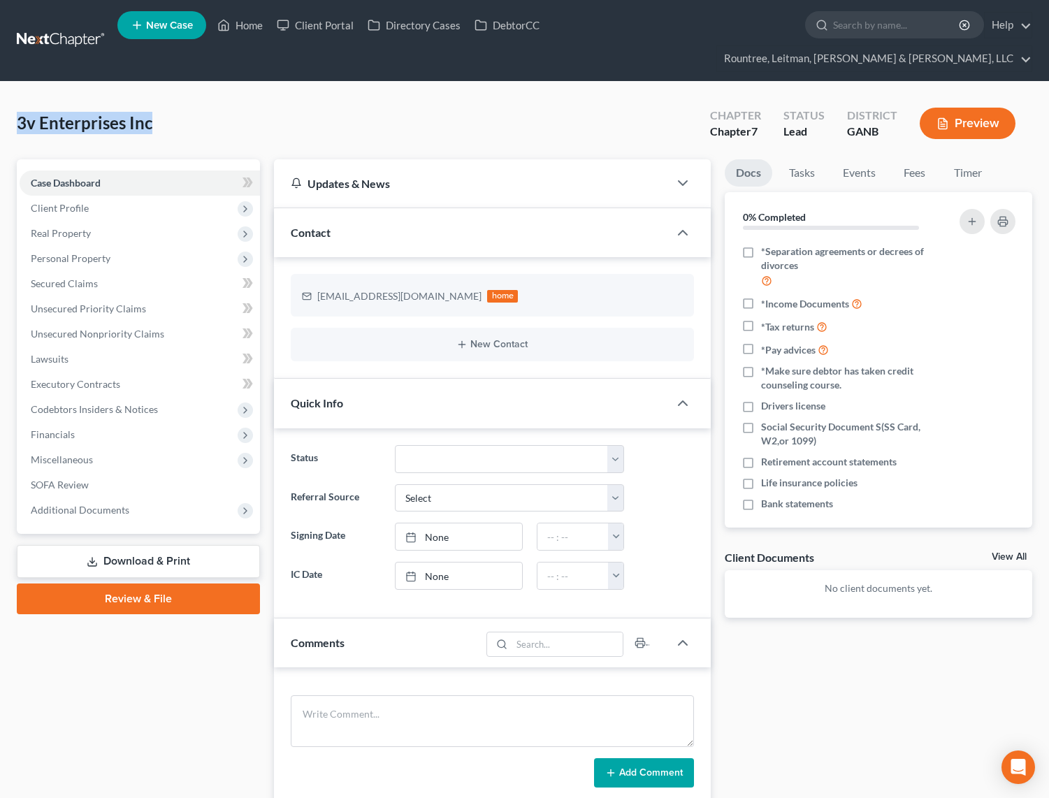
drag, startPoint x: 17, startPoint y: 95, endPoint x: 165, endPoint y: 99, distance: 147.5
click at [165, 99] on div "3v Enterprises Inc Upgraded Chapter Chapter 7 Status Lead District GANB Preview" at bounding box center [524, 129] width 1015 height 61
click at [73, 28] on link at bounding box center [61, 40] width 89 height 25
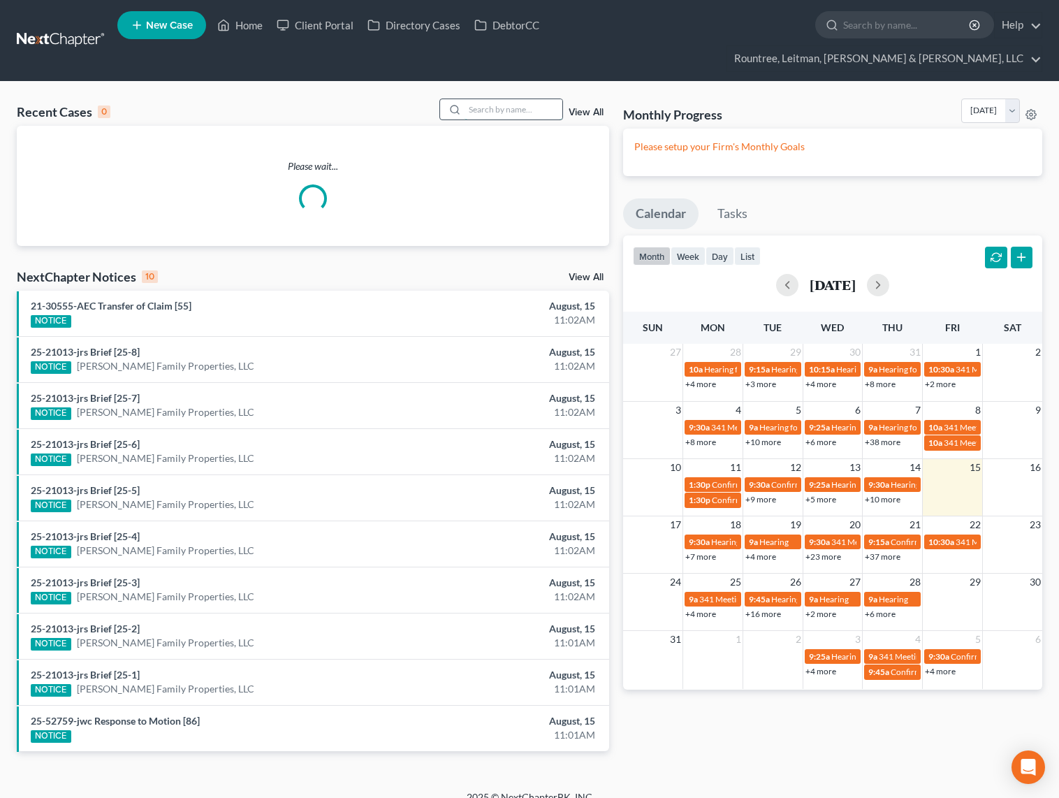
click at [495, 99] on input "search" at bounding box center [514, 109] width 98 height 20
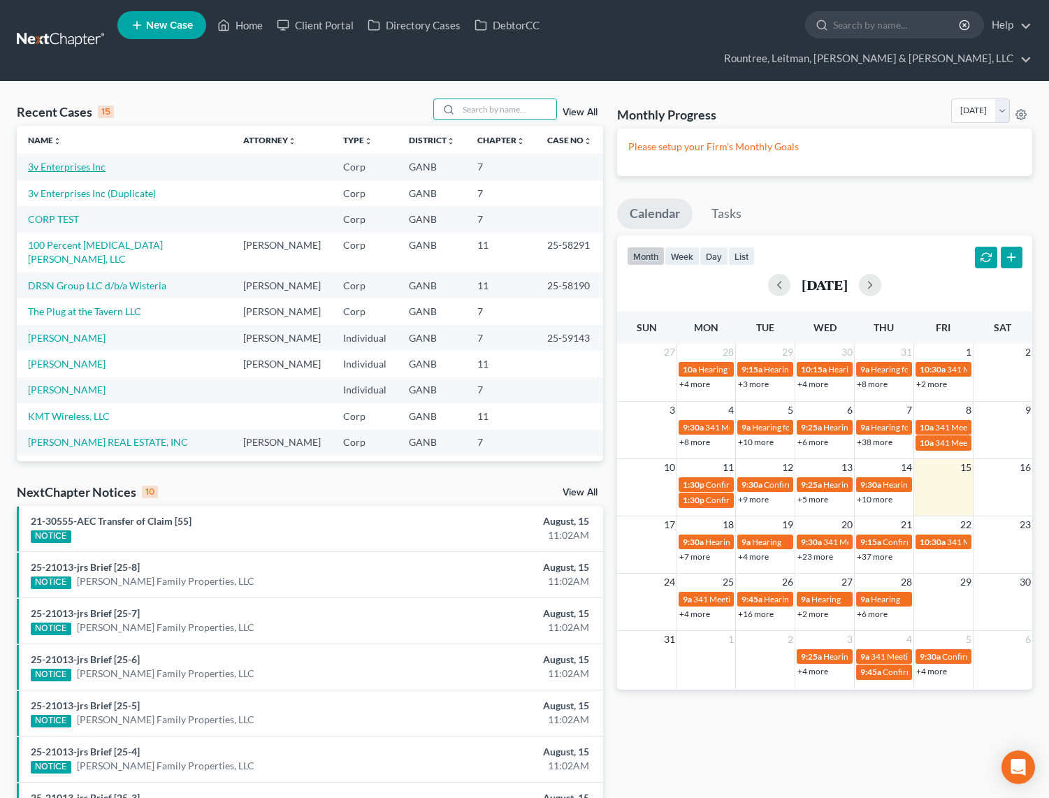
click at [56, 161] on link "3v Enterprises Inc" at bounding box center [67, 167] width 78 height 12
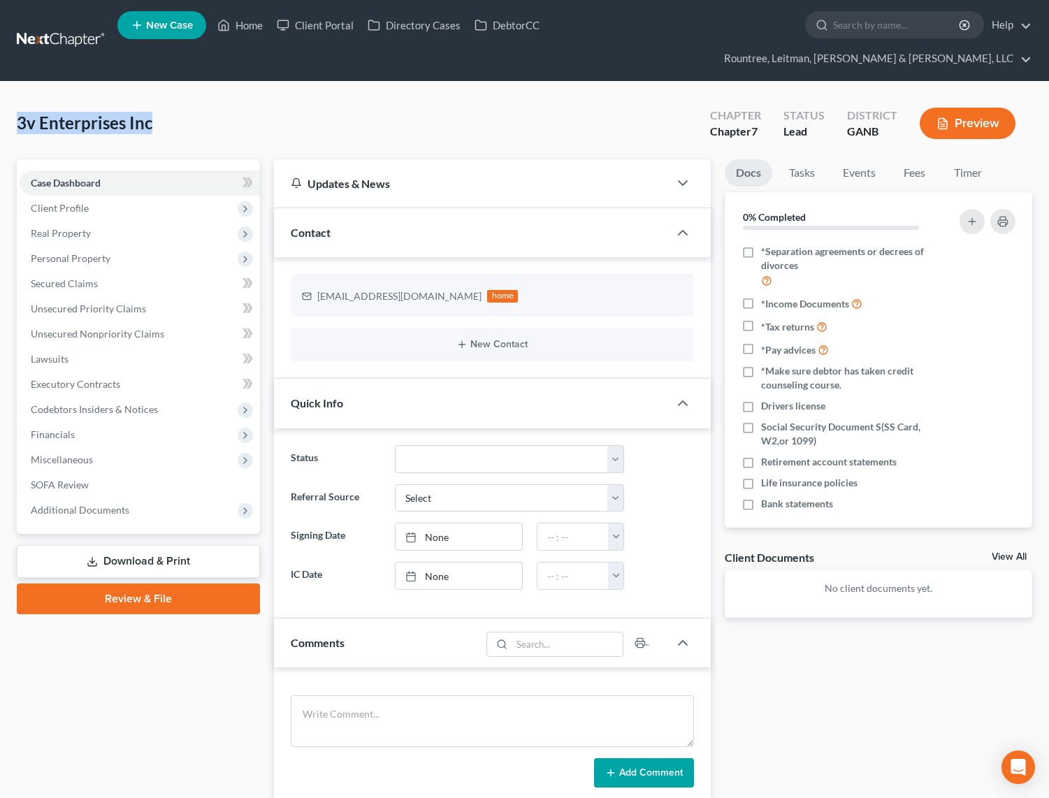
drag, startPoint x: 155, startPoint y: 98, endPoint x: 10, endPoint y: 99, distance: 145.3
click at [10, 99] on div "3v Enterprises Inc Upgraded Chapter Chapter 7 Status Lead District GANB Preview…" at bounding box center [524, 574] width 1049 height 985
copy span "3v Enterprises Inc"
click at [73, 33] on link at bounding box center [61, 40] width 89 height 25
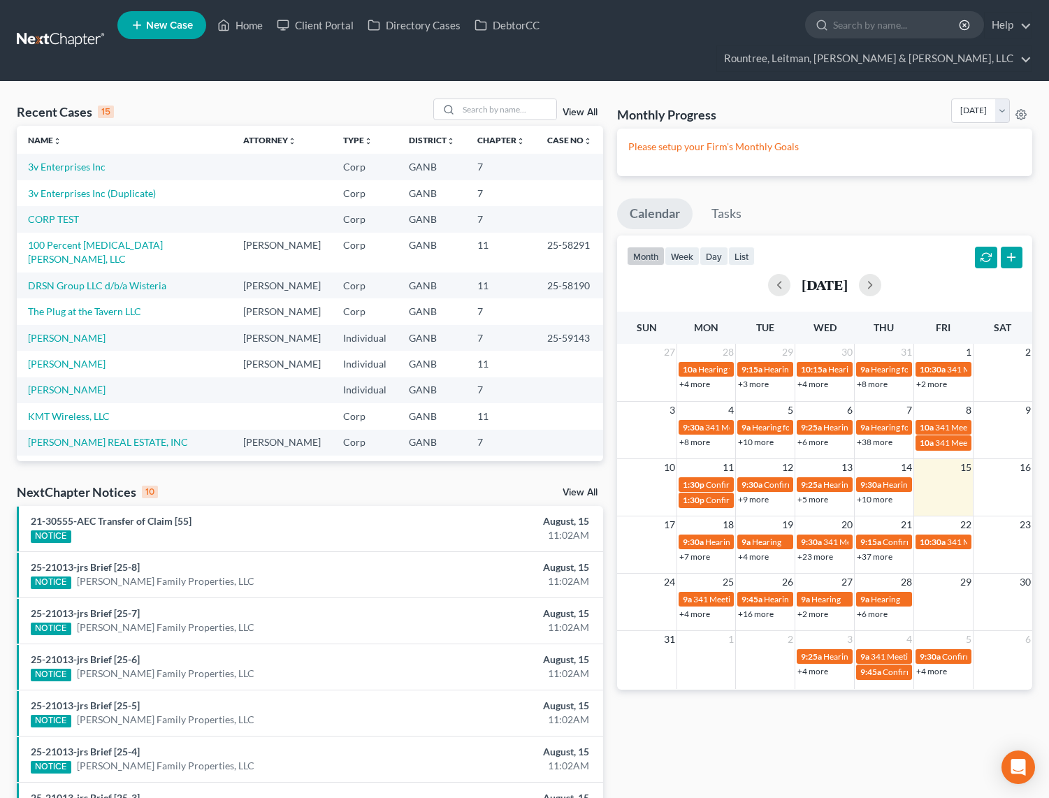
click at [583, 108] on link "View All" at bounding box center [579, 113] width 35 height 10
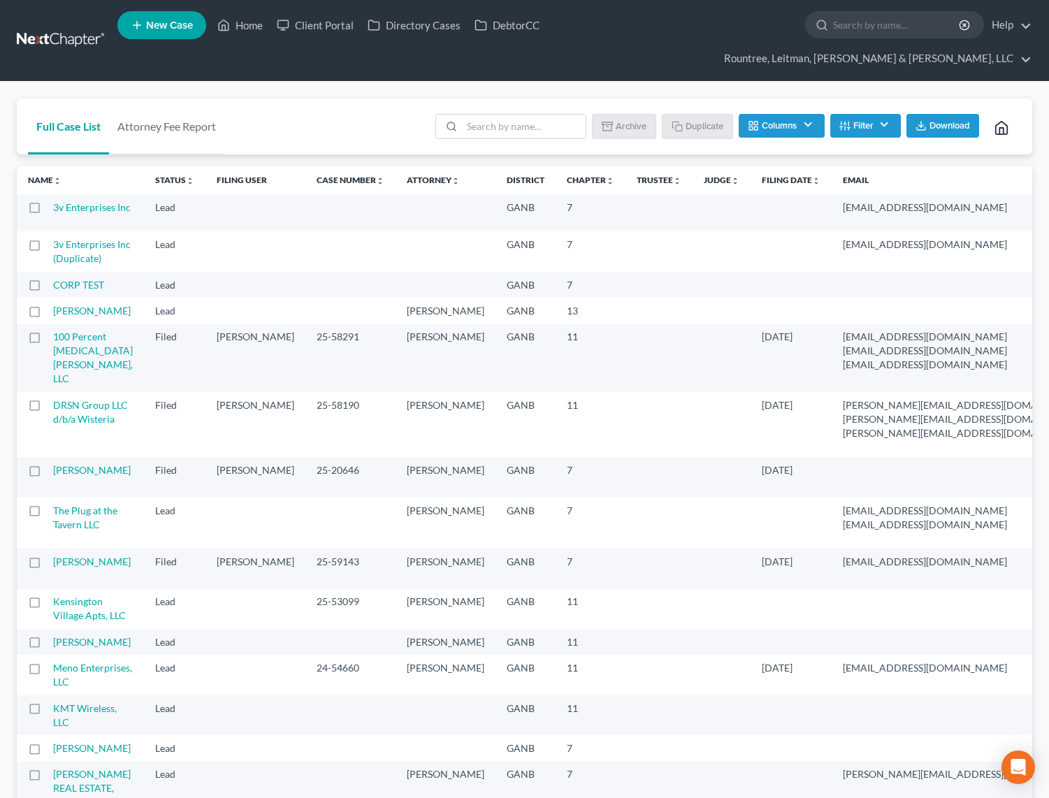
click at [48, 211] on label at bounding box center [48, 211] width 0 height 0
click at [53, 201] on input "checkbox" at bounding box center [57, 205] width 9 height 9
checkbox input "true"
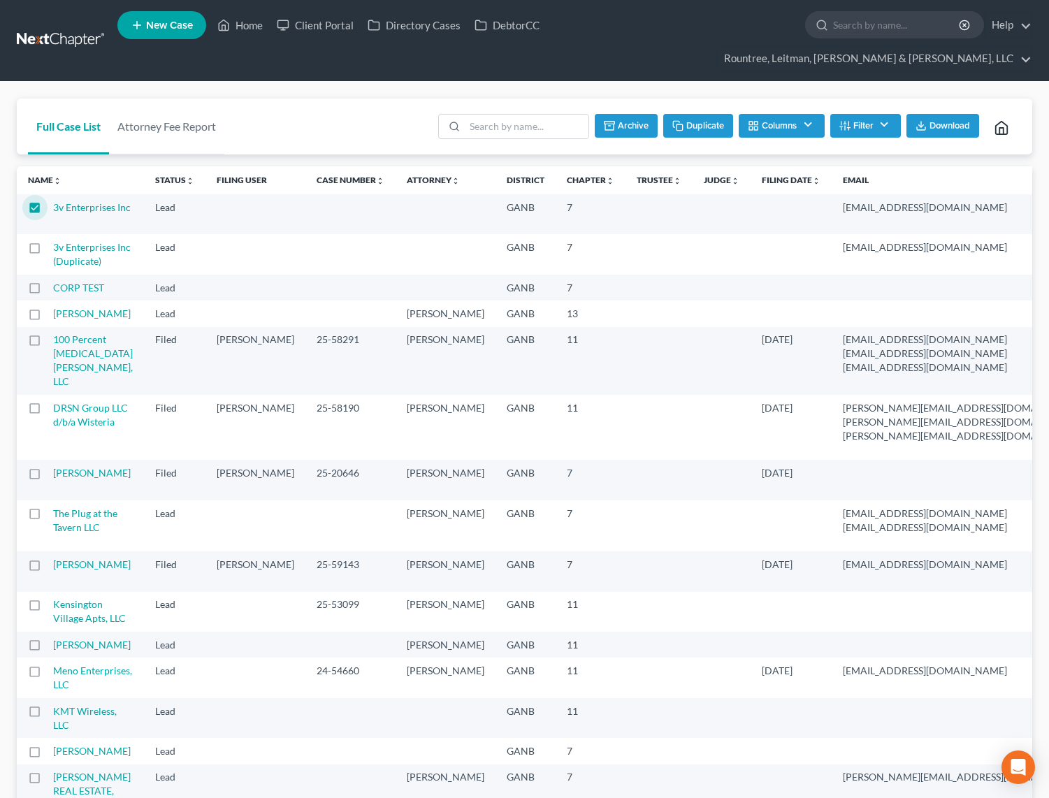
click at [48, 251] on label at bounding box center [48, 251] width 0 height 0
click at [53, 242] on input "checkbox" at bounding box center [57, 244] width 9 height 9
checkbox input "true"
click at [48, 211] on label at bounding box center [48, 211] width 0 height 0
click at [53, 201] on input "checkbox" at bounding box center [57, 205] width 9 height 9
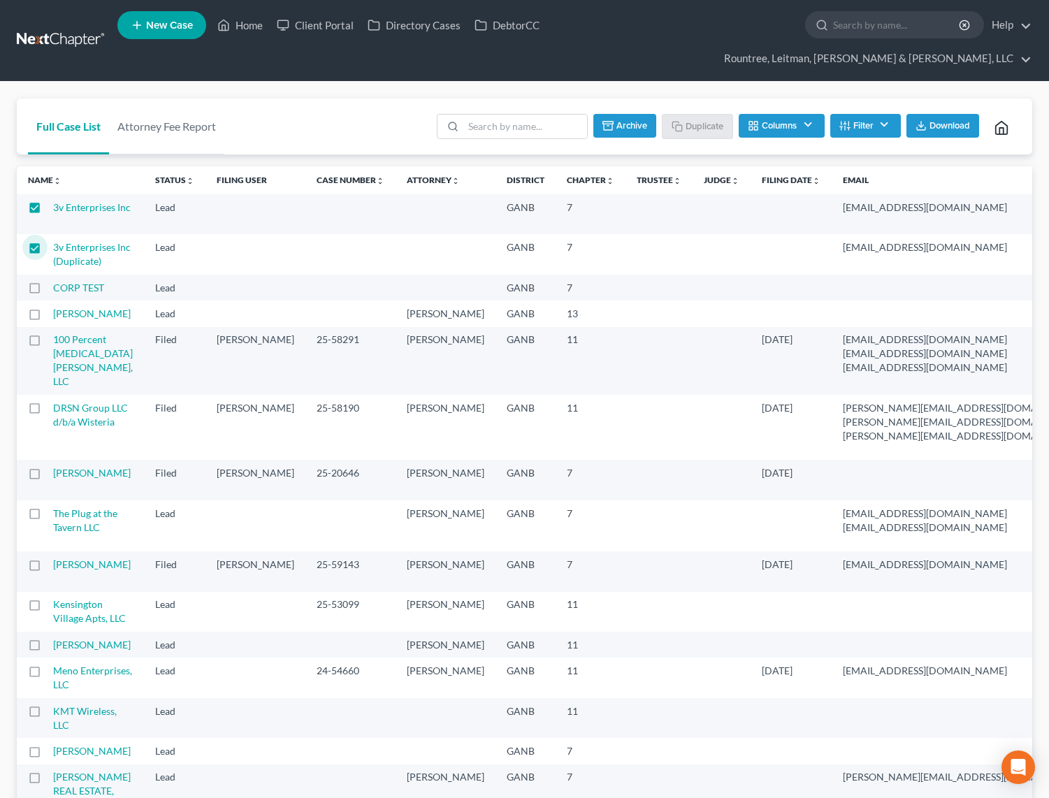
checkbox input "false"
click at [63, 201] on link "3v Enterprises Inc" at bounding box center [92, 207] width 78 height 12
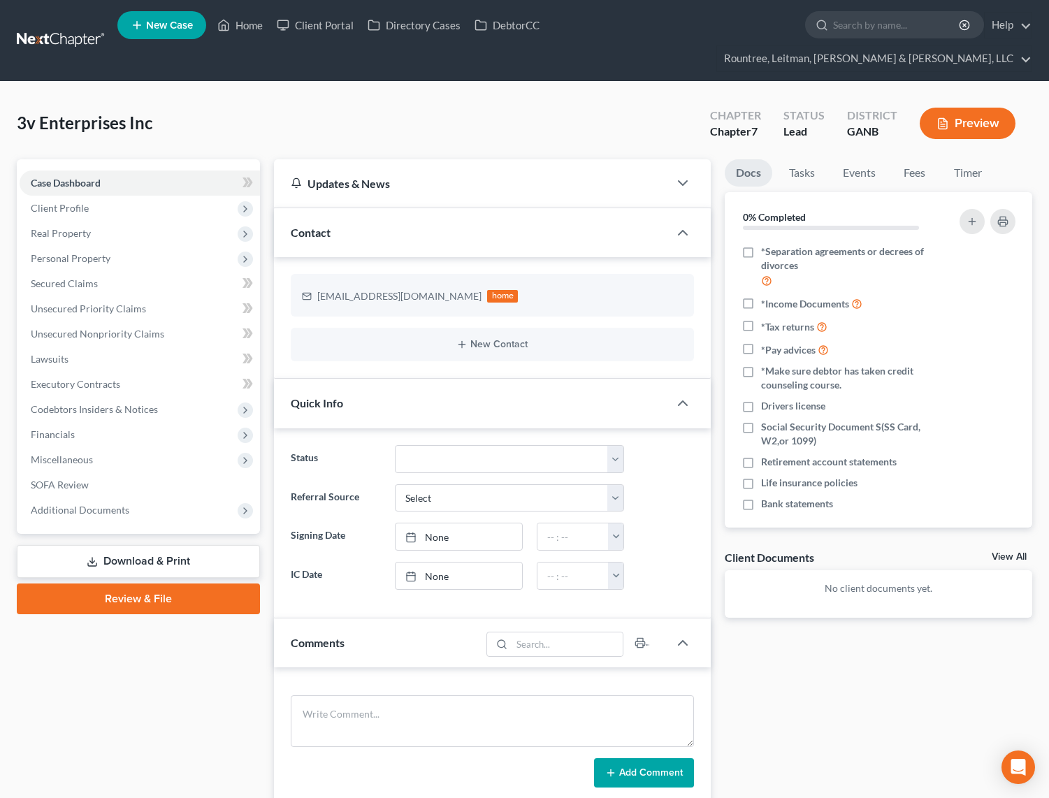
click at [649, 99] on div "3v Enterprises Inc Upgraded Chapter Chapter 7 Status Lead District GANB Preview" at bounding box center [524, 129] width 1015 height 61
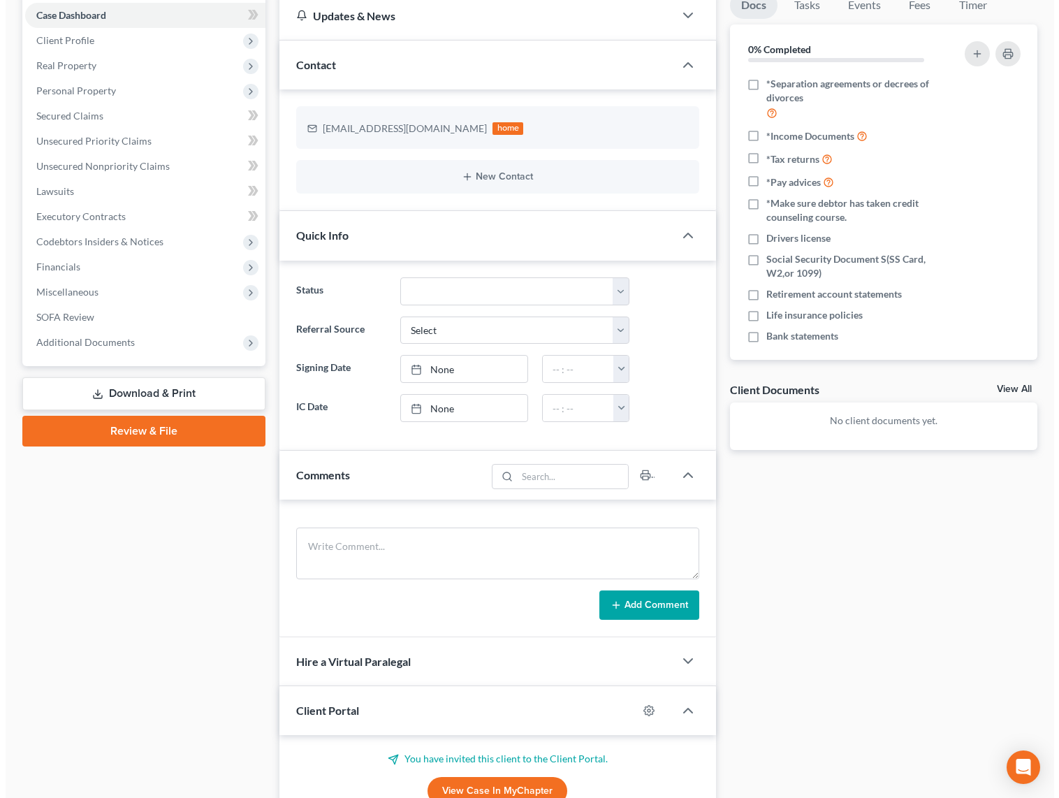
scroll to position [269, 0]
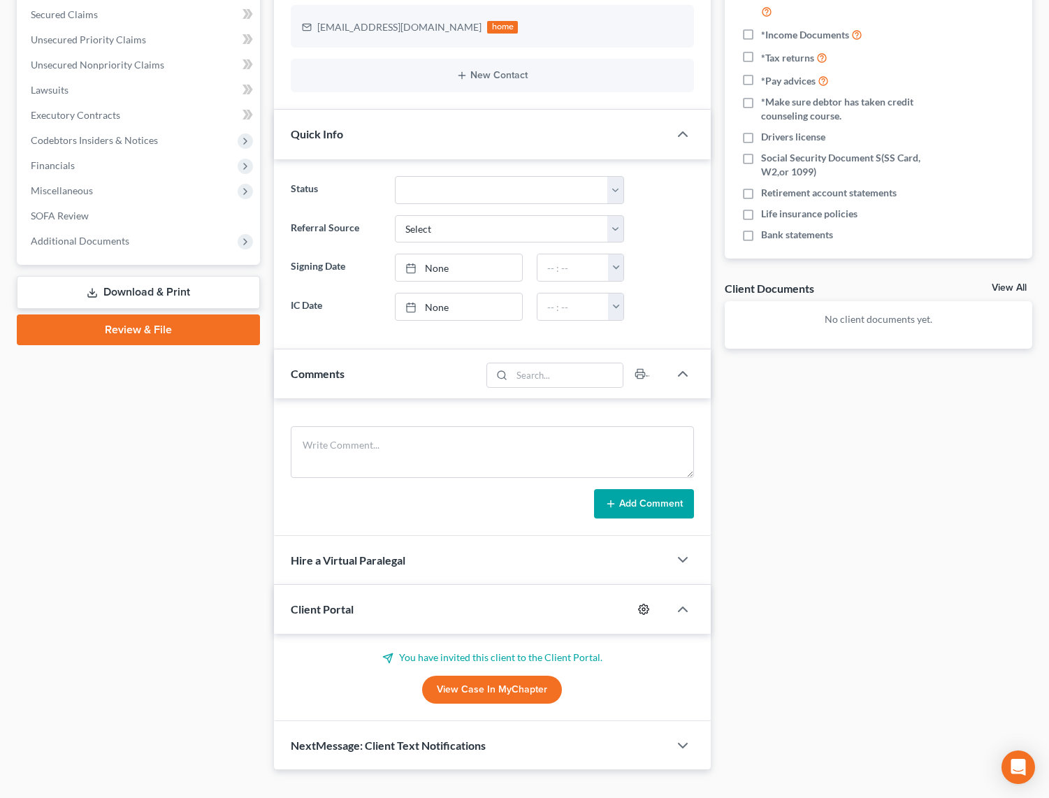
click at [646, 604] on icon "button" at bounding box center [643, 609] width 11 height 11
select select "0"
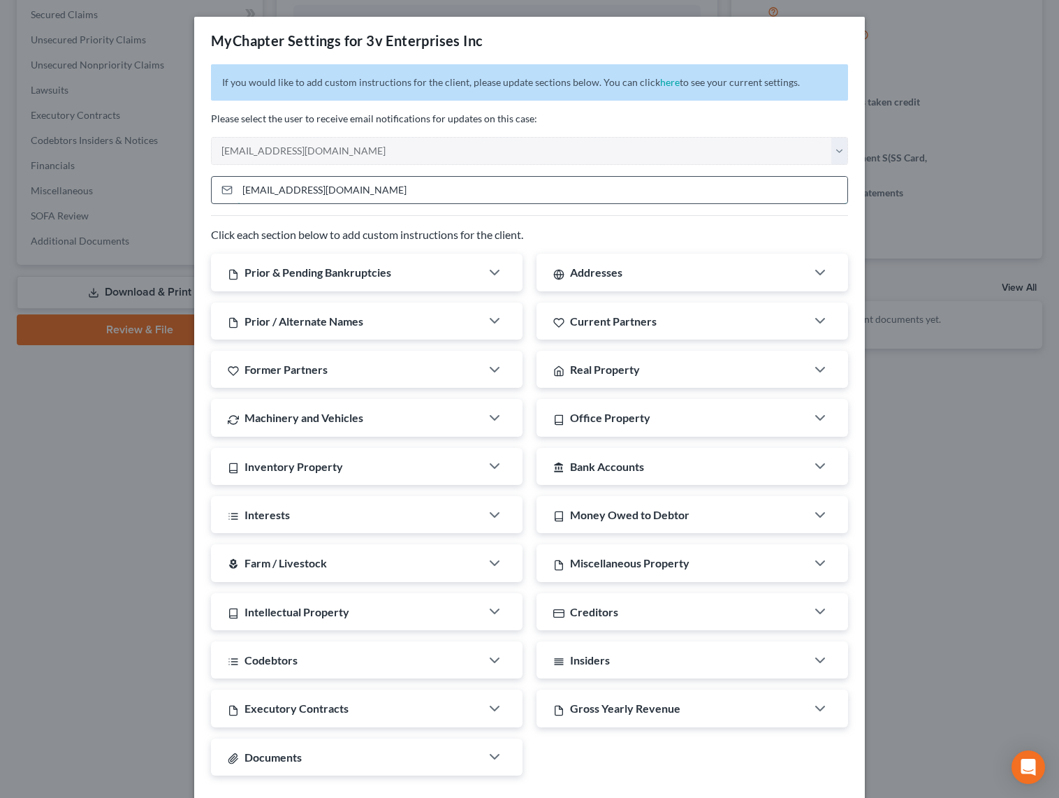
click at [381, 194] on input "[EMAIL_ADDRESS][DOMAIN_NAME]" at bounding box center [543, 190] width 610 height 27
click at [704, 45] on div "MyChapter Settings for 3v Enterprises Inc" at bounding box center [529, 41] width 671 height 48
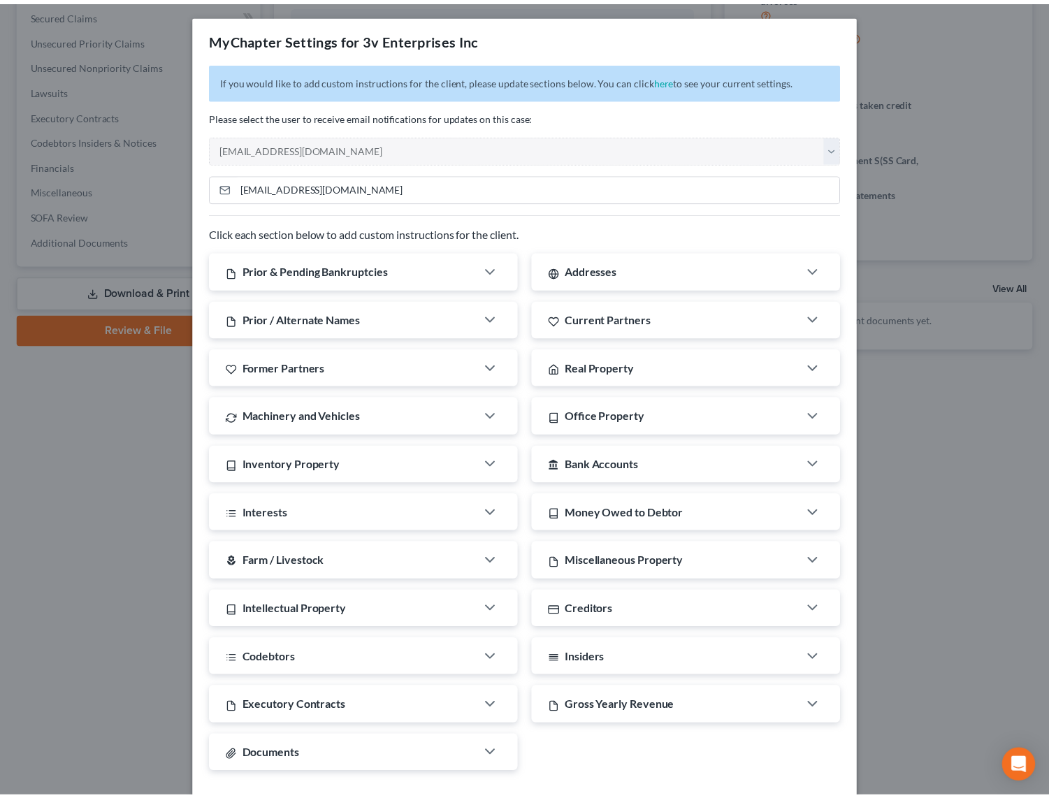
scroll to position [0, 0]
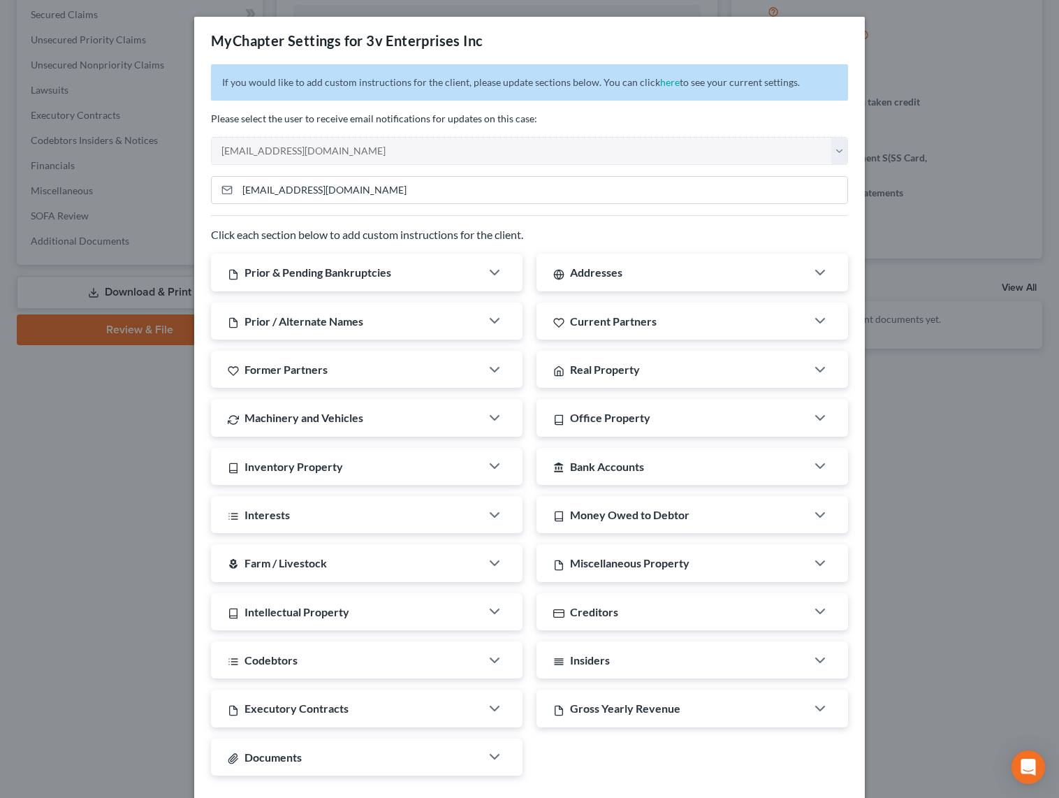
click at [949, 418] on div "MyChapter Settings for 3v Enterprises Inc If you would like to add custom instr…" at bounding box center [529, 399] width 1059 height 798
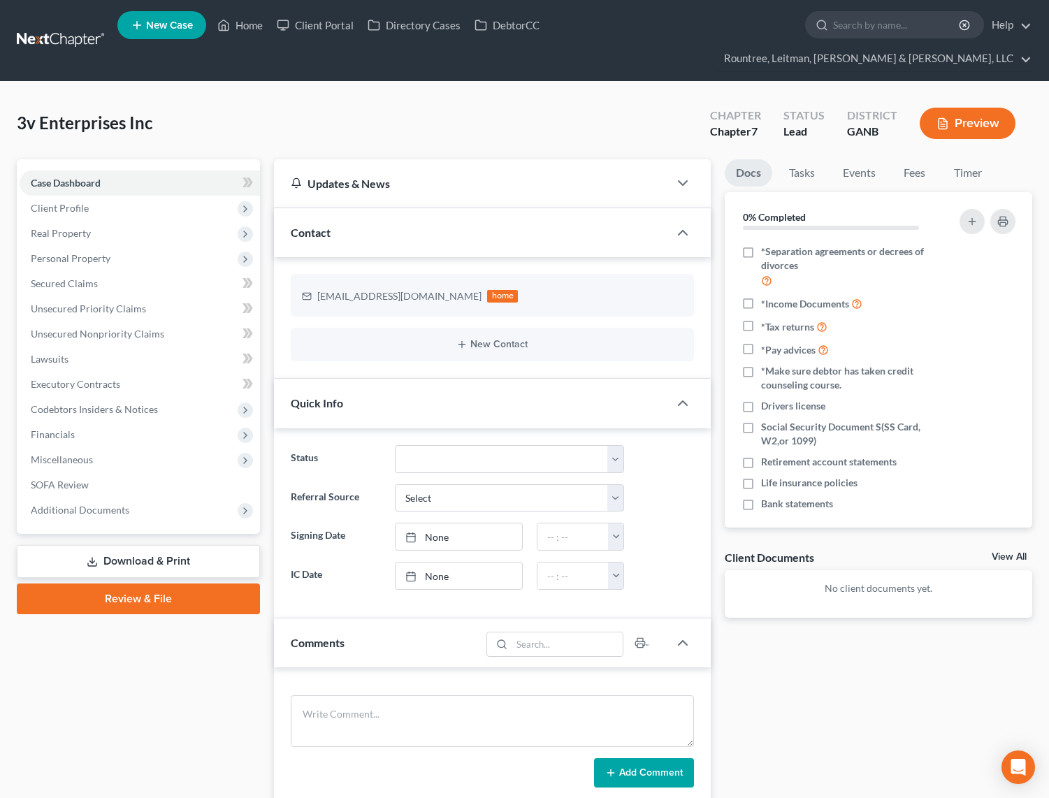
click at [75, 28] on link at bounding box center [61, 40] width 89 height 25
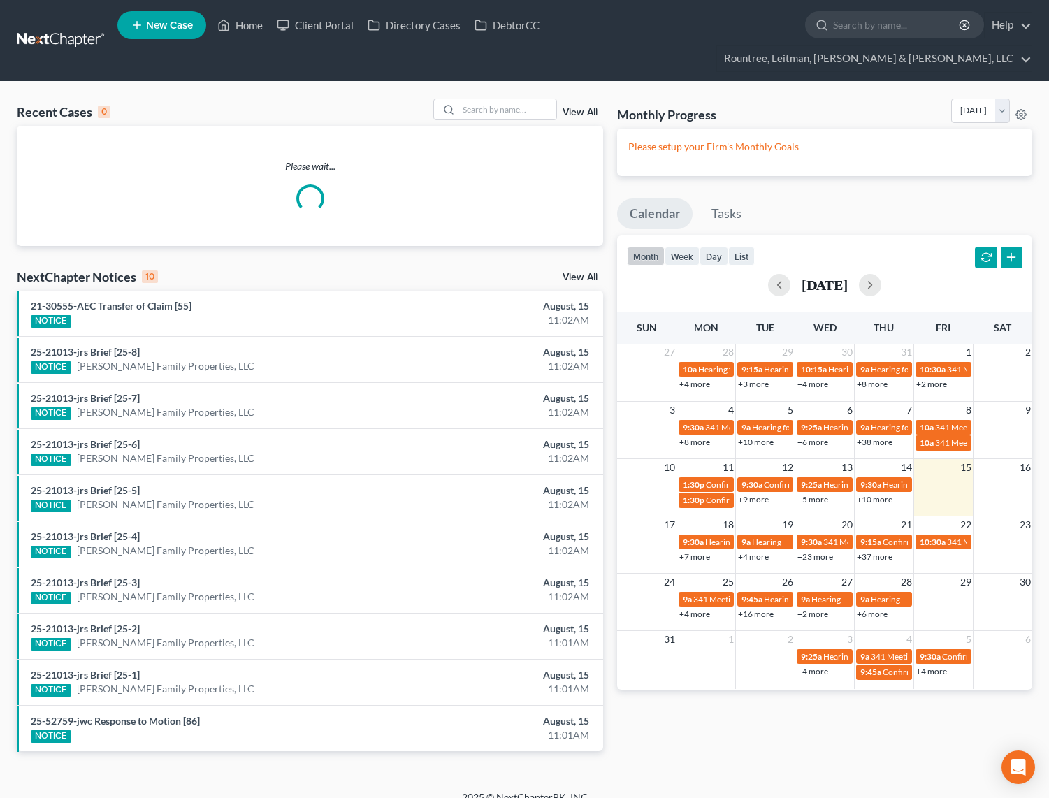
click at [588, 108] on link "View All" at bounding box center [579, 113] width 35 height 10
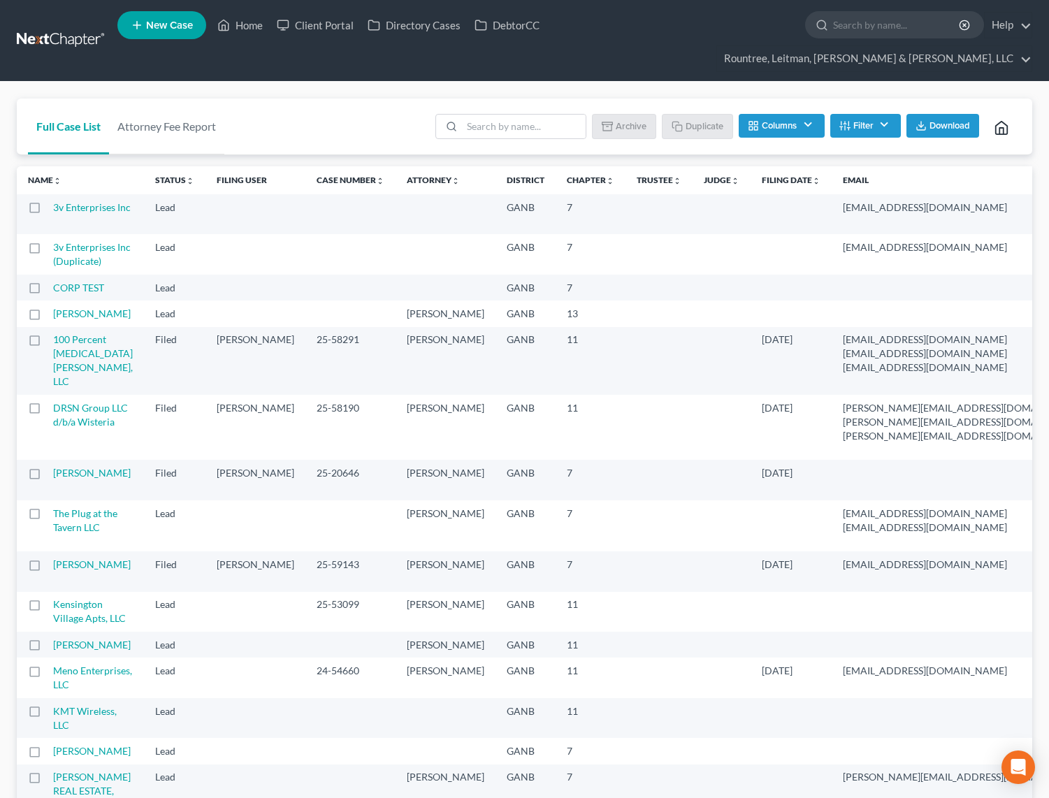
click at [48, 211] on label at bounding box center [48, 211] width 0 height 0
click at [53, 201] on input "checkbox" at bounding box center [57, 205] width 9 height 9
checkbox input "true"
click at [48, 251] on label at bounding box center [48, 251] width 0 height 0
click at [53, 240] on input "checkbox" at bounding box center [57, 244] width 9 height 9
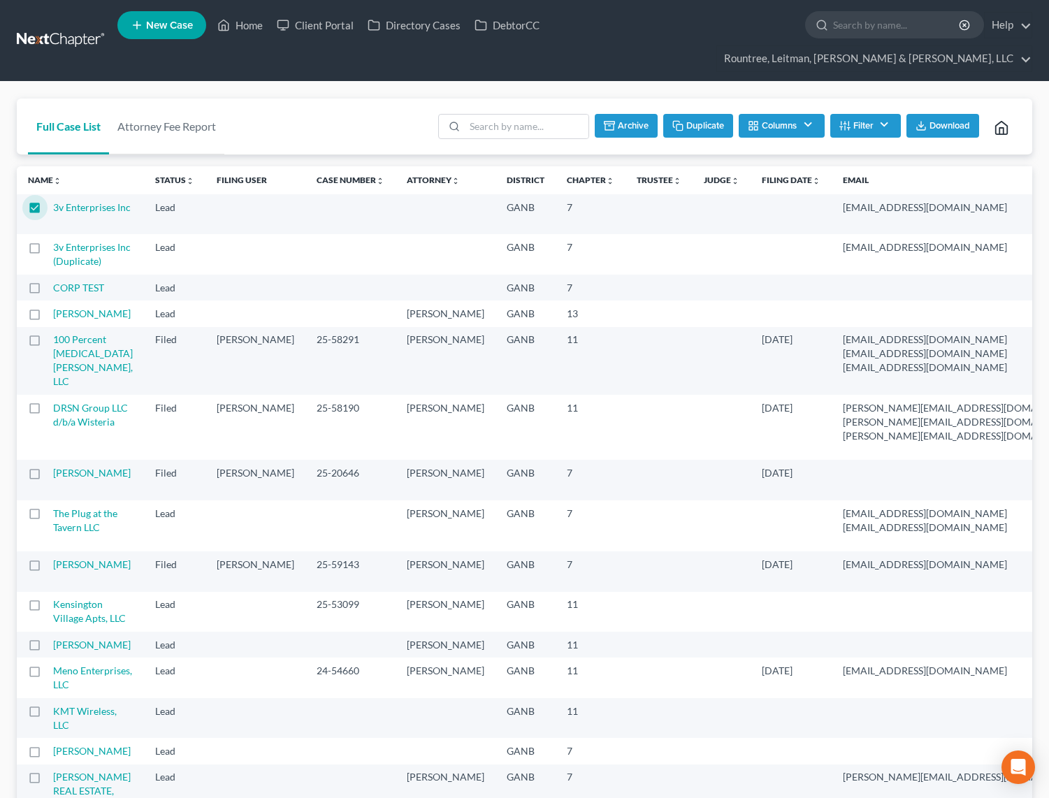
checkbox input "true"
click at [625, 114] on button "Archive" at bounding box center [624, 126] width 63 height 24
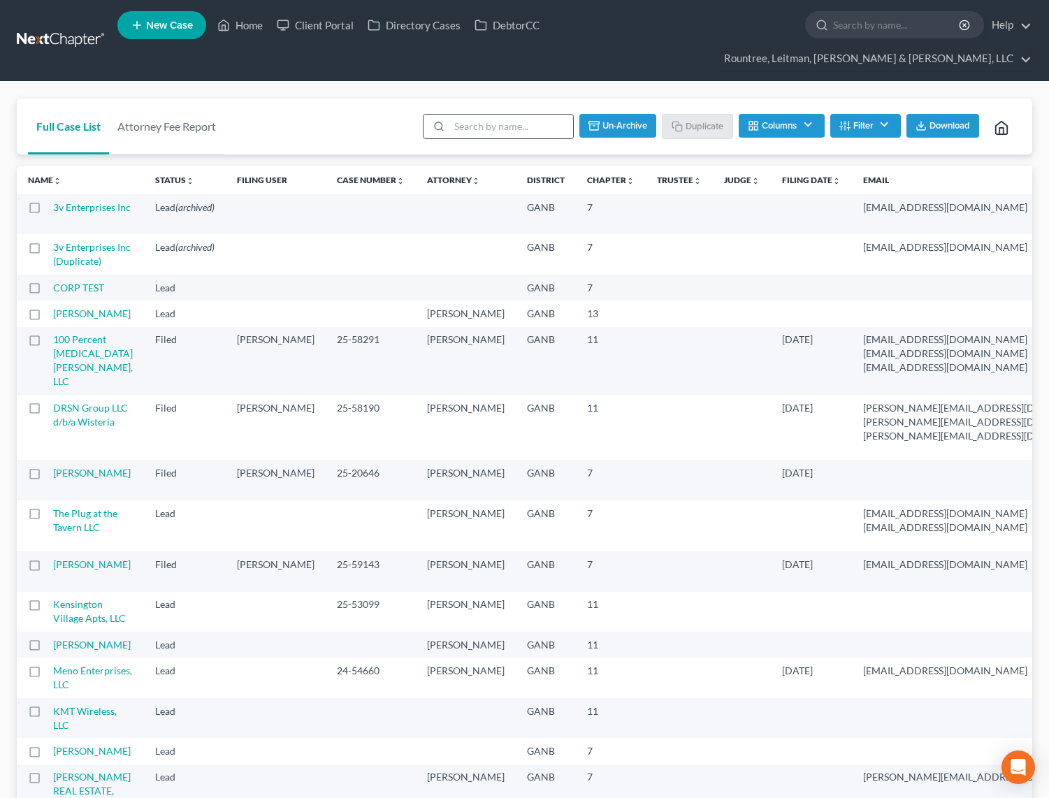
checkbox input "false"
click at [66, 254] on link "3v Enterprises Inc (Duplicate)" at bounding box center [92, 254] width 78 height 26
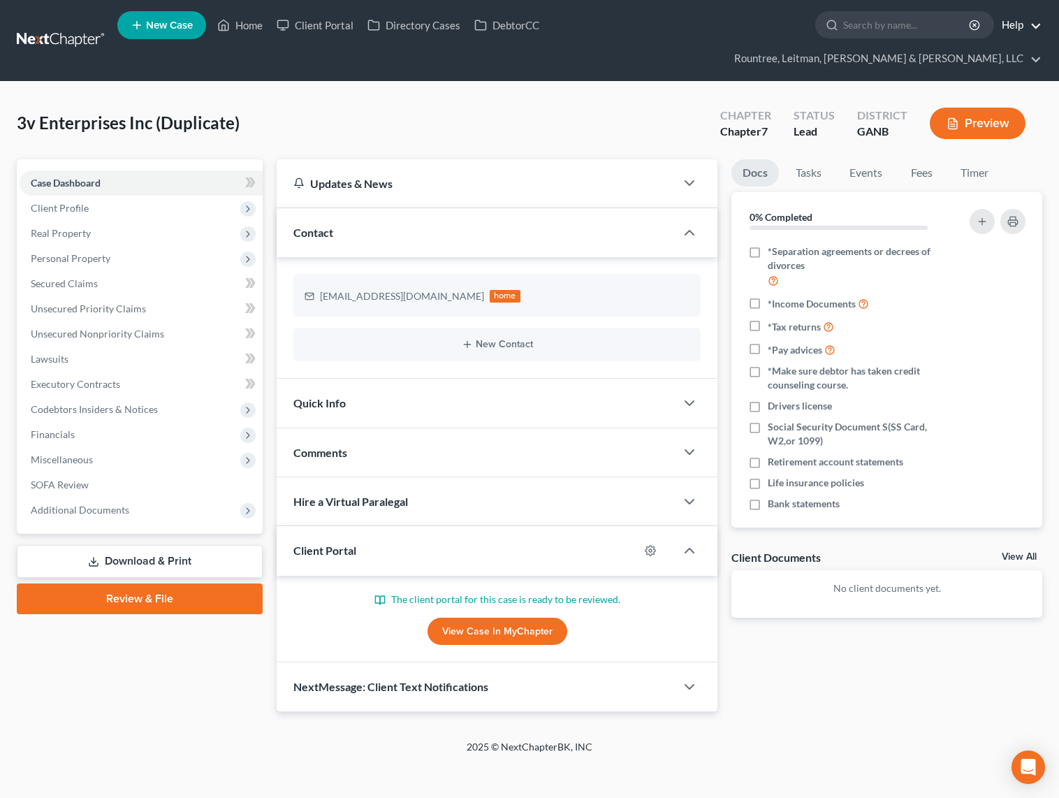
click at [995, 28] on link "Help" at bounding box center [1018, 25] width 47 height 25
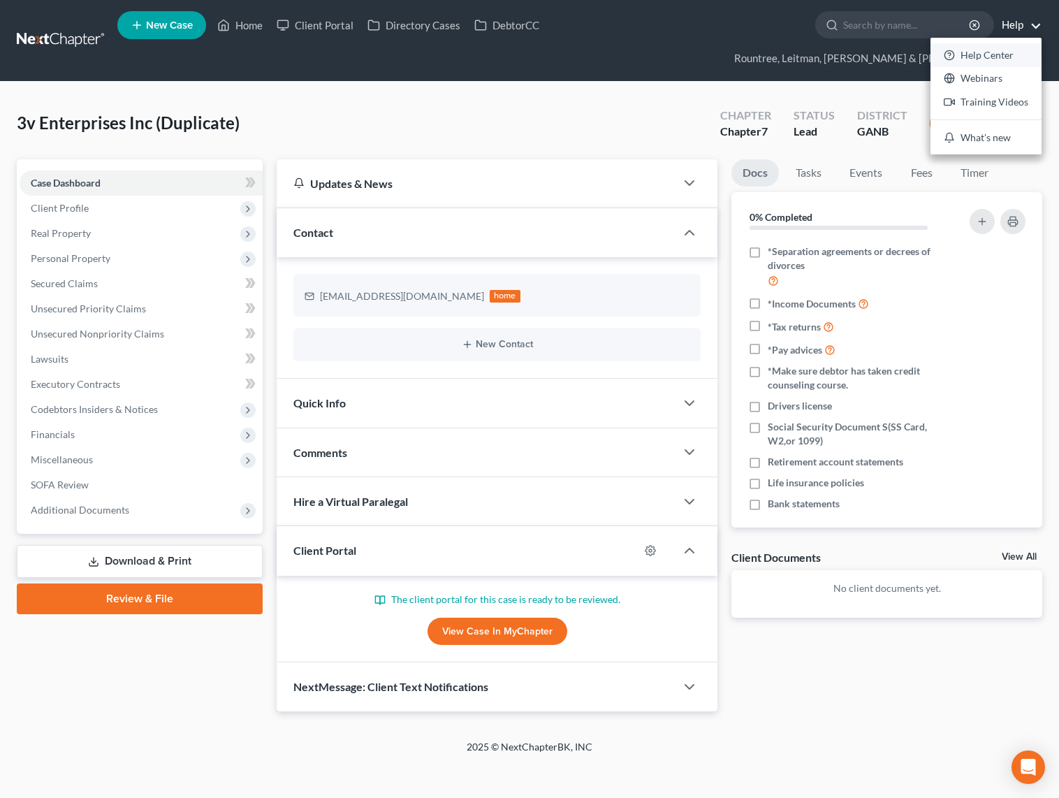
click at [931, 50] on link "Help Center" at bounding box center [986, 55] width 111 height 24
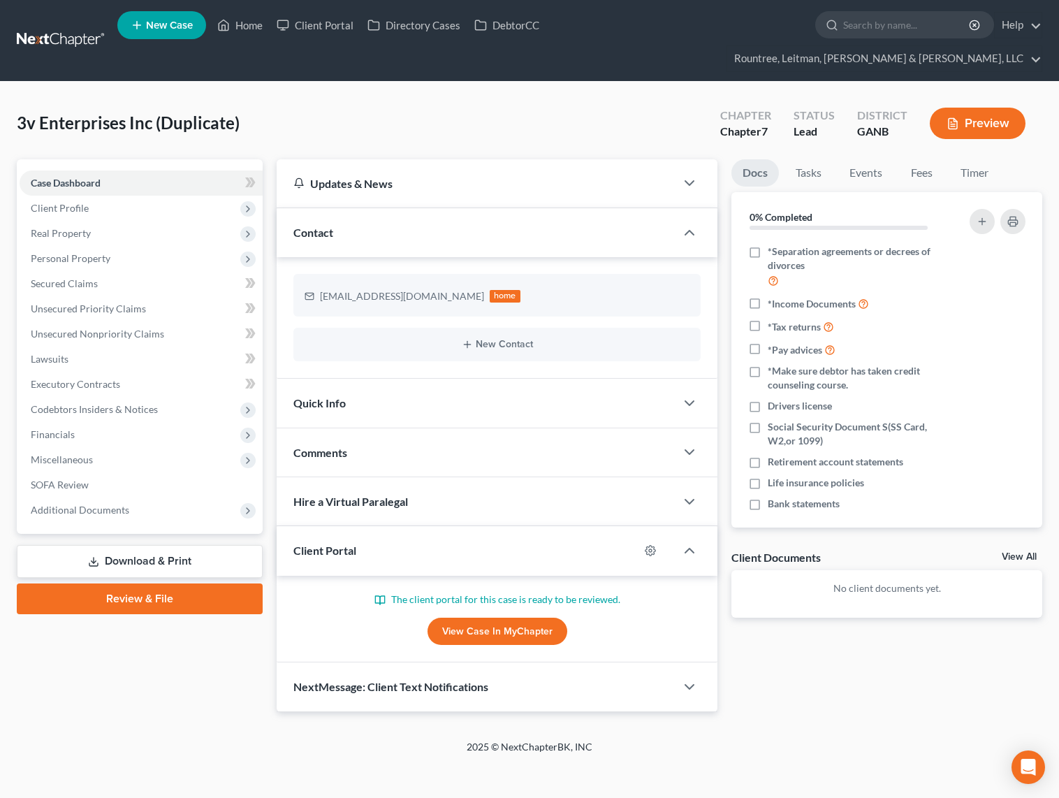
click at [61, 28] on link at bounding box center [61, 40] width 89 height 25
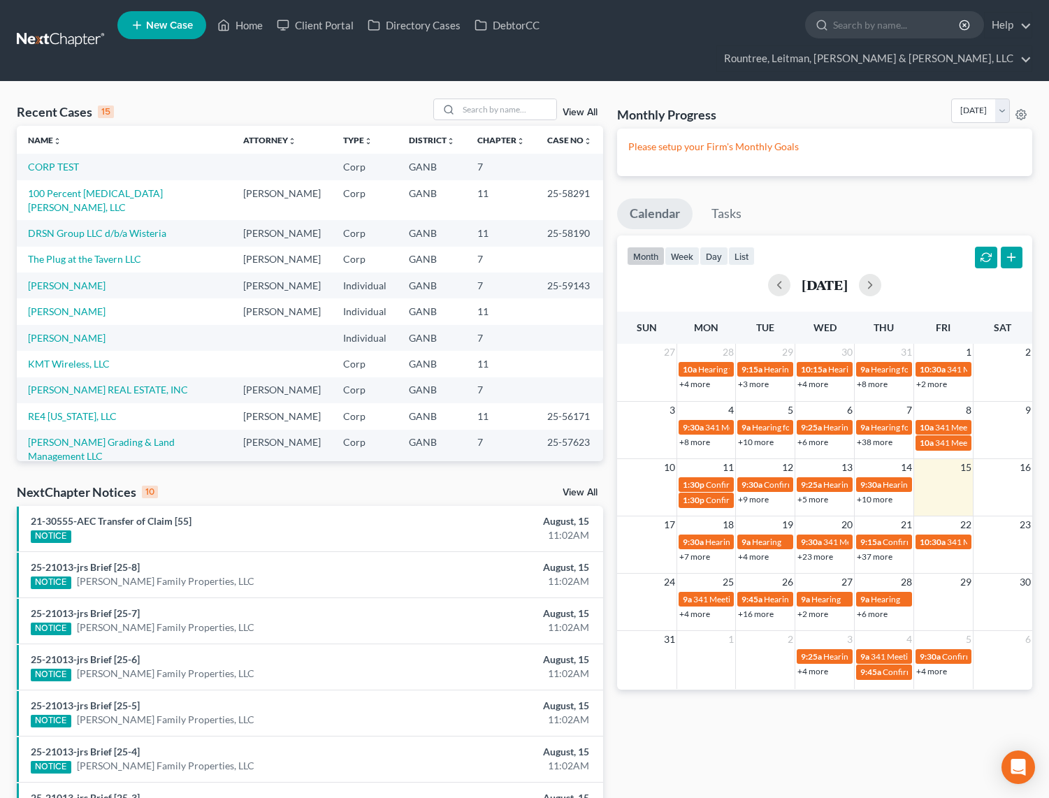
click at [158, 25] on span "New Case" at bounding box center [169, 25] width 47 height 10
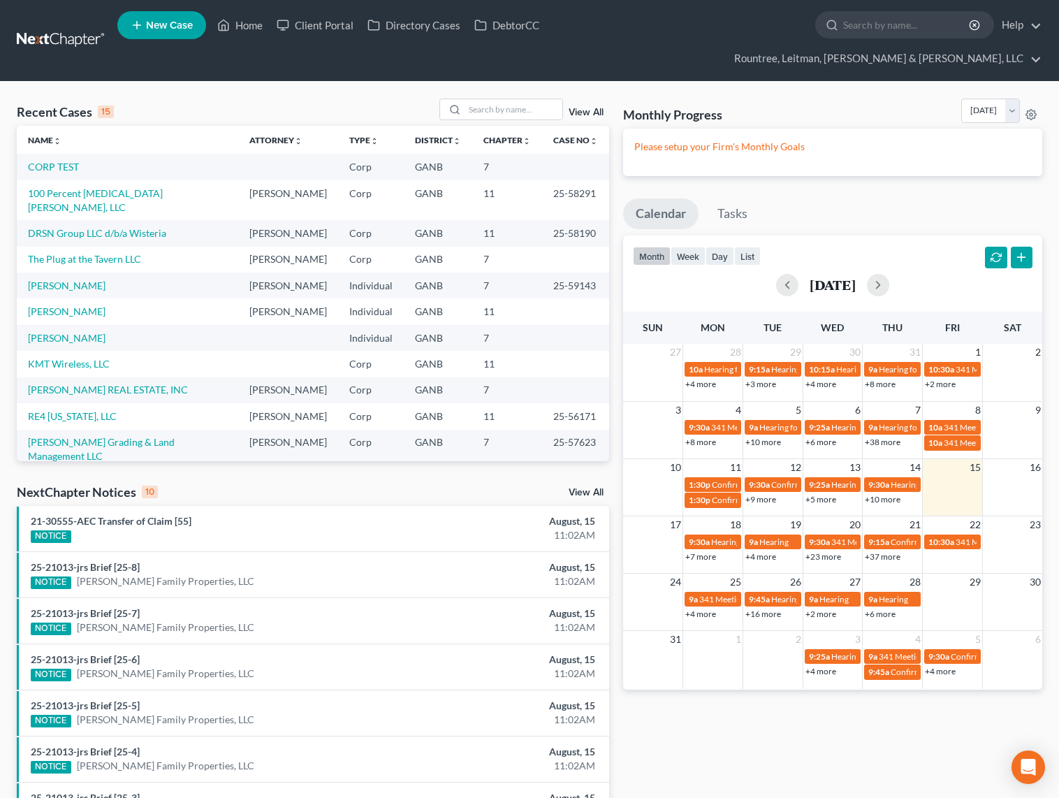
select select "19"
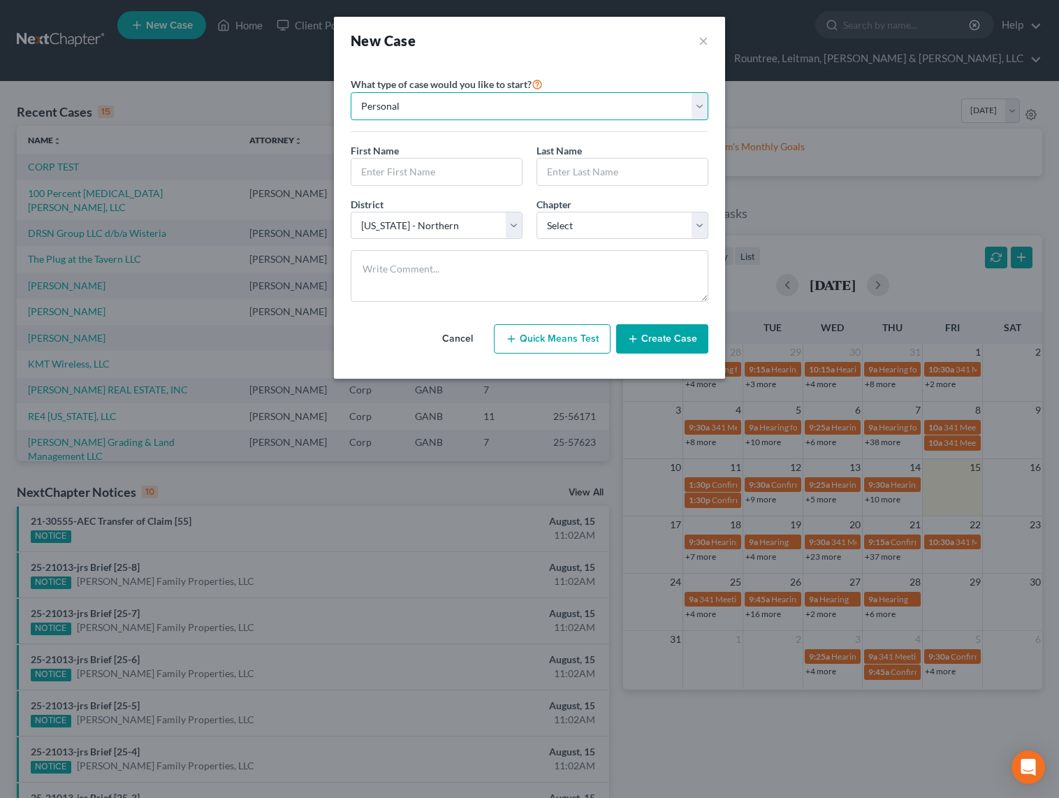
click at [404, 100] on select "Personal Business" at bounding box center [530, 106] width 358 height 28
select select "1"
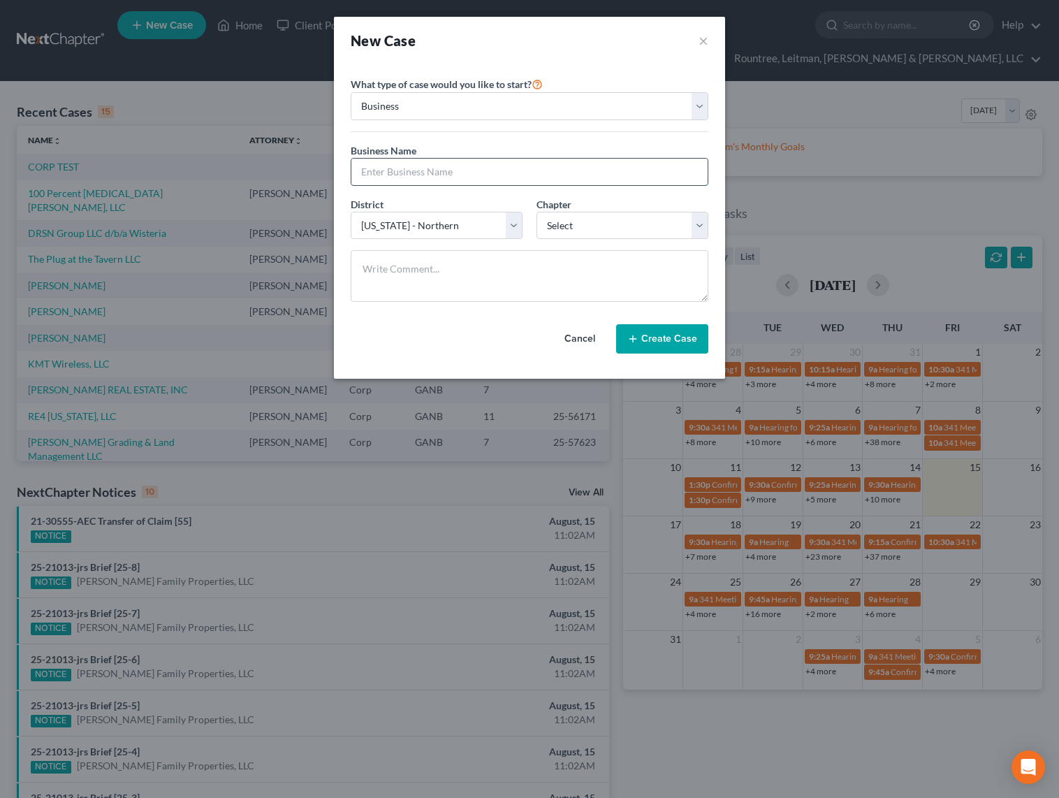
click at [400, 170] on input "text" at bounding box center [529, 172] width 356 height 27
paste input "3v Enterprises Inc"
click at [423, 172] on input "3v Enterprises Inc." at bounding box center [529, 172] width 356 height 27
type input "3v Enterprises, Inc."
click at [575, 223] on select "Select 7 11 12" at bounding box center [623, 226] width 172 height 28
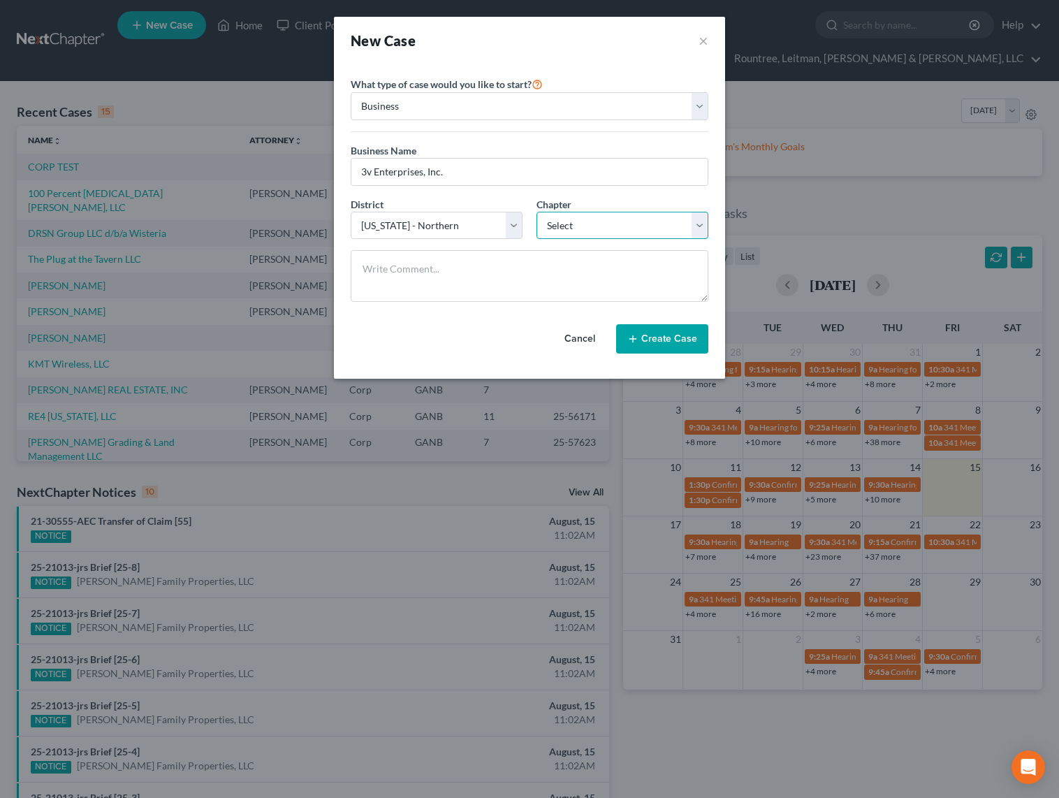
select select "0"
click at [647, 334] on button "Create Case" at bounding box center [662, 338] width 92 height 29
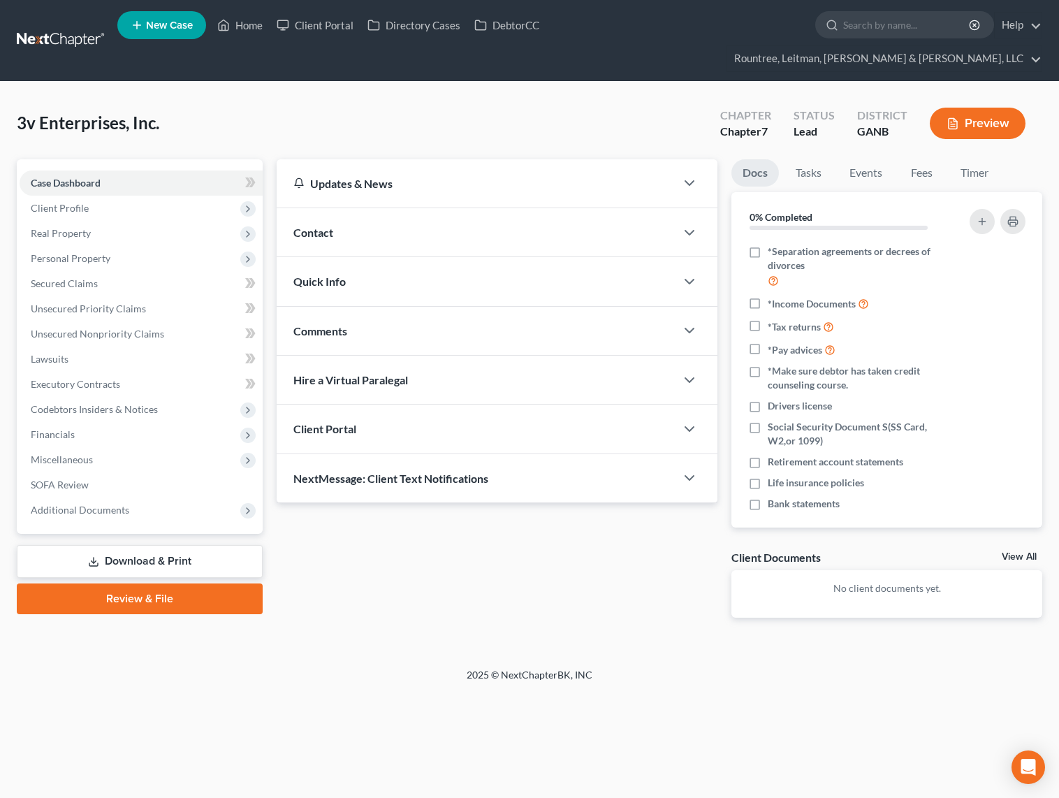
click at [355, 422] on span "Client Portal" at bounding box center [324, 428] width 63 height 13
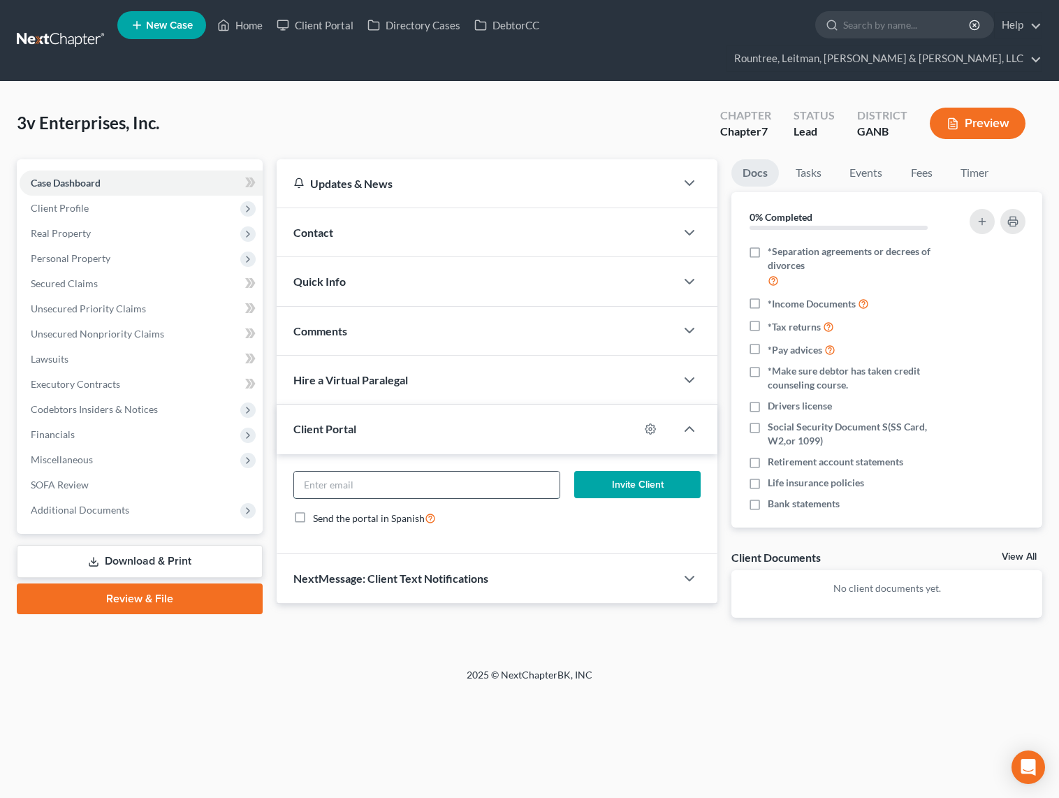
click at [353, 472] on input "email" at bounding box center [426, 485] width 265 height 27
type input "d"
click at [657, 418] on div at bounding box center [657, 429] width 36 height 22
click at [654, 424] on icon "button" at bounding box center [651, 429] width 10 height 10
select select "0"
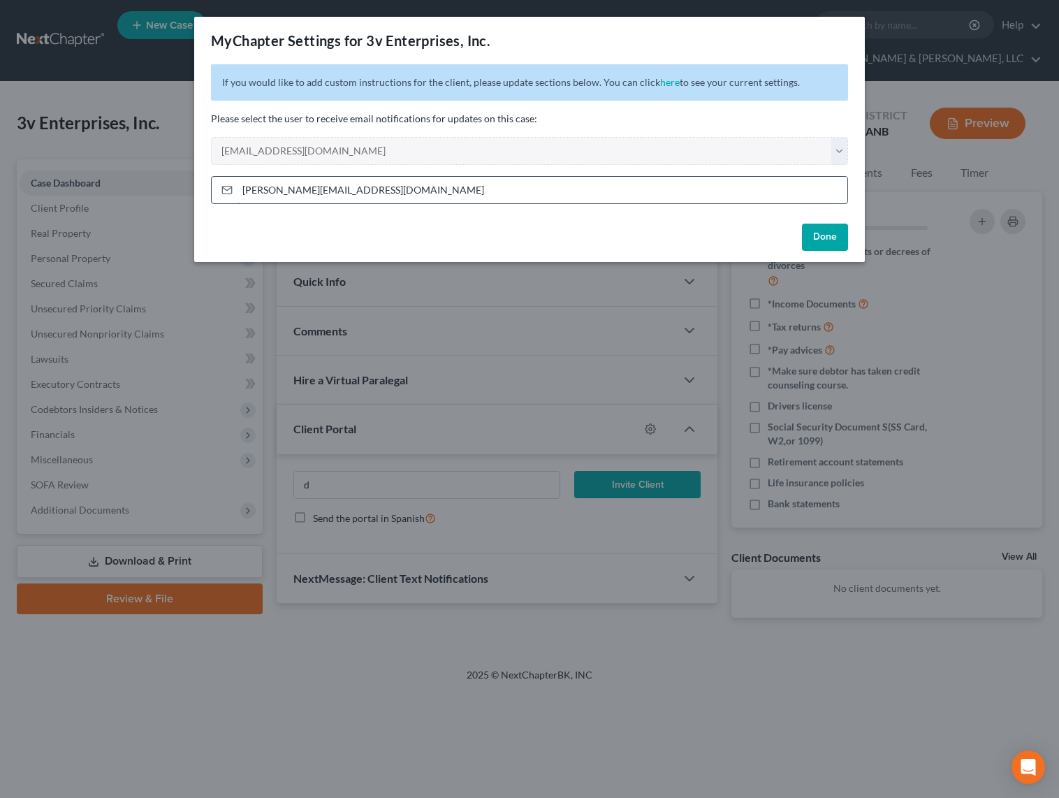
click at [554, 184] on input "emiller@rlkglaw.com" at bounding box center [543, 190] width 610 height 27
type input "dsideris@rlkglaw.com"
click at [837, 226] on button "Done" at bounding box center [825, 238] width 46 height 28
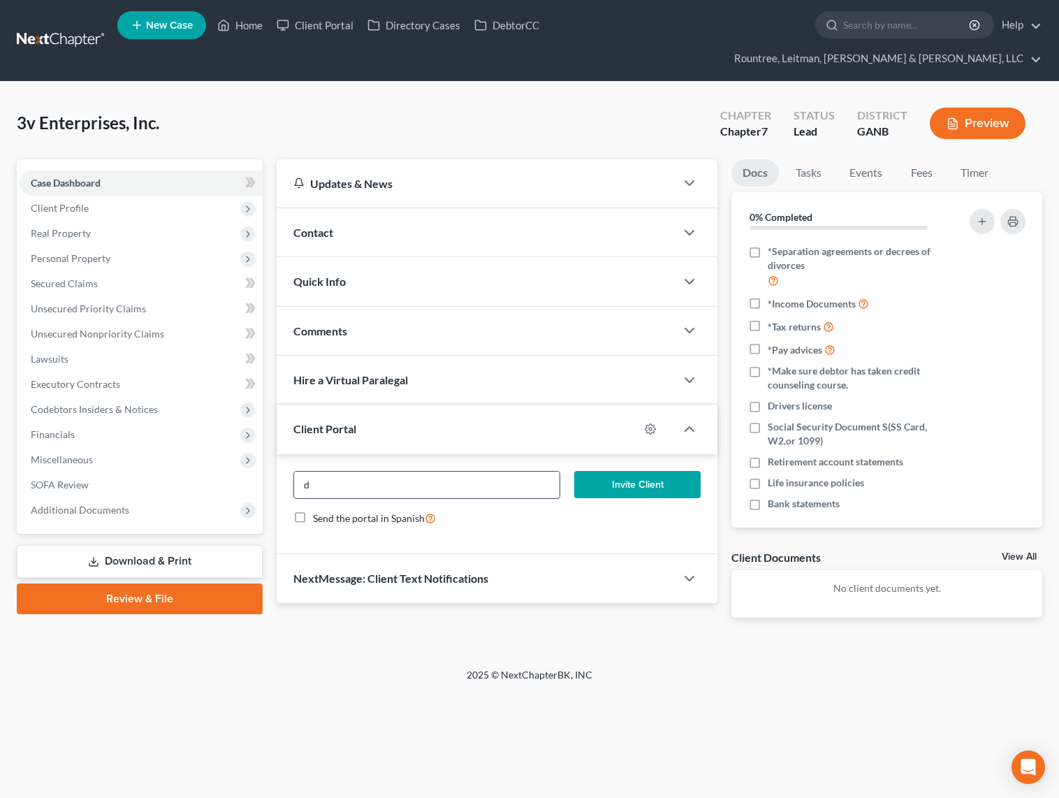
click at [354, 472] on input "d" at bounding box center [426, 485] width 265 height 27
type input "[EMAIL_ADDRESS][DOMAIN_NAME]"
click at [639, 471] on button "Invite Client" at bounding box center [637, 485] width 126 height 28
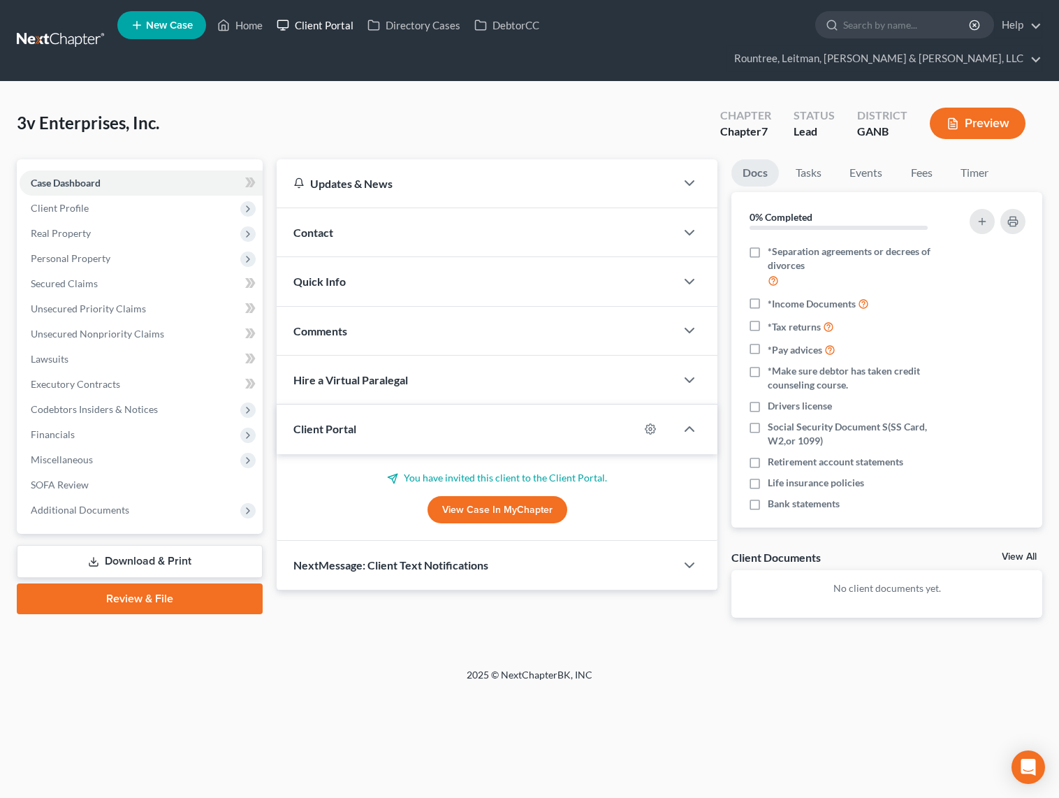
click at [291, 31] on link "Client Portal" at bounding box center [315, 25] width 91 height 25
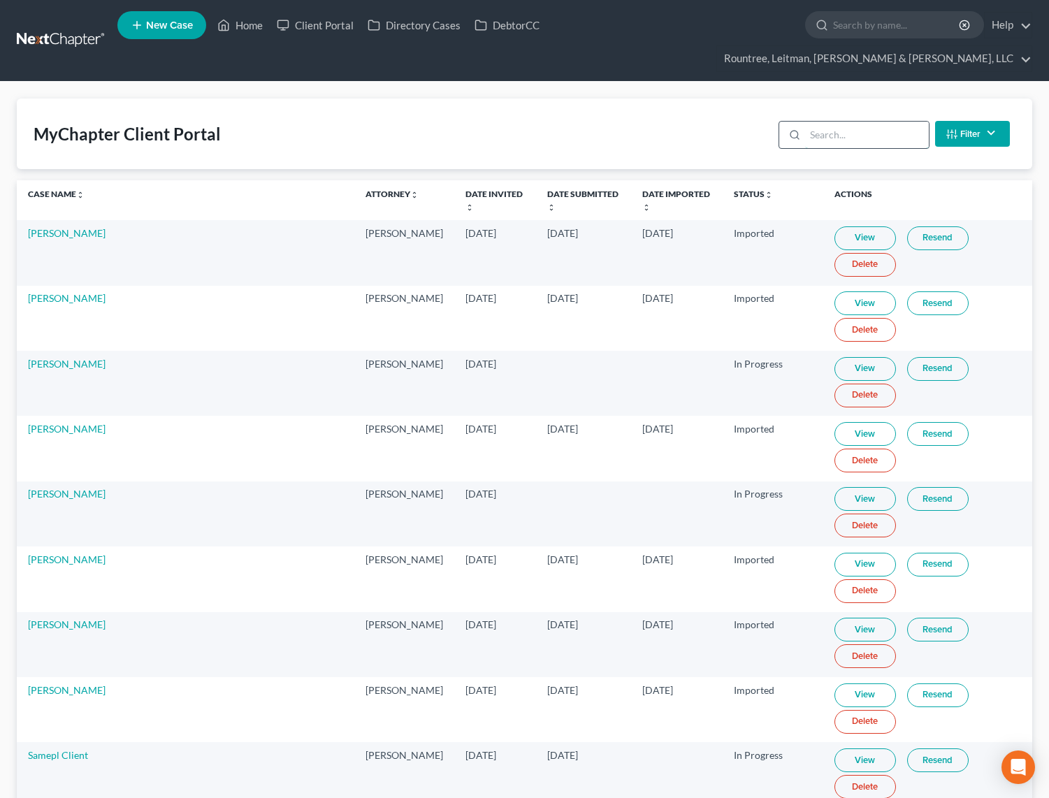
click at [831, 122] on input "search" at bounding box center [867, 135] width 124 height 27
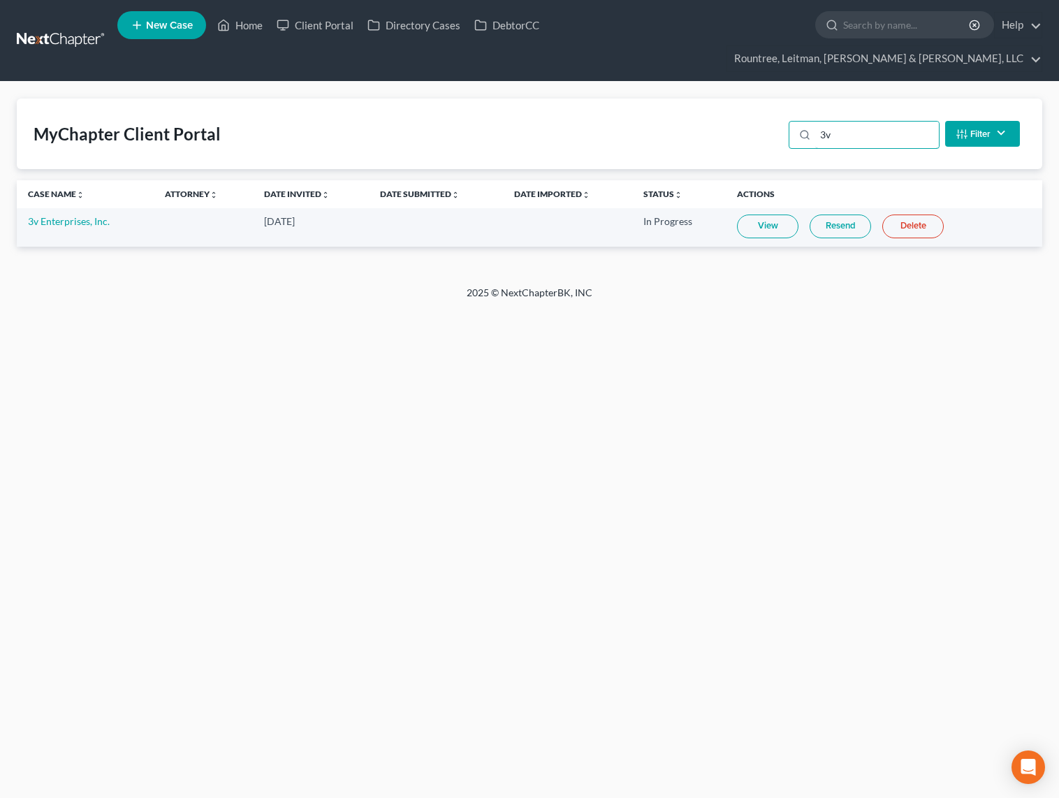
type input "3v"
click at [770, 214] on link "View" at bounding box center [767, 226] width 61 height 24
click at [829, 214] on link "Resend" at bounding box center [840, 226] width 61 height 24
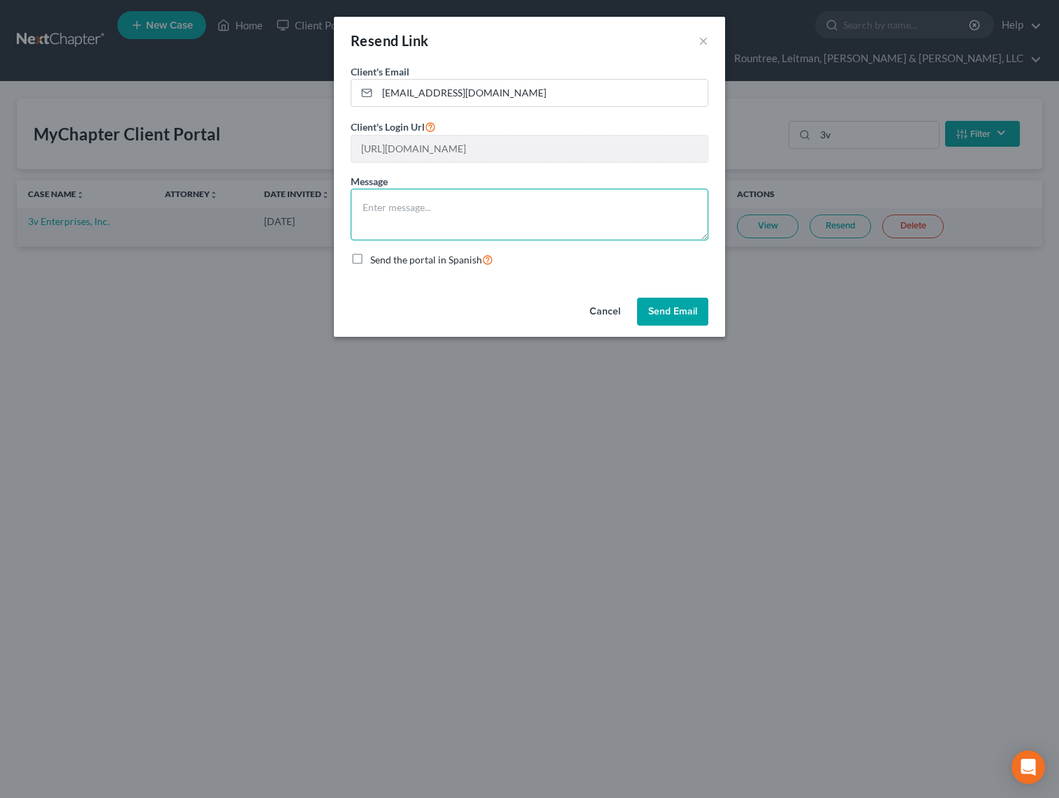
click at [419, 214] on textarea at bounding box center [530, 215] width 358 height 52
click at [604, 317] on button "Cancel" at bounding box center [604, 312] width 53 height 28
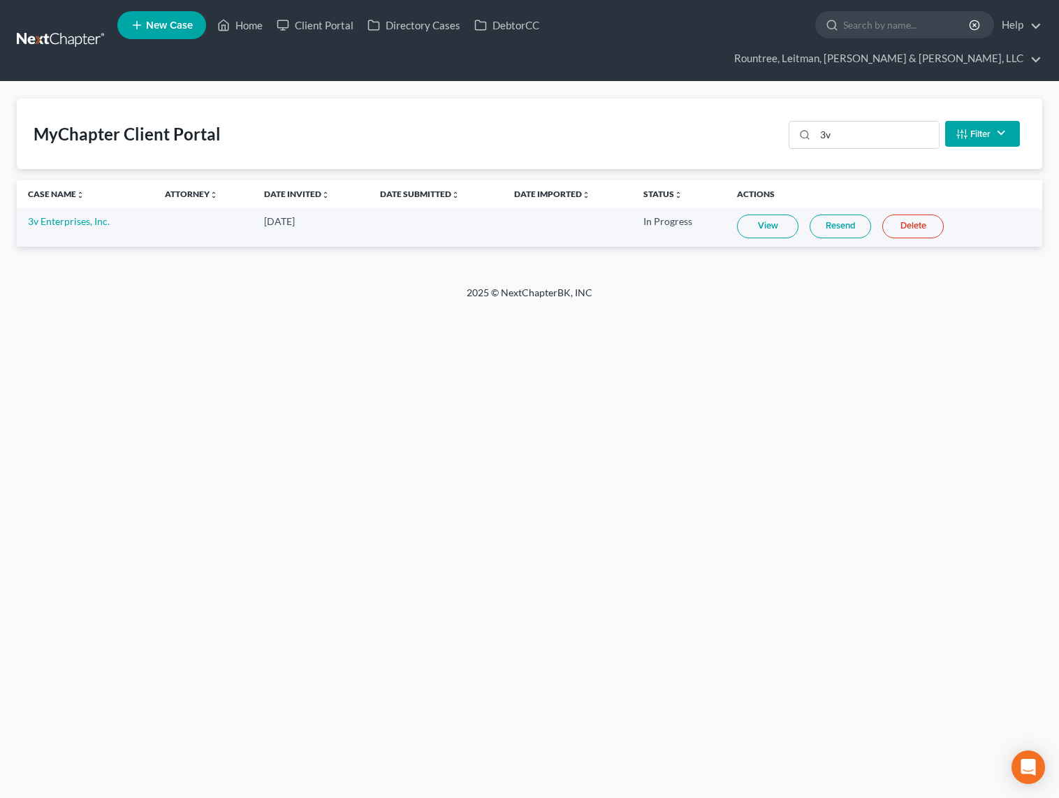
click at [67, 28] on link at bounding box center [61, 40] width 89 height 25
